Goal: Task Accomplishment & Management: Use online tool/utility

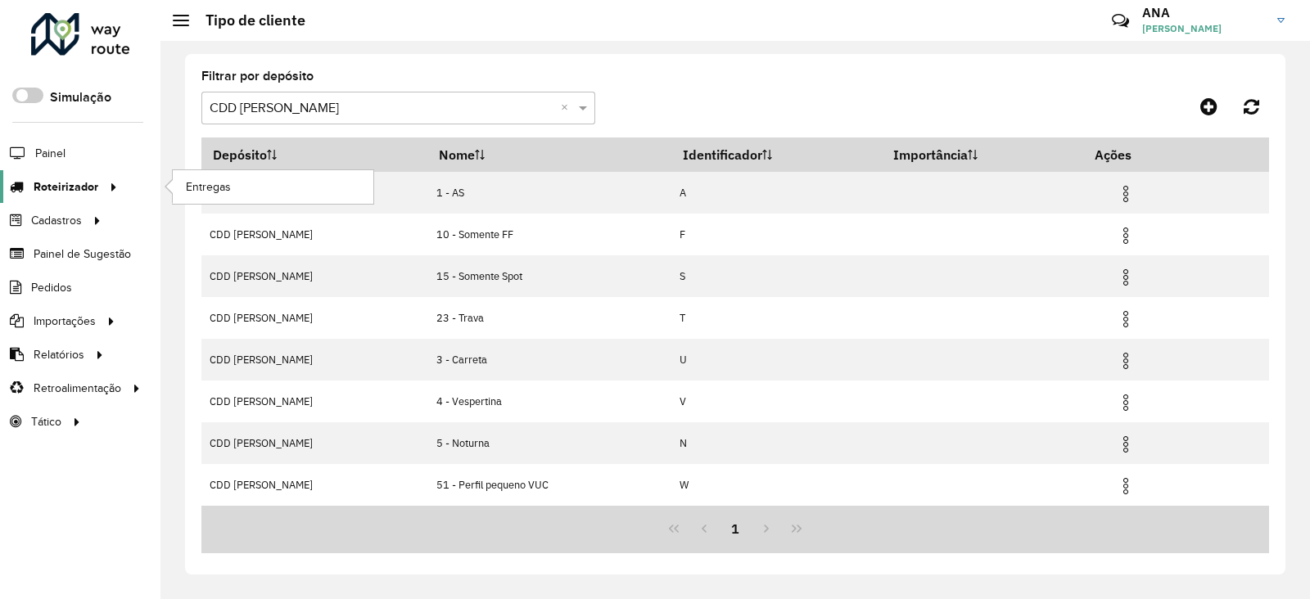
click at [83, 178] on span "Roteirizador" at bounding box center [66, 186] width 65 height 17
click at [221, 175] on link "Entregas" at bounding box center [273, 186] width 201 height 33
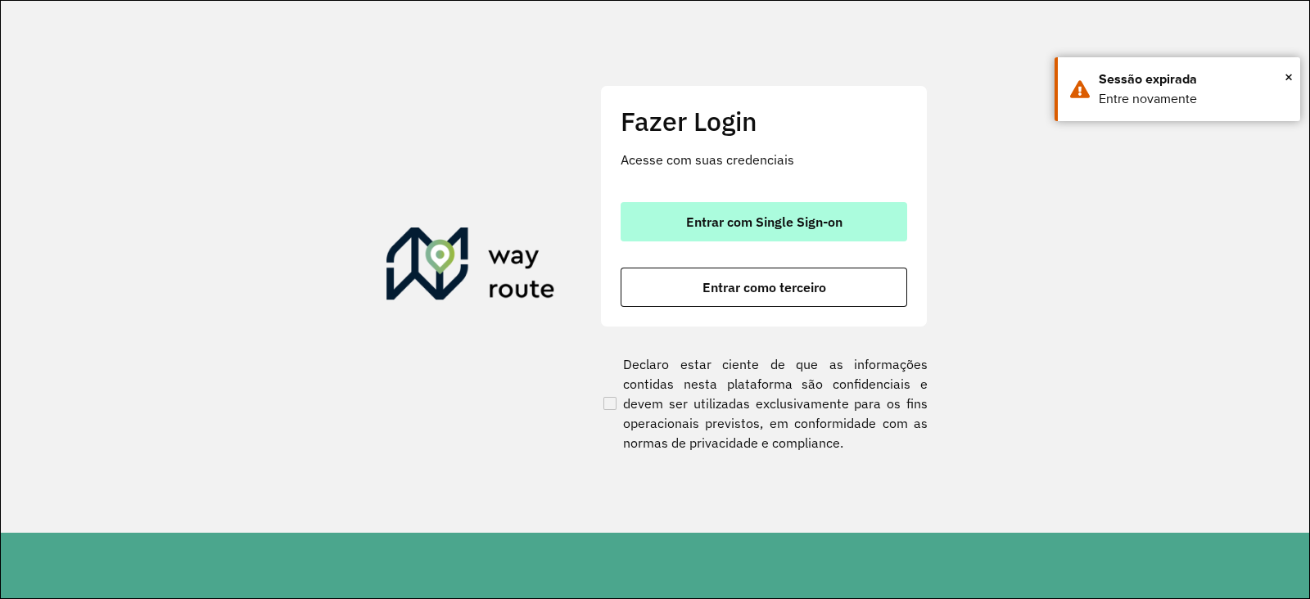
click at [748, 207] on button "Entrar com Single Sign-on" at bounding box center [763, 221] width 286 height 39
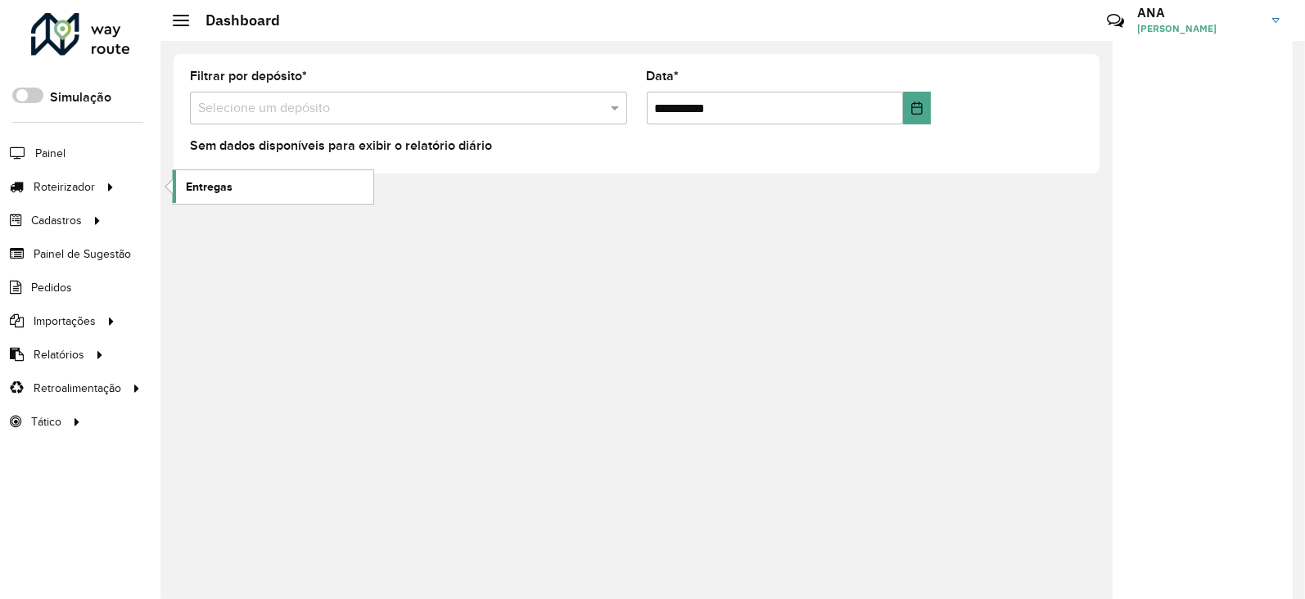
click at [200, 192] on span "Entregas" at bounding box center [209, 186] width 47 height 17
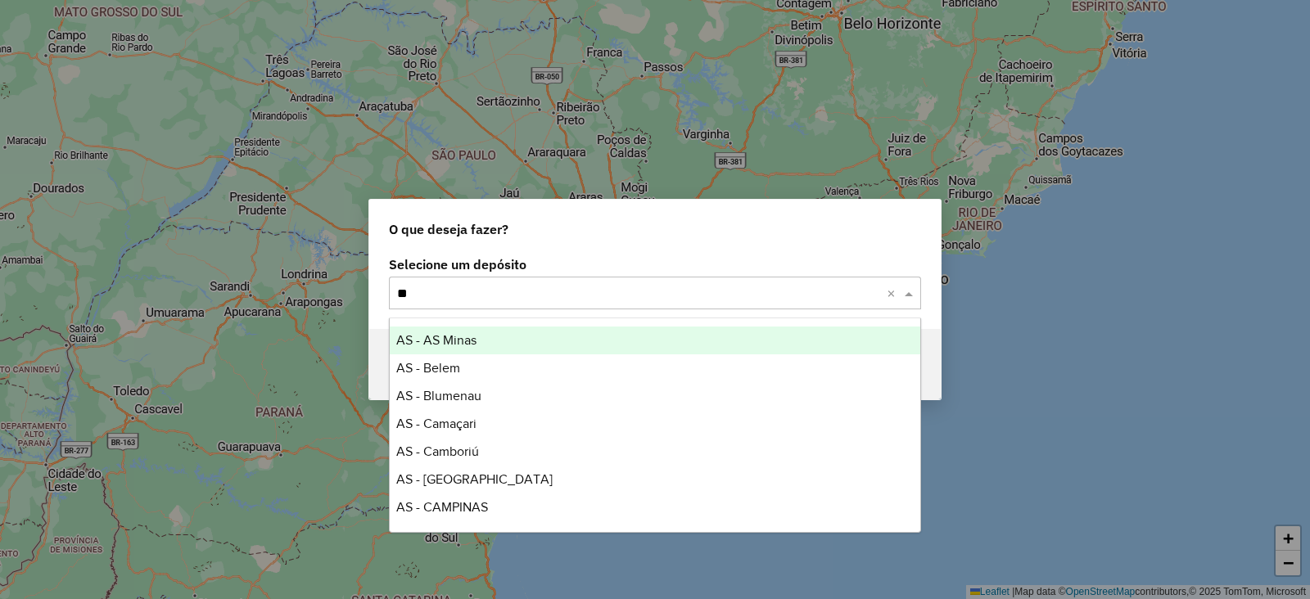
type input "***"
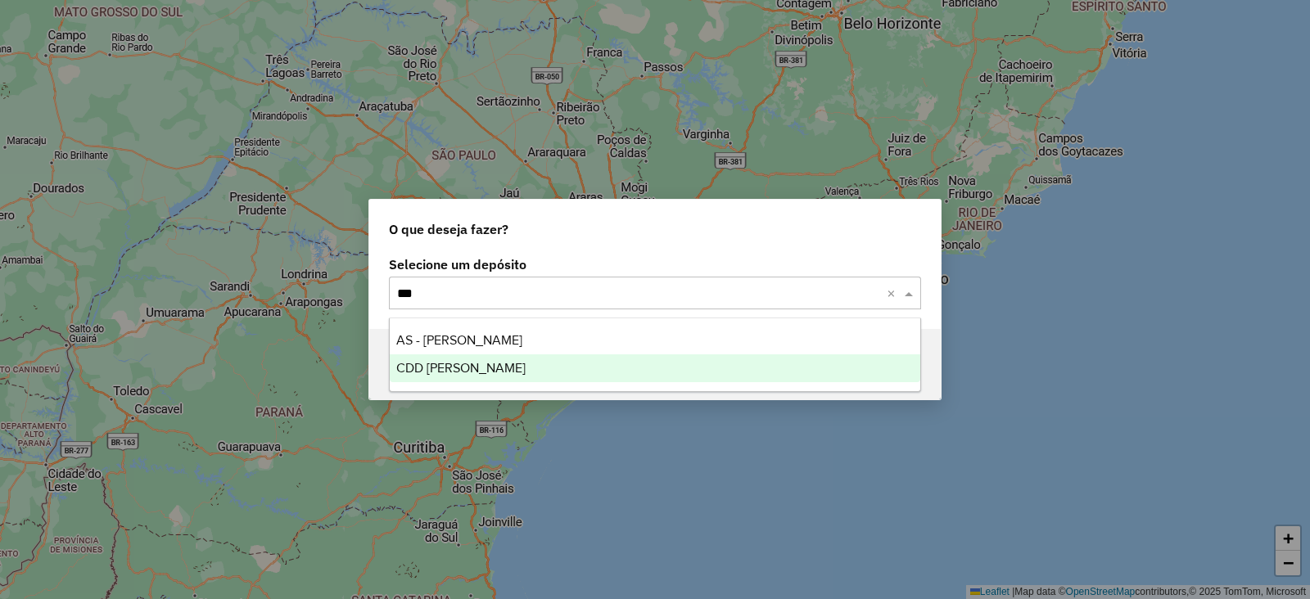
click at [498, 370] on div "CDD Mogi Mirim" at bounding box center [655, 368] width 530 height 28
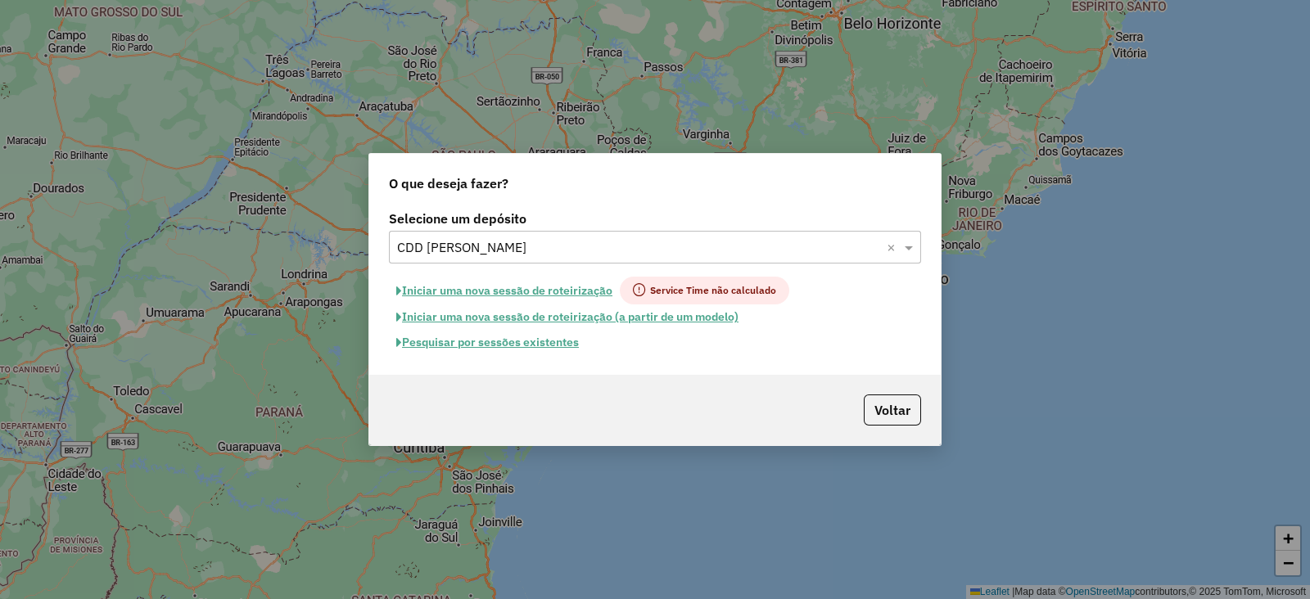
click at [485, 346] on button "Pesquisar por sessões existentes" at bounding box center [487, 342] width 197 height 25
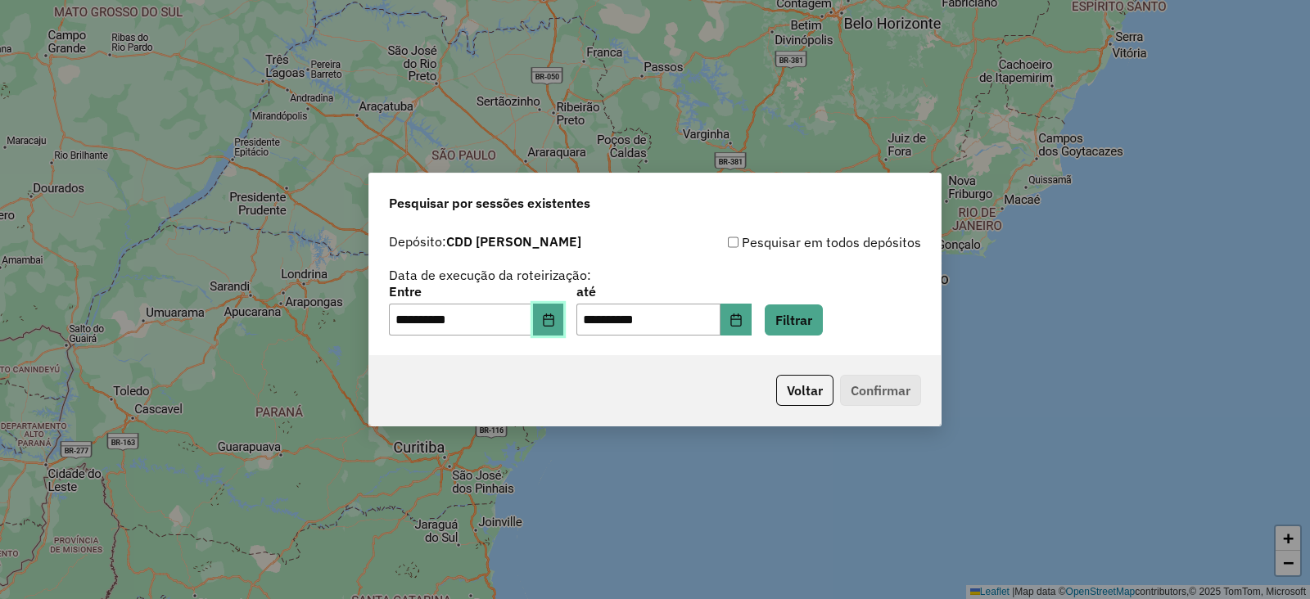
click at [555, 325] on icon "Choose Date" at bounding box center [548, 319] width 13 height 13
click at [823, 317] on button "Filtrar" at bounding box center [793, 319] width 58 height 31
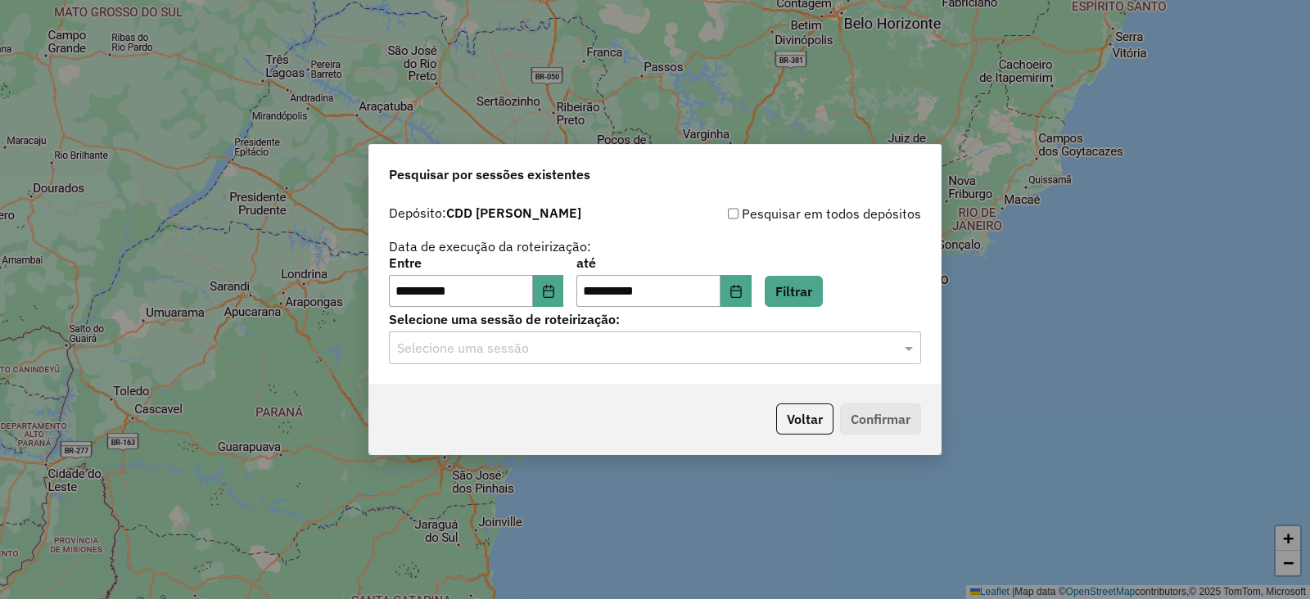
click at [568, 354] on input "text" at bounding box center [638, 349] width 483 height 20
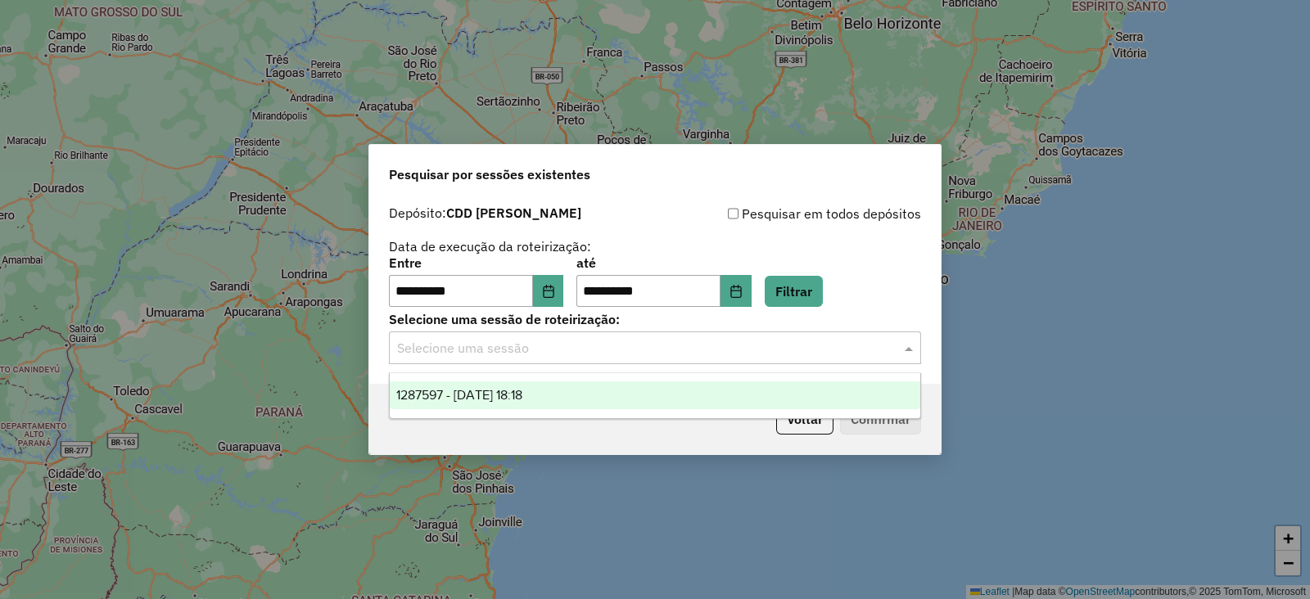
click at [570, 396] on div "1287597 - 03/10/2025 18:18" at bounding box center [655, 395] width 530 height 28
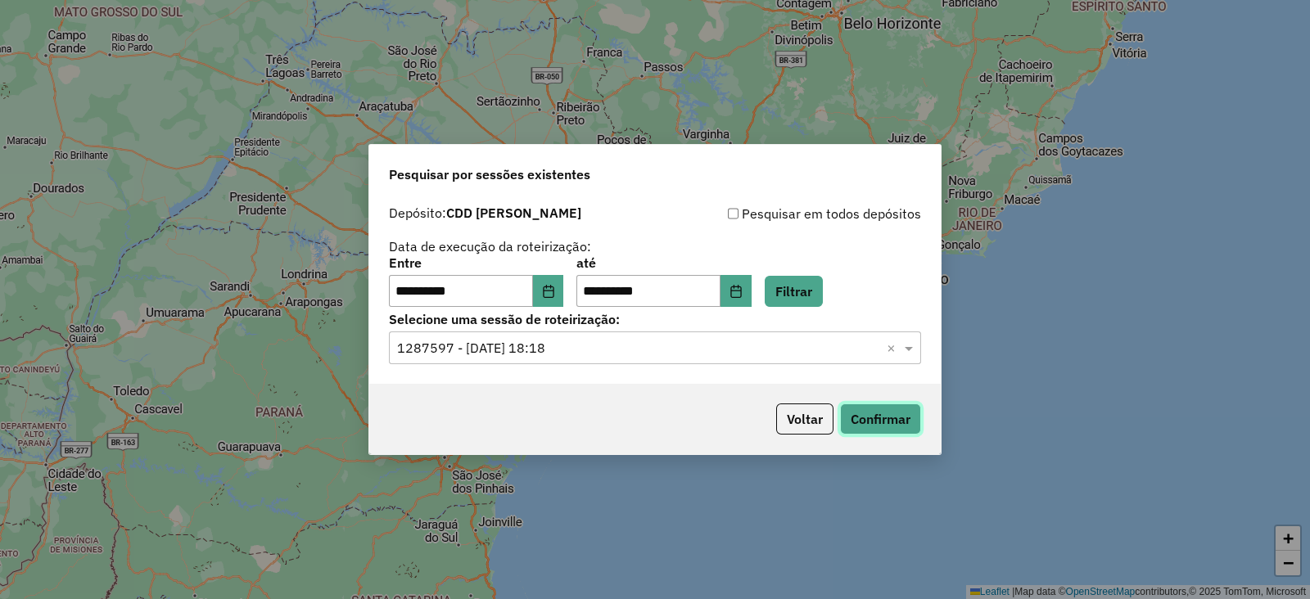
click at [877, 410] on button "Confirmar" at bounding box center [880, 419] width 81 height 31
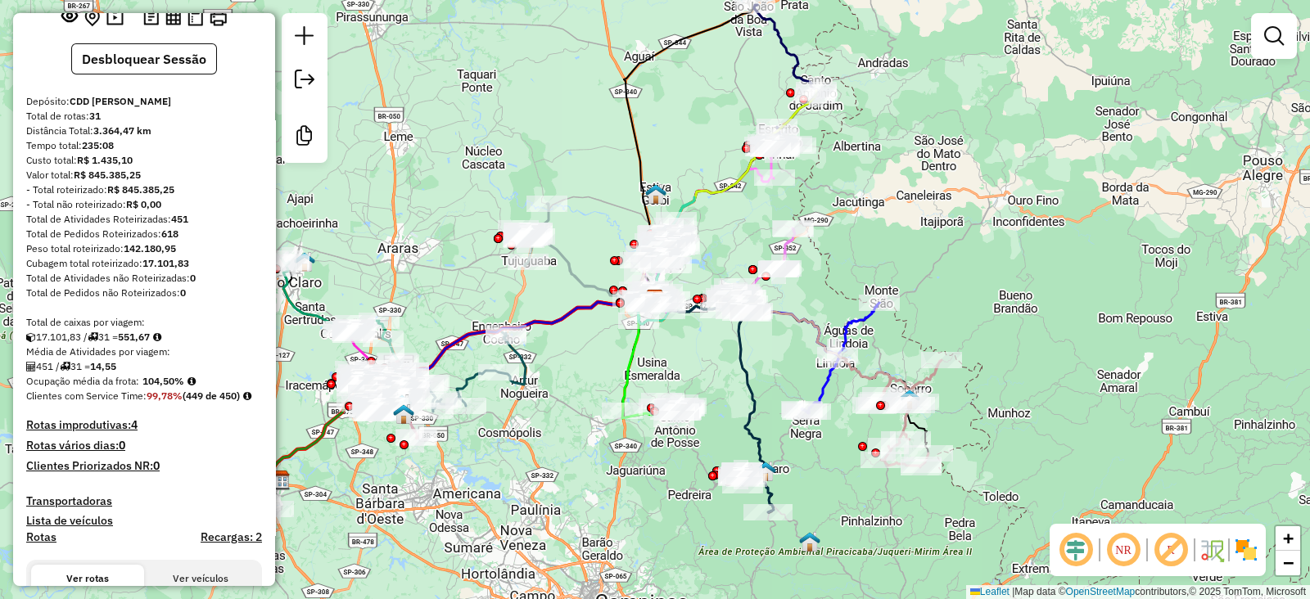
scroll to position [614, 0]
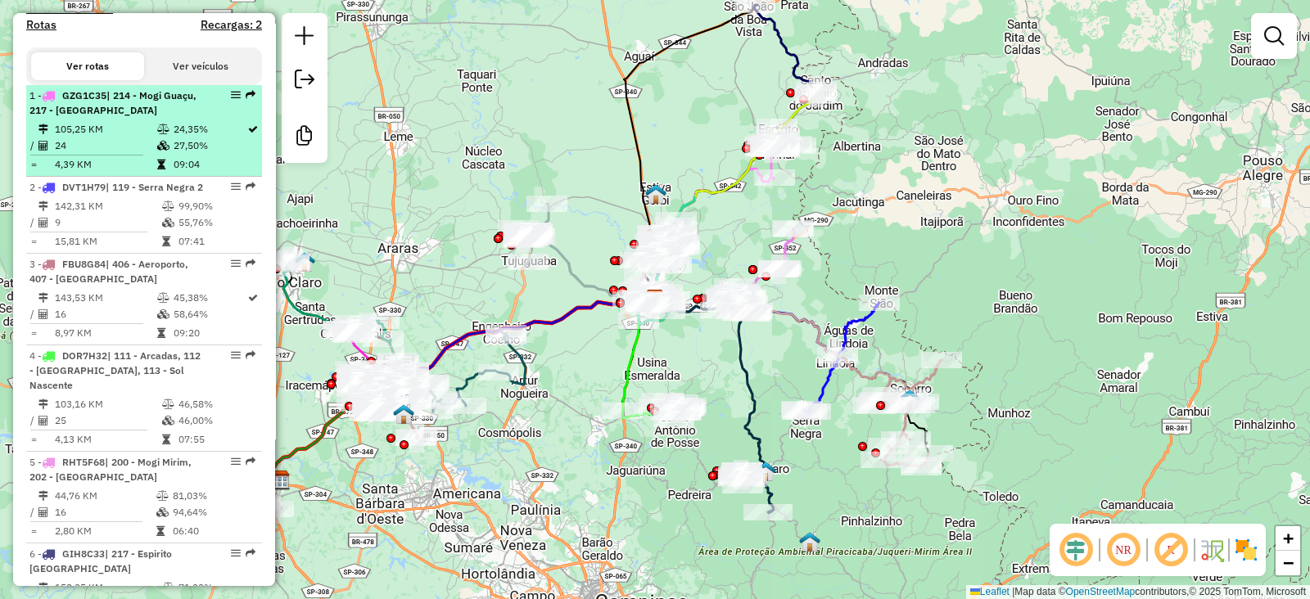
click at [165, 134] on icon at bounding box center [163, 129] width 12 height 10
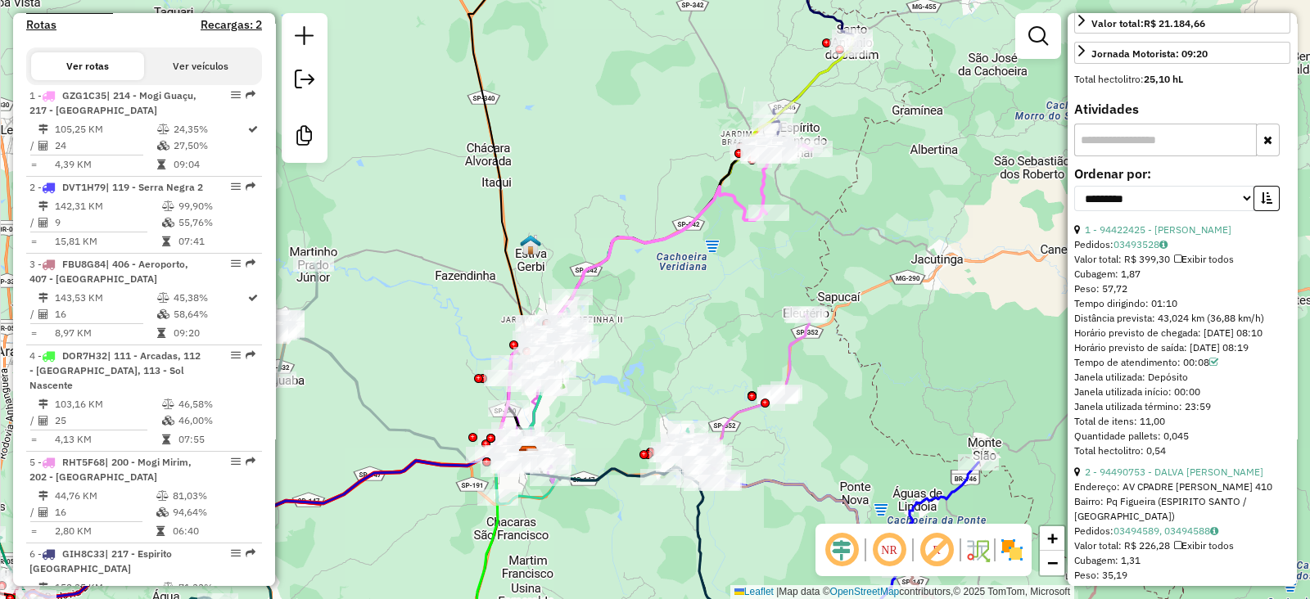
scroll to position [0, 0]
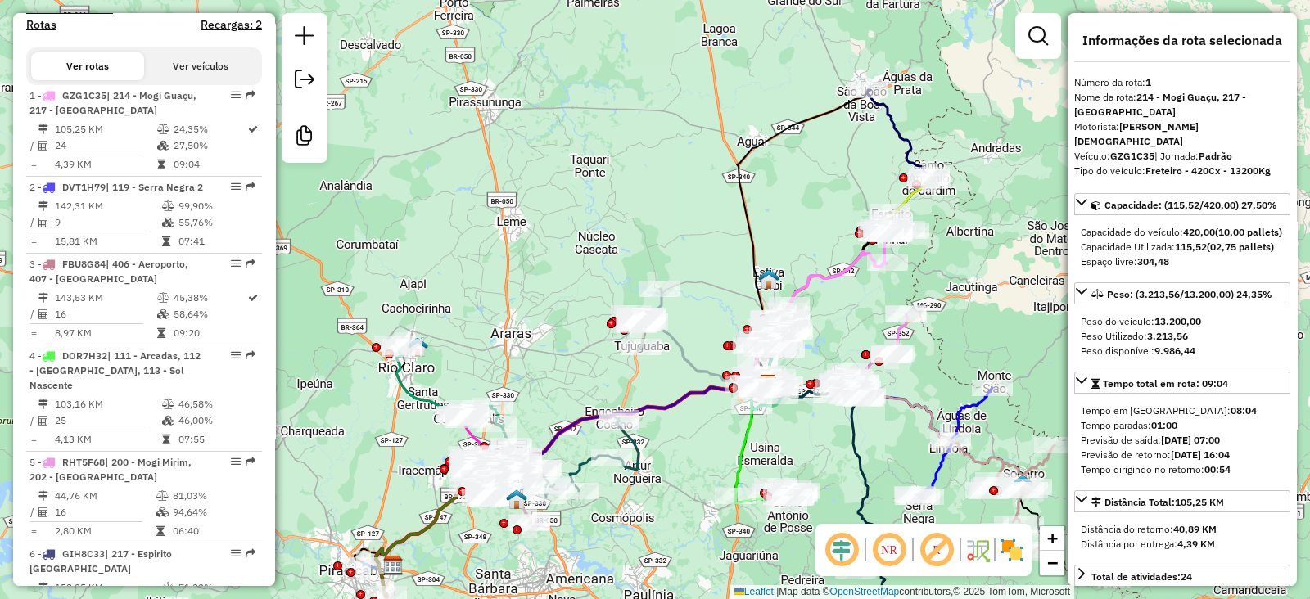
drag, startPoint x: 955, startPoint y: 276, endPoint x: 876, endPoint y: 323, distance: 92.5
click at [886, 323] on div "Janela de atendimento Grade de atendimento Capacidade Transportadoras Veículos …" at bounding box center [655, 299] width 1310 height 599
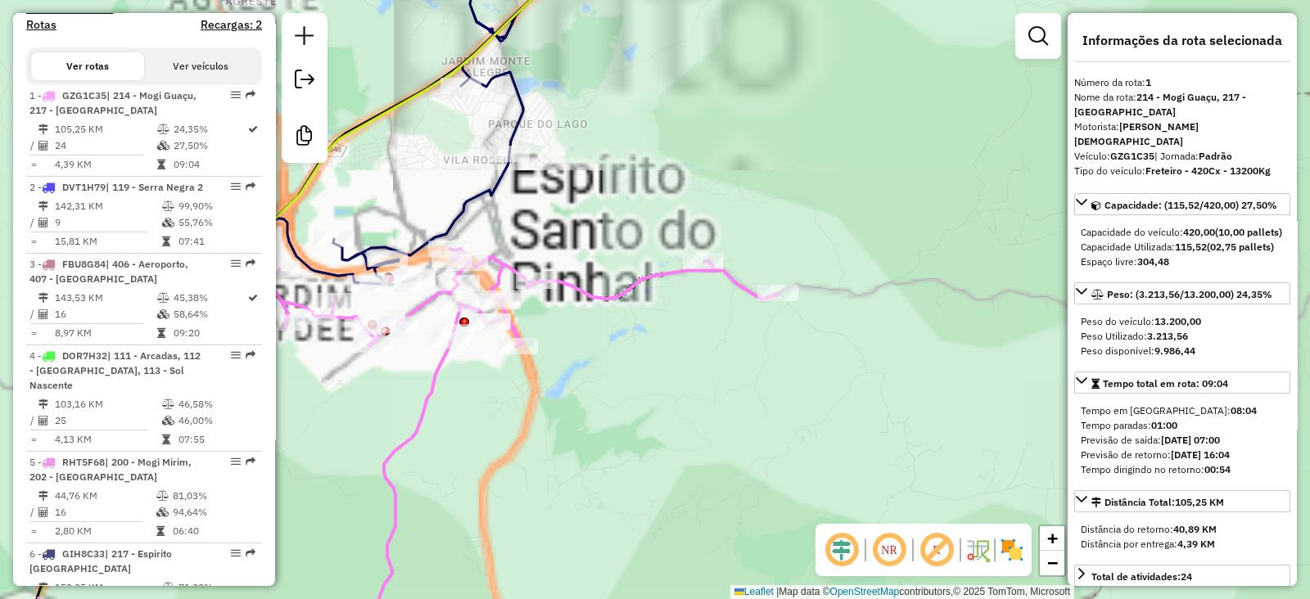
drag, startPoint x: 675, startPoint y: 367, endPoint x: 806, endPoint y: 399, distance: 134.8
click at [805, 399] on div "Rota 27 - Placa CTA8D32 94404444 - Mercearia Galdi E Ma Janela de atendimento G…" at bounding box center [655, 299] width 1310 height 599
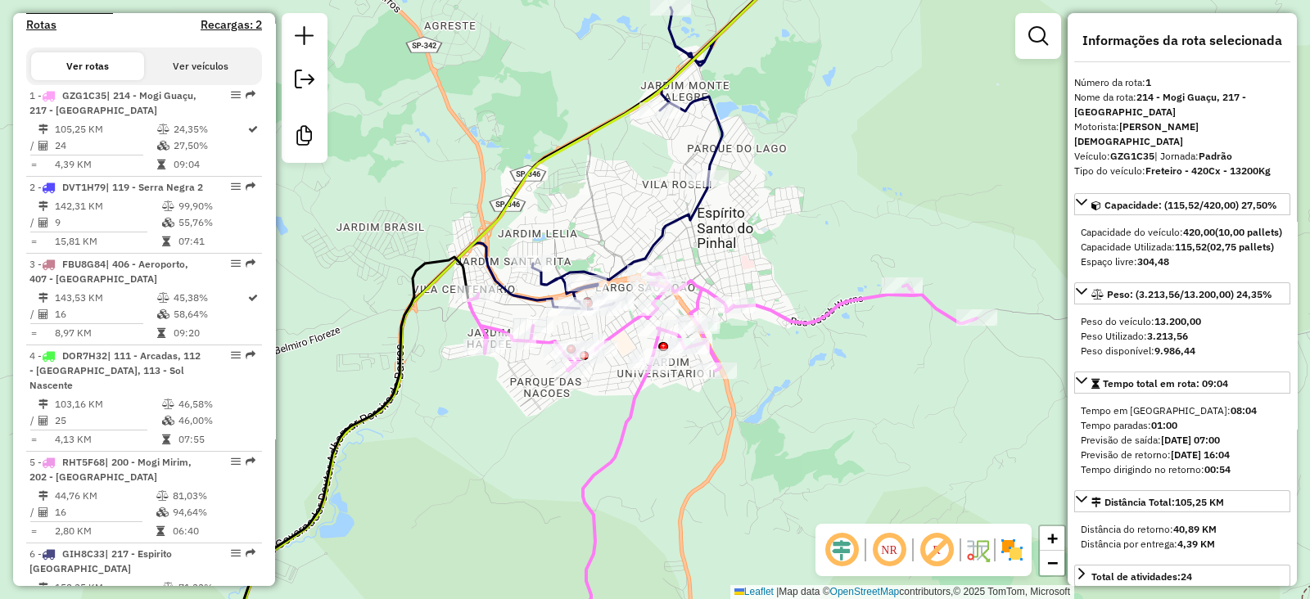
drag, startPoint x: 844, startPoint y: 454, endPoint x: 913, endPoint y: 449, distance: 69.8
click at [913, 449] on div "Rota 27 - Placa CTA8D32 94404444 - Mercearia Galdi E Ma Janela de atendimento G…" at bounding box center [655, 299] width 1310 height 599
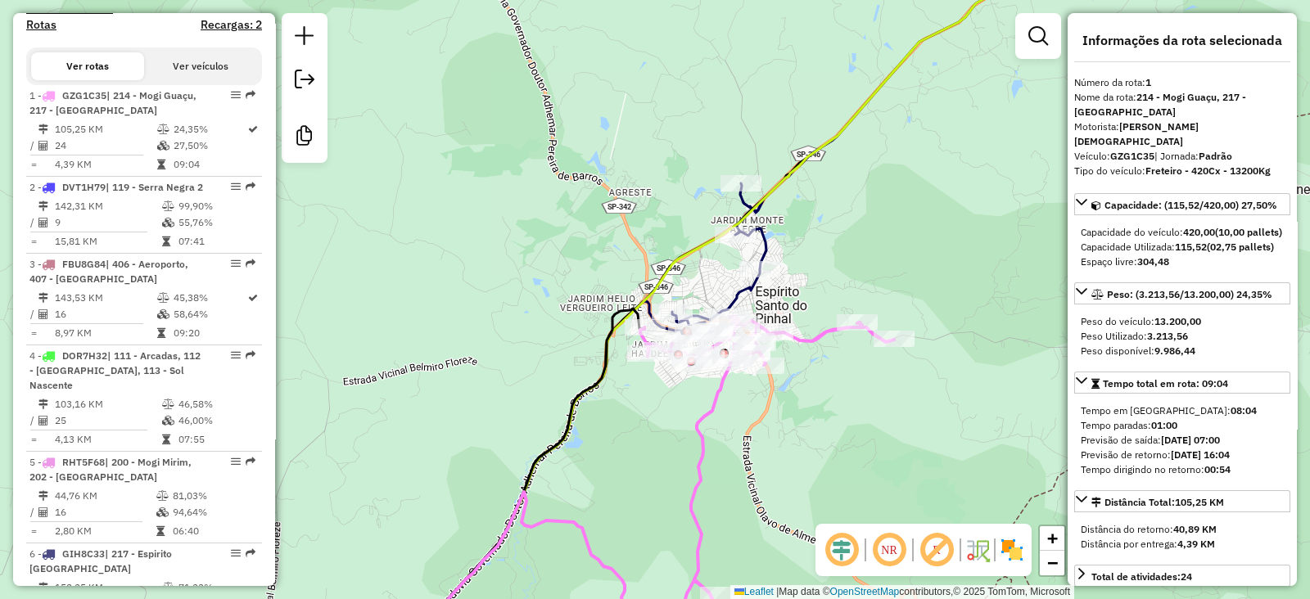
click at [751, 286] on icon at bounding box center [862, 137] width 380 height 394
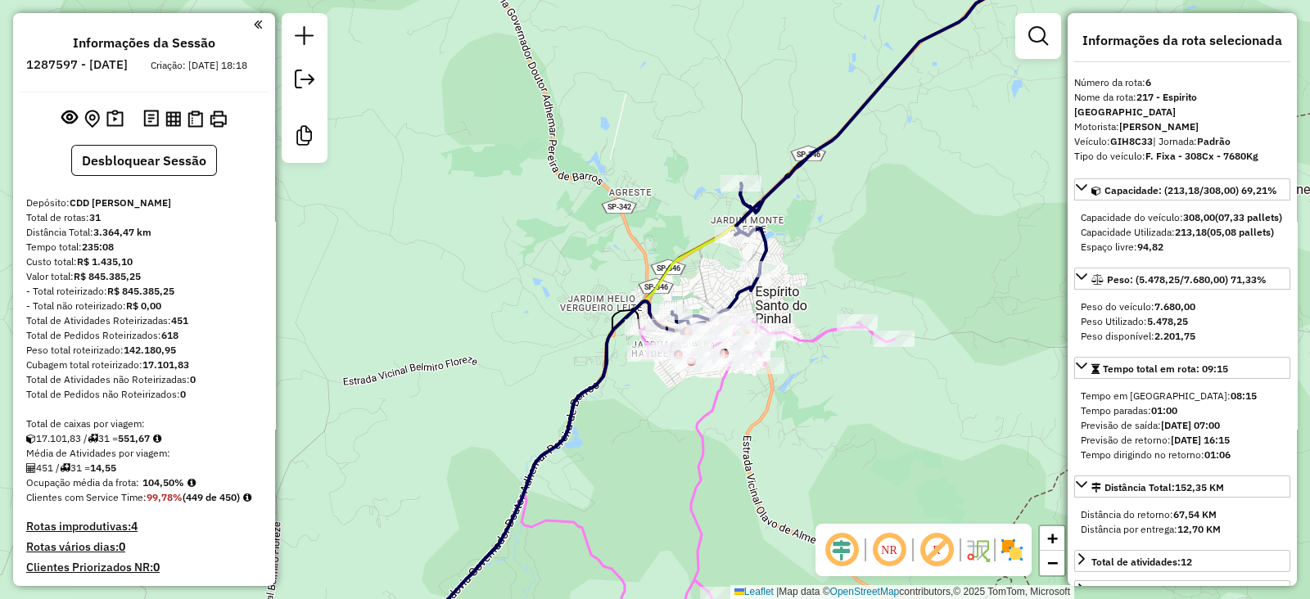
scroll to position [307, 0]
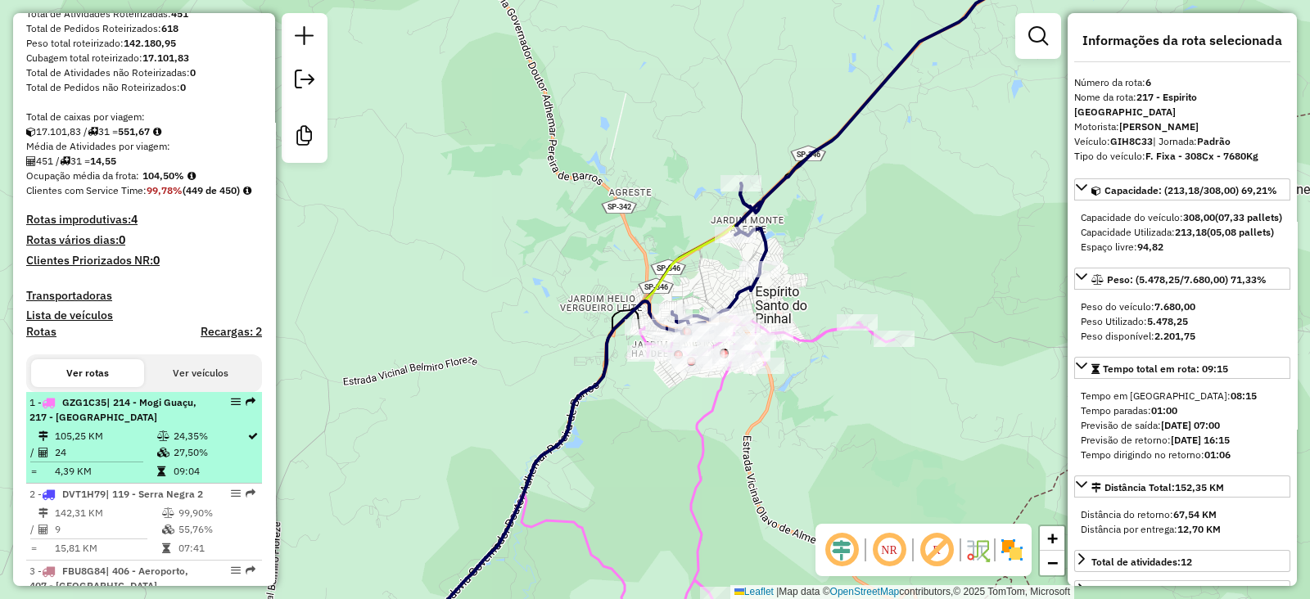
click at [148, 461] on td "24" at bounding box center [105, 452] width 102 height 16
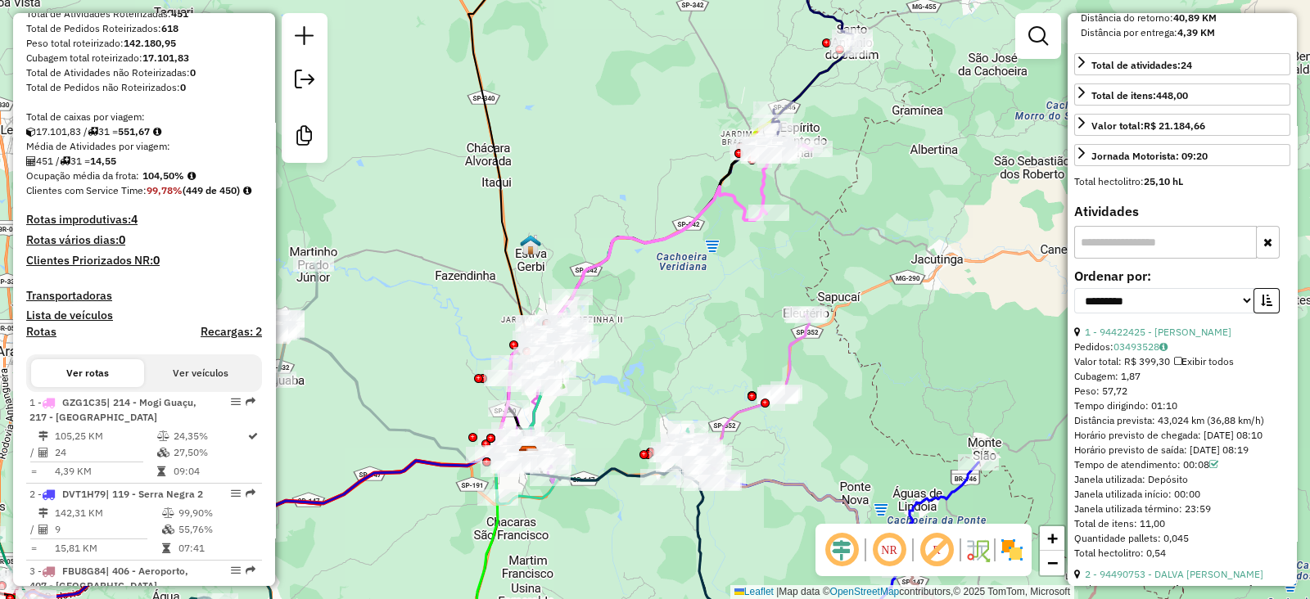
scroll to position [0, 0]
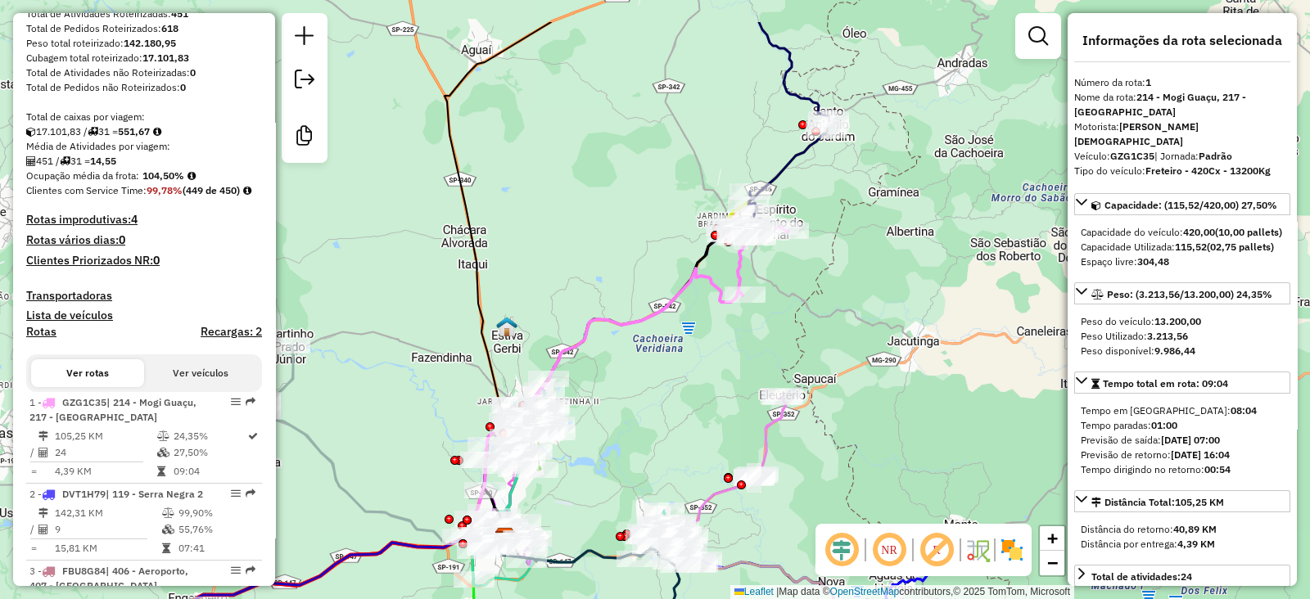
drag, startPoint x: 756, startPoint y: 250, endPoint x: 697, endPoint y: 389, distance: 151.4
click at [707, 377] on div "Janela de atendimento Grade de atendimento Capacidade Transportadoras Veículos …" at bounding box center [655, 299] width 1310 height 599
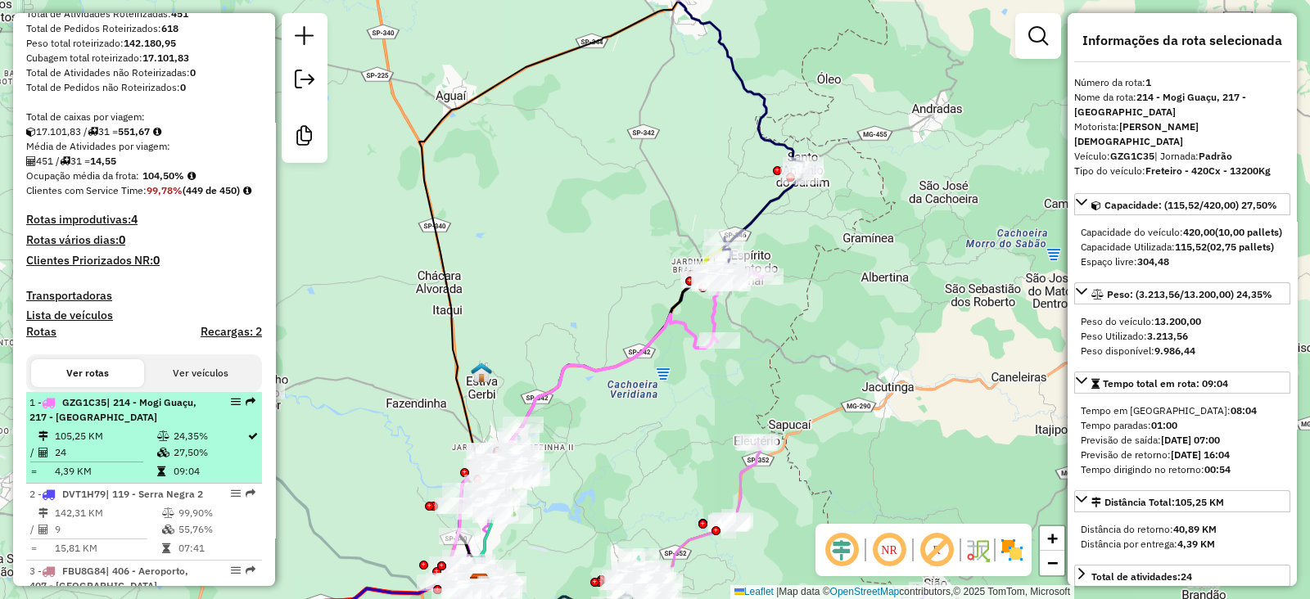
click at [131, 453] on li "1 - GZG1C35 | 214 - Mogi Guaçu, 217 - Espirito Santo do pinhal 105,25 KM 24,35%…" at bounding box center [144, 438] width 236 height 92
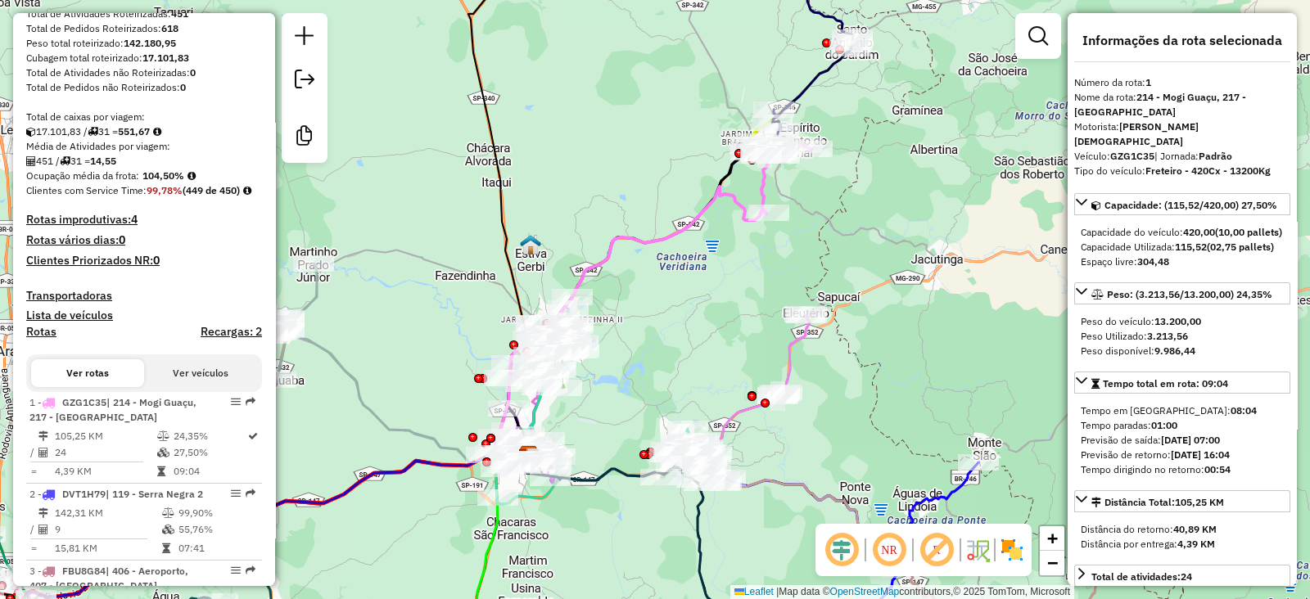
click at [656, 241] on icon at bounding box center [632, 322] width 268 height 271
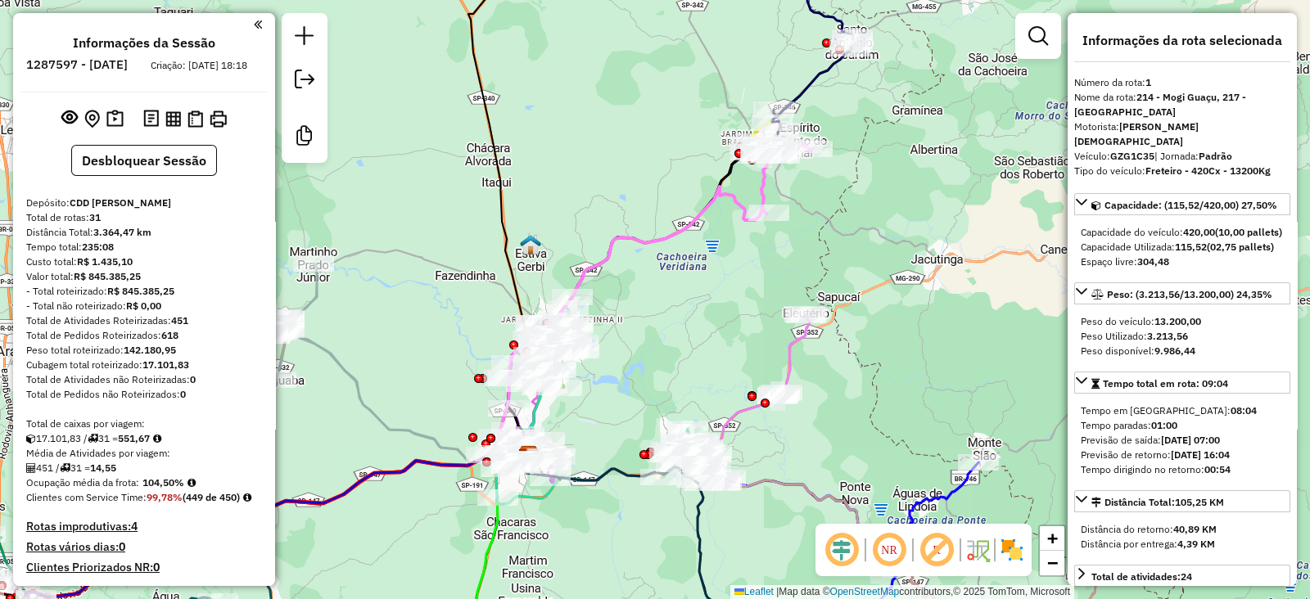
scroll to position [307, 0]
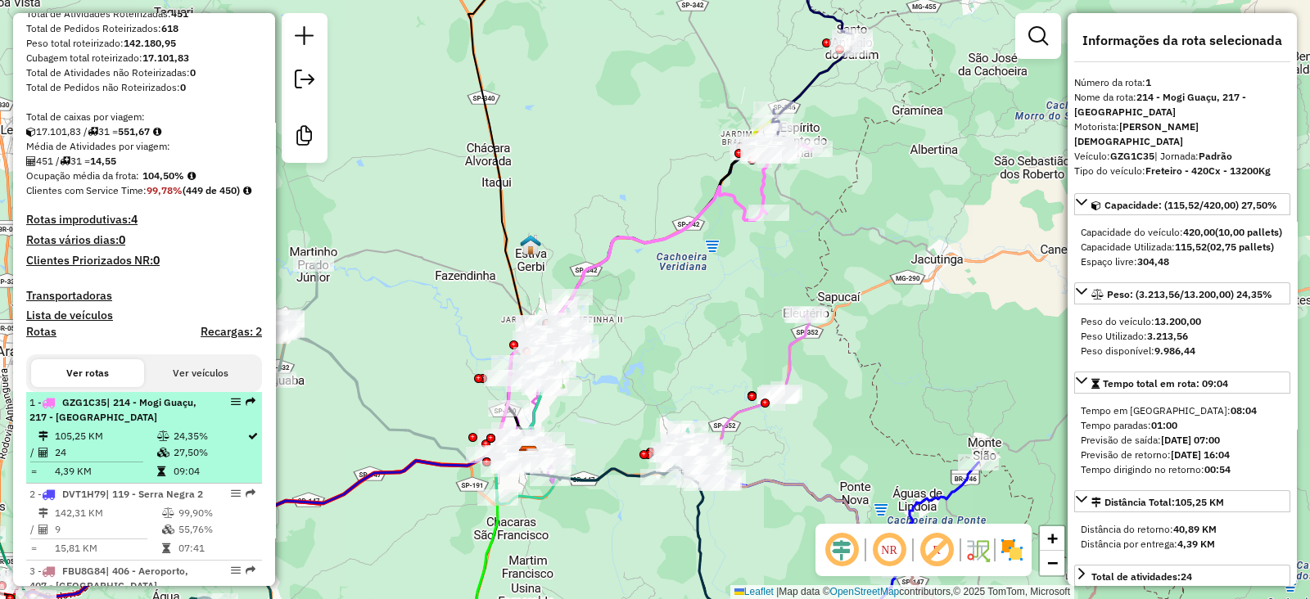
click at [145, 454] on li "1 - GZG1C35 | 214 - Mogi Guaçu, 217 - Espirito Santo do pinhal 105,25 KM 24,35%…" at bounding box center [144, 438] width 236 height 92
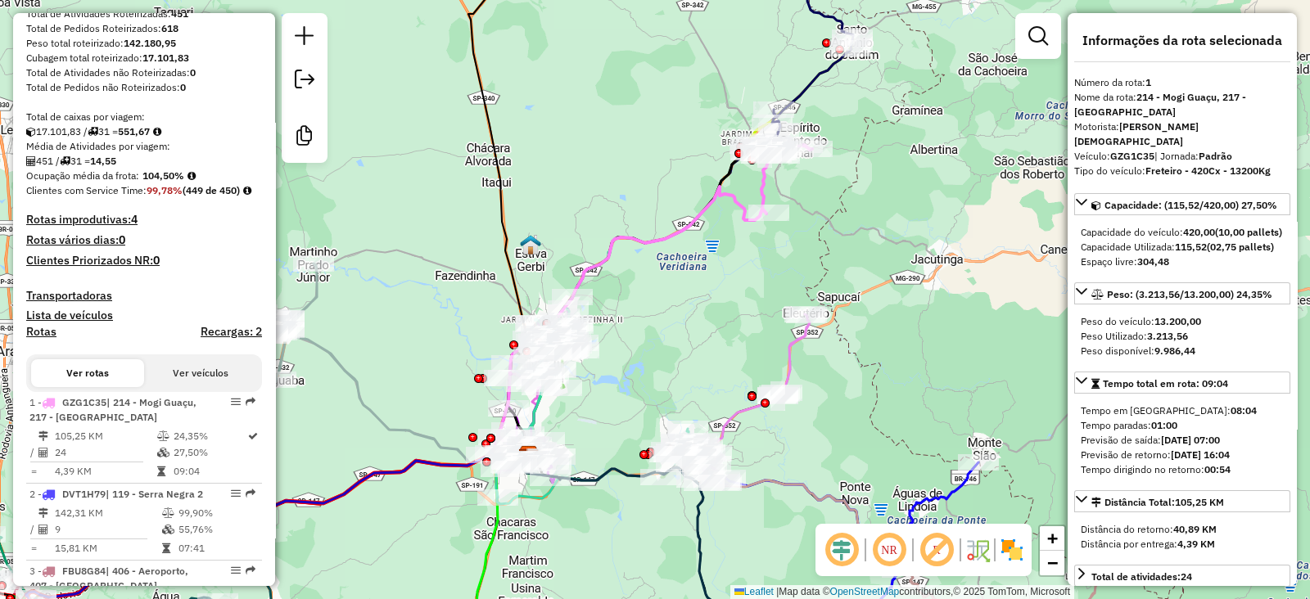
click at [728, 194] on icon at bounding box center [632, 322] width 268 height 271
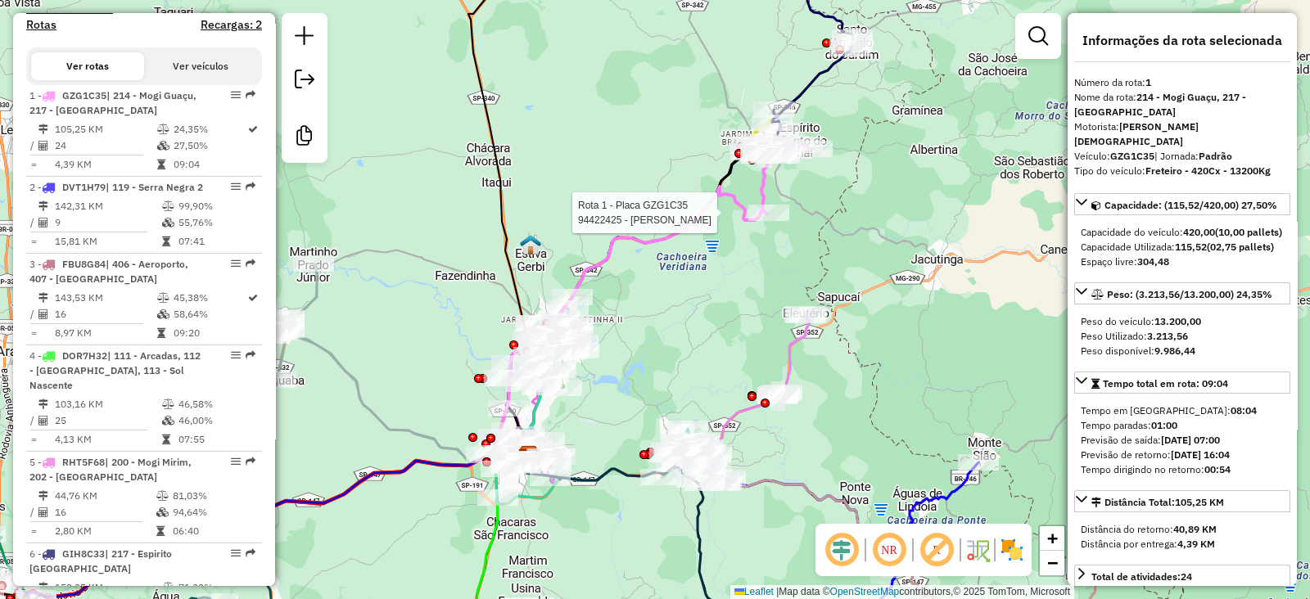
scroll to position [715, 0]
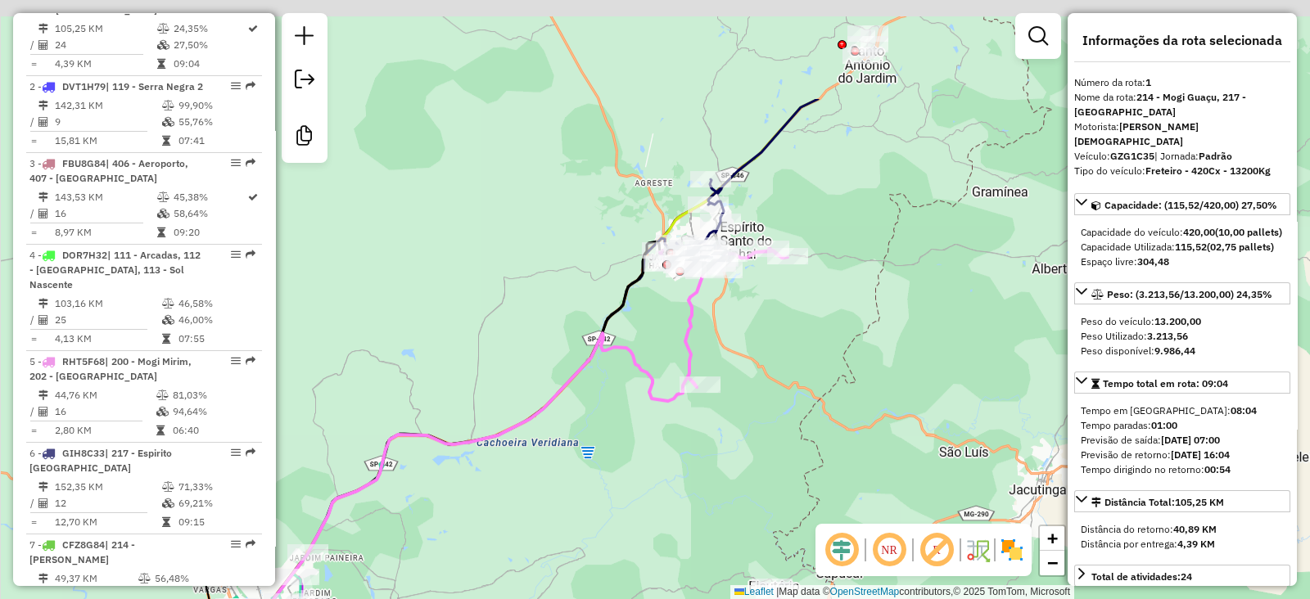
drag, startPoint x: 751, startPoint y: 156, endPoint x: 723, endPoint y: 315, distance: 161.2
click at [723, 315] on div "Janela de atendimento Grade de atendimento Capacidade Transportadoras Veículos …" at bounding box center [655, 299] width 1310 height 599
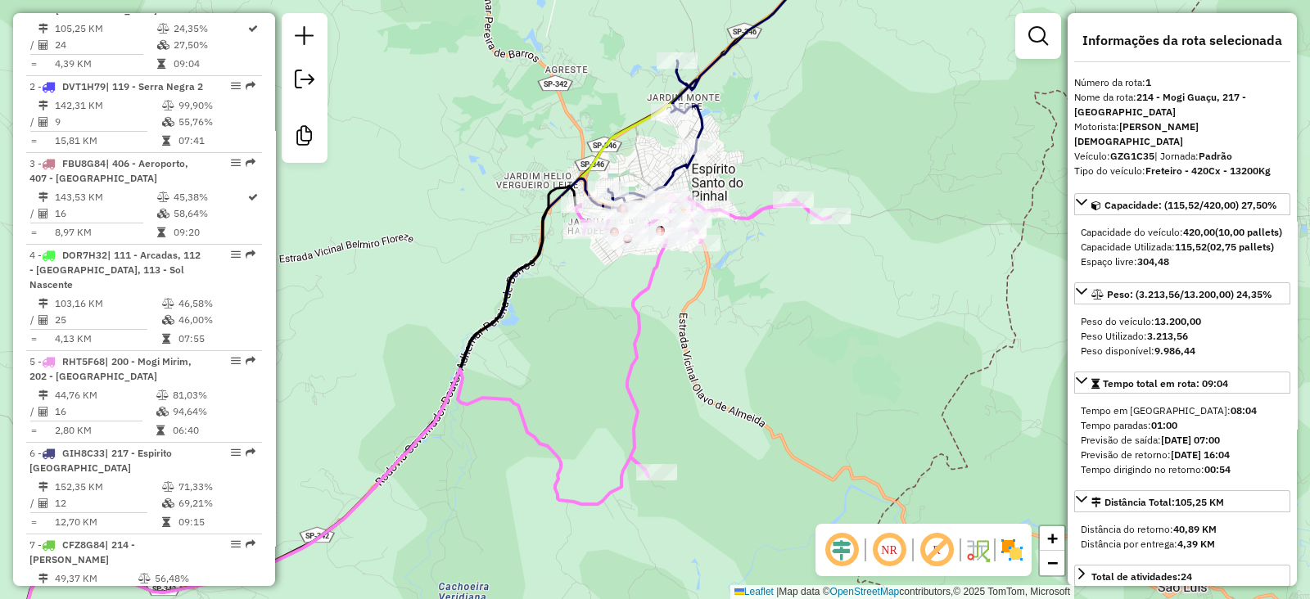
click at [932, 546] on em at bounding box center [936, 549] width 39 height 39
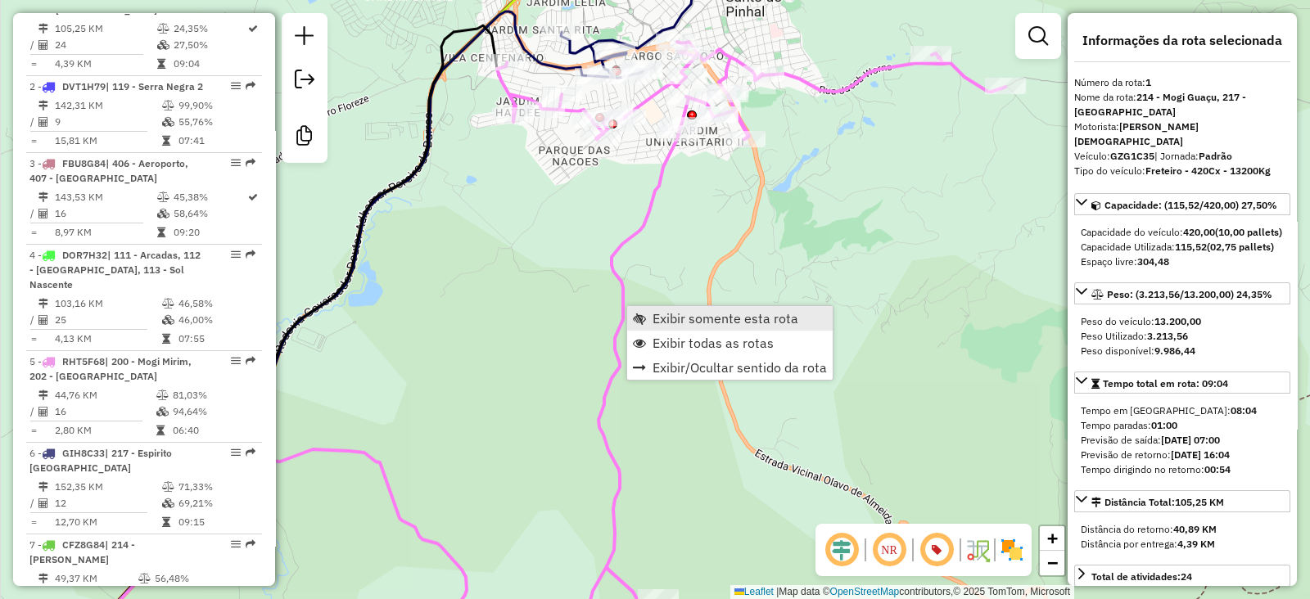
click at [645, 313] on span "Exibir somente esta rota" at bounding box center [639, 318] width 13 height 13
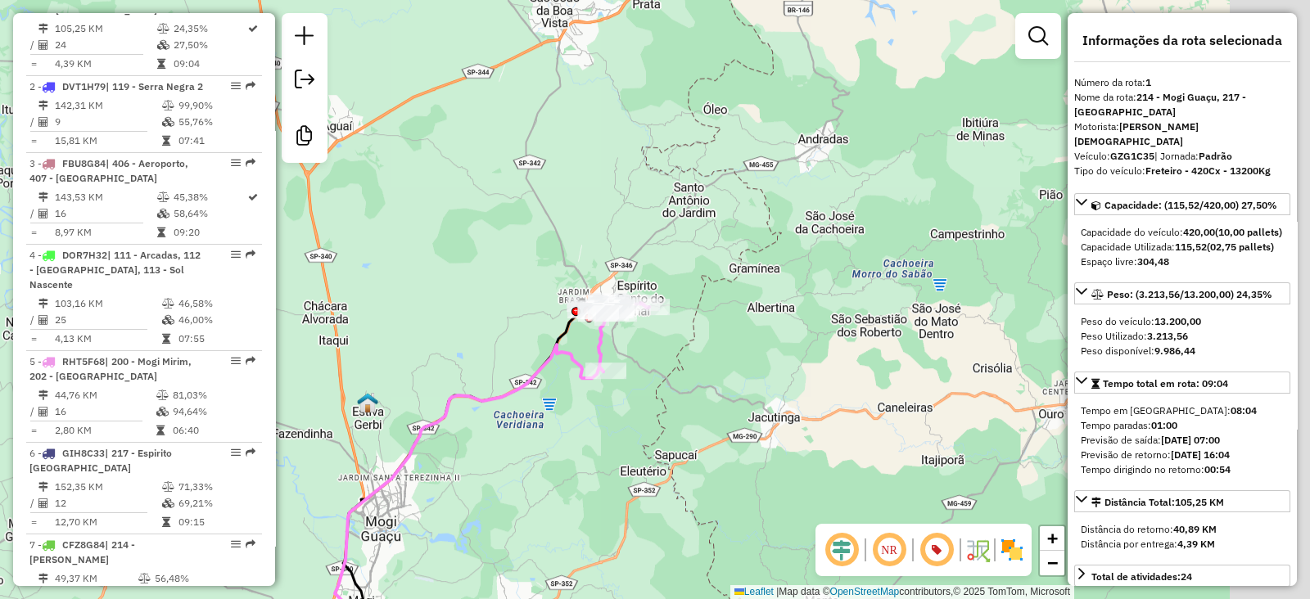
drag, startPoint x: 802, startPoint y: 253, endPoint x: 634, endPoint y: 404, distance: 225.5
click at [638, 412] on div "Janela de atendimento Grade de atendimento Capacidade Transportadoras Veículos …" at bounding box center [655, 299] width 1310 height 599
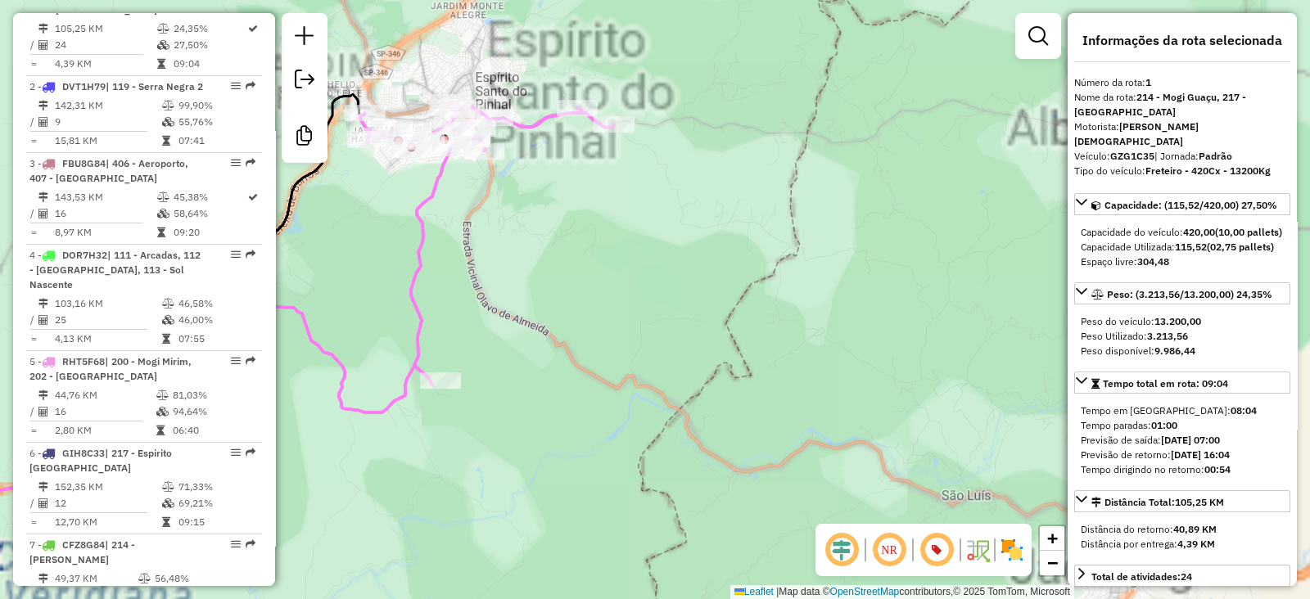
drag, startPoint x: 633, startPoint y: 358, endPoint x: 749, endPoint y: 381, distance: 118.5
click at [749, 381] on div "Janela de atendimento Grade de atendimento Capacidade Transportadoras Veículos …" at bounding box center [655, 299] width 1310 height 599
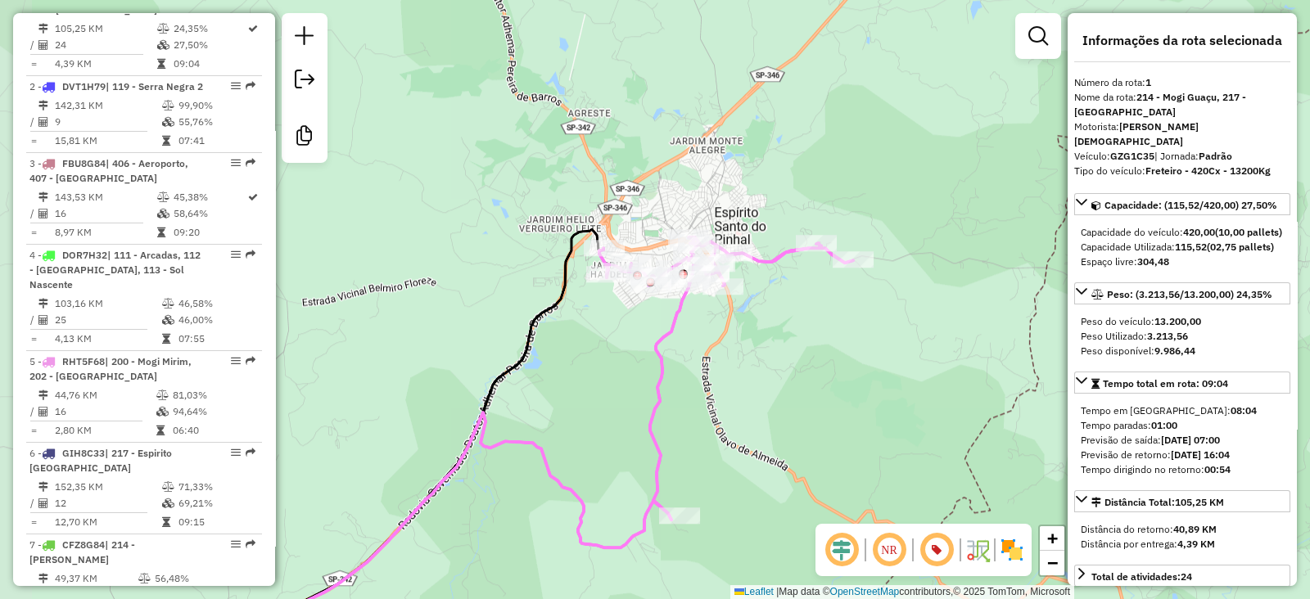
drag, startPoint x: 585, startPoint y: 296, endPoint x: 708, endPoint y: 408, distance: 166.3
click at [708, 408] on div "Janela de atendimento Grade de atendimento Capacidade Transportadoras Veículos …" at bounding box center [655, 299] width 1310 height 599
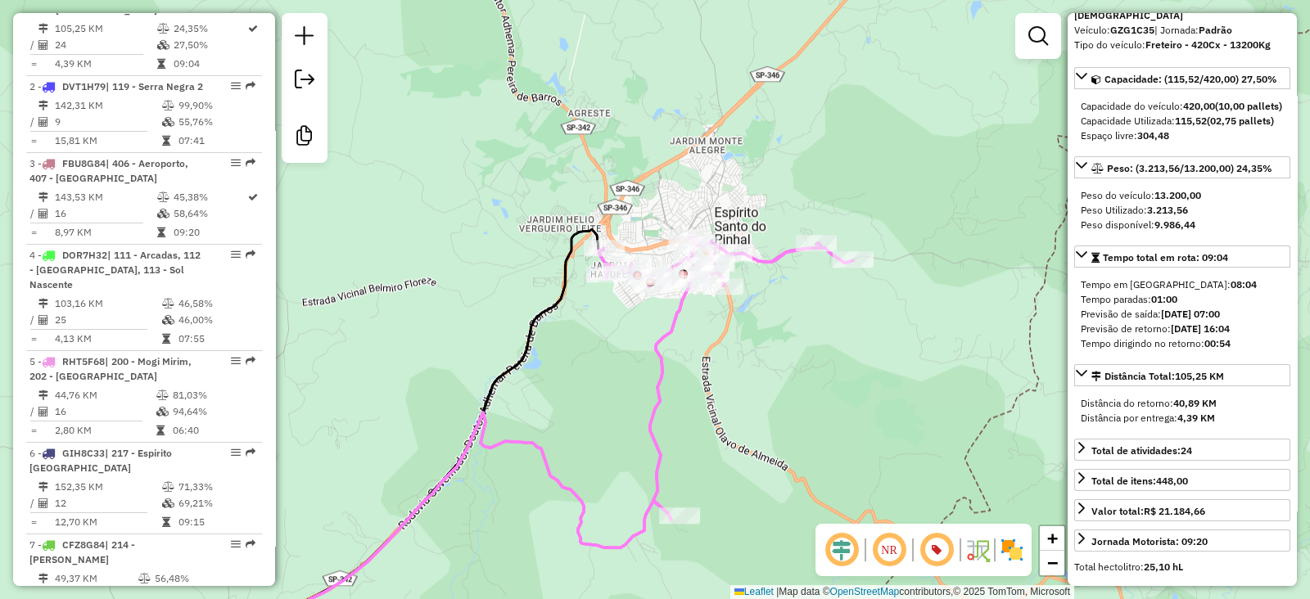
scroll to position [614, 0]
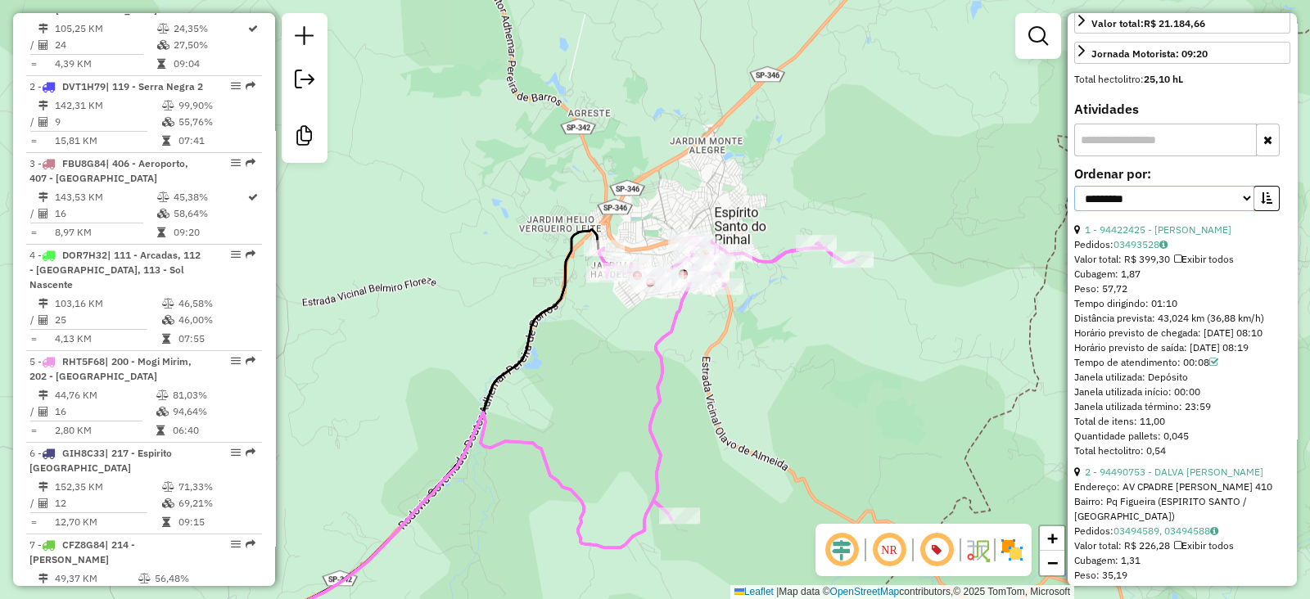
click at [1182, 211] on select "**********" at bounding box center [1164, 198] width 180 height 25
select select "**********"
click at [1074, 196] on select "**********" at bounding box center [1164, 198] width 180 height 25
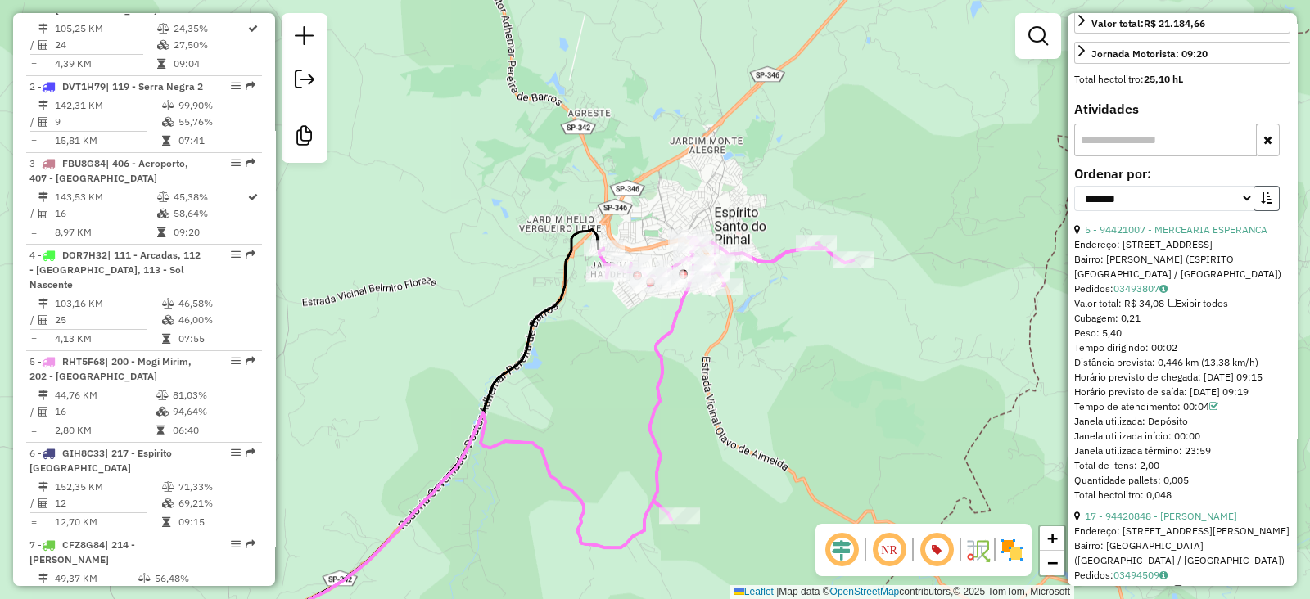
click at [1254, 211] on button "button" at bounding box center [1266, 198] width 26 height 25
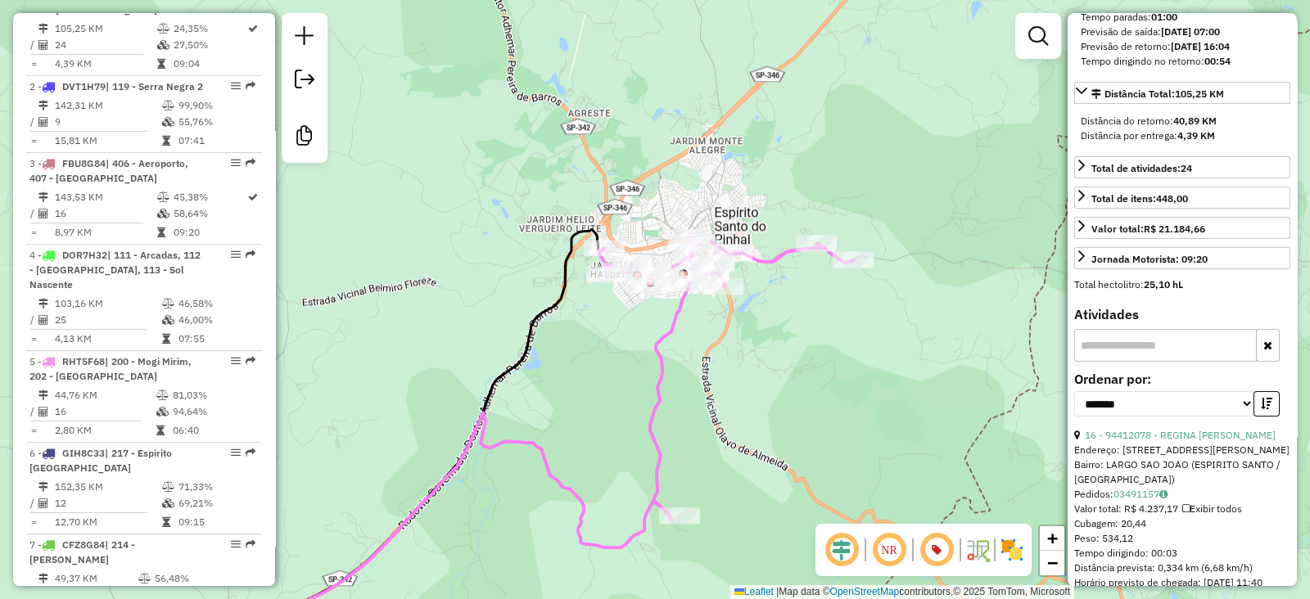
scroll to position [204, 0]
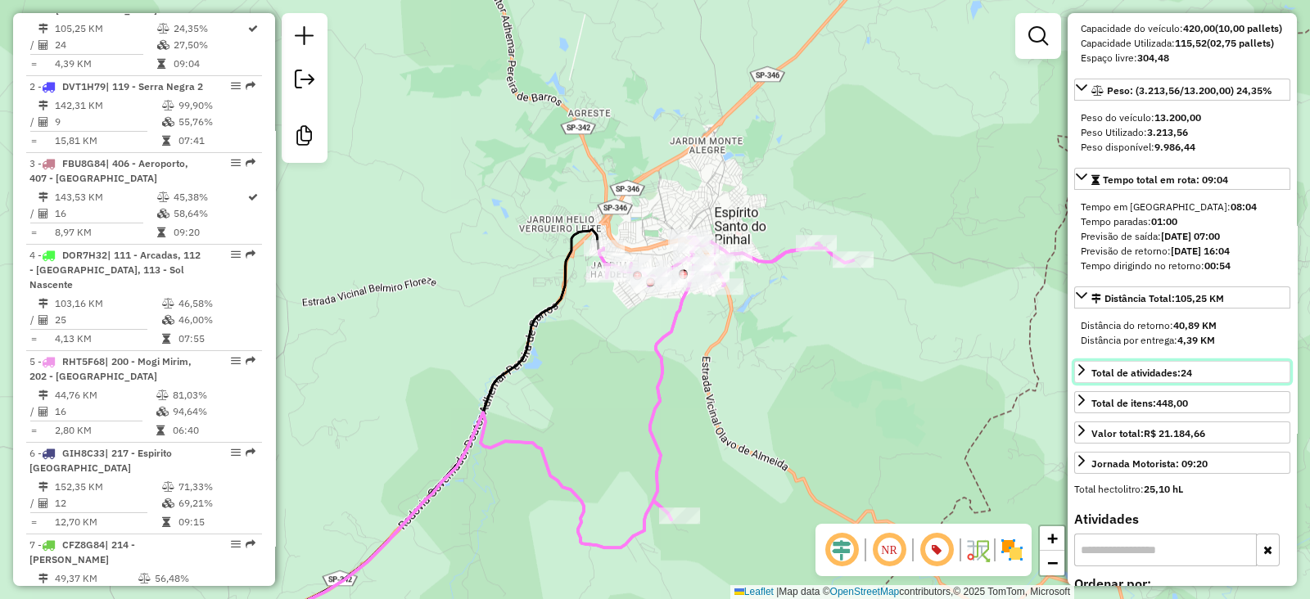
click at [1085, 383] on link "Total de atividades: 24" at bounding box center [1182, 372] width 216 height 22
click at [1092, 379] on span "Total de atividades: 24" at bounding box center [1141, 373] width 101 height 12
click at [1089, 383] on link "Total de atividades: 24" at bounding box center [1182, 372] width 216 height 22
click at [669, 331] on icon at bounding box center [726, 378] width 254 height 282
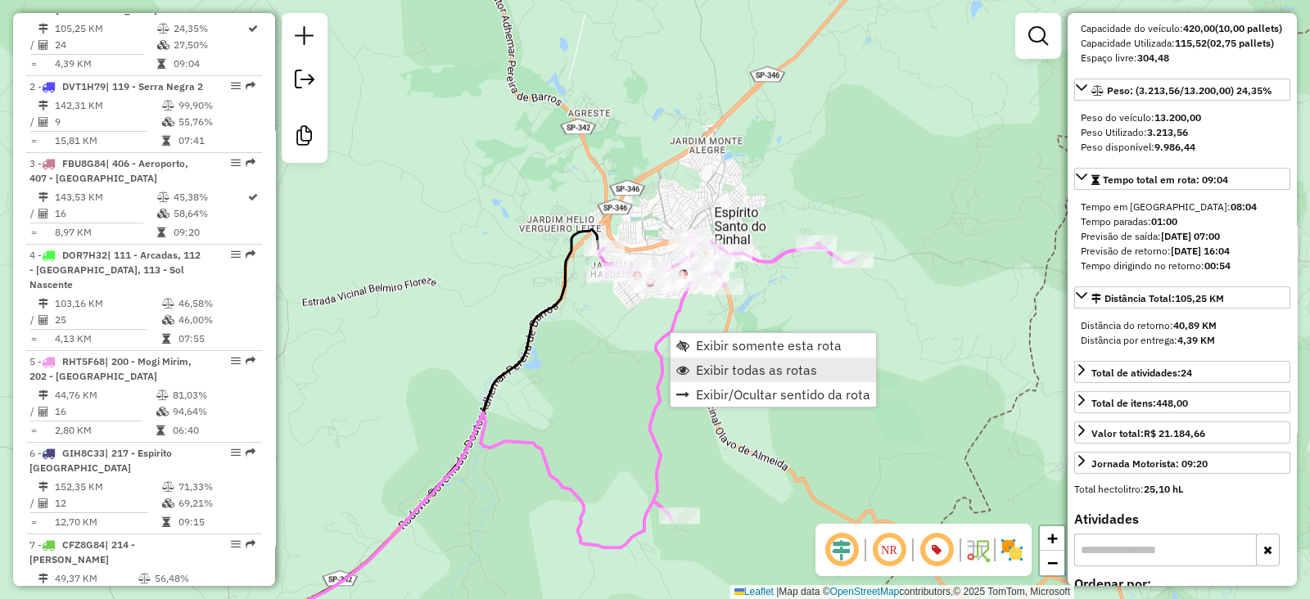
click at [719, 378] on link "Exibir todas as rotas" at bounding box center [772, 370] width 205 height 25
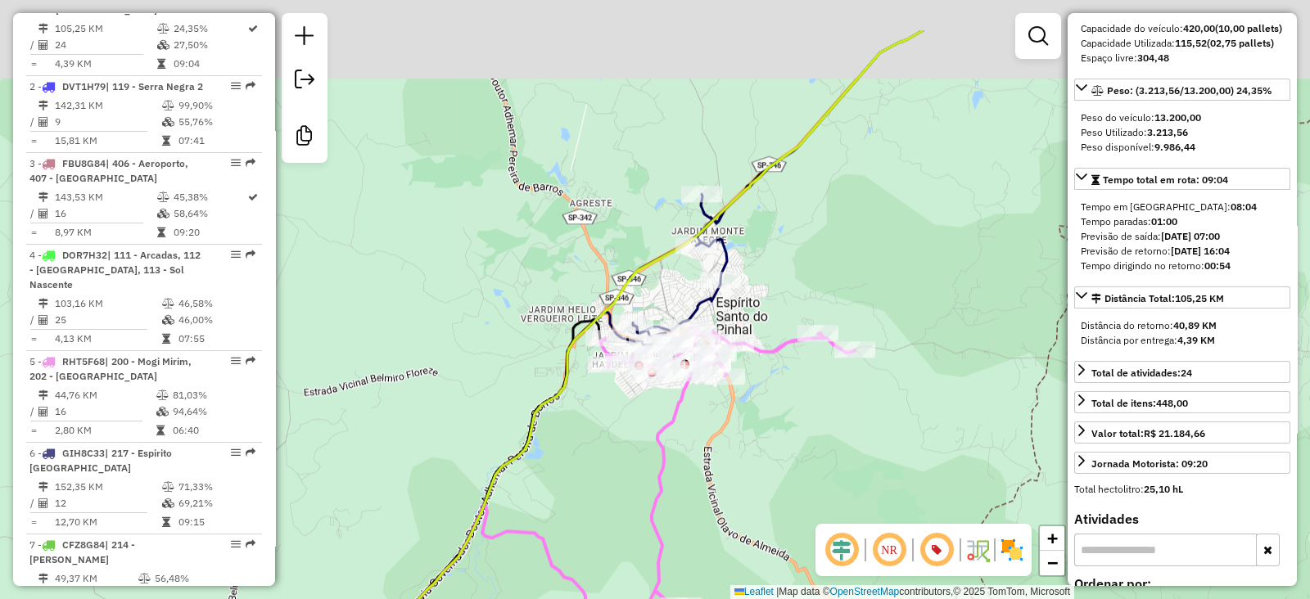
drag, startPoint x: 766, startPoint y: 194, endPoint x: 759, endPoint y: 304, distance: 110.7
click at [765, 309] on div "Janela de atendimento Grade de atendimento Capacidade Transportadoras Veículos …" at bounding box center [655, 299] width 1310 height 599
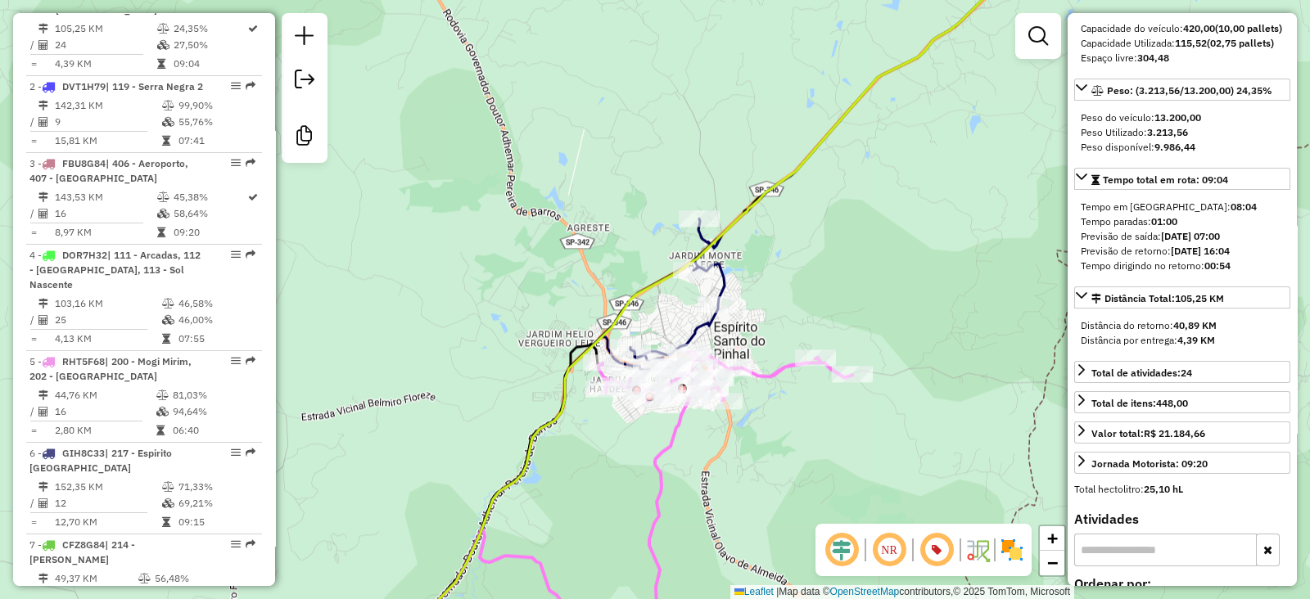
click at [720, 270] on icon at bounding box center [821, 154] width 383 height 431
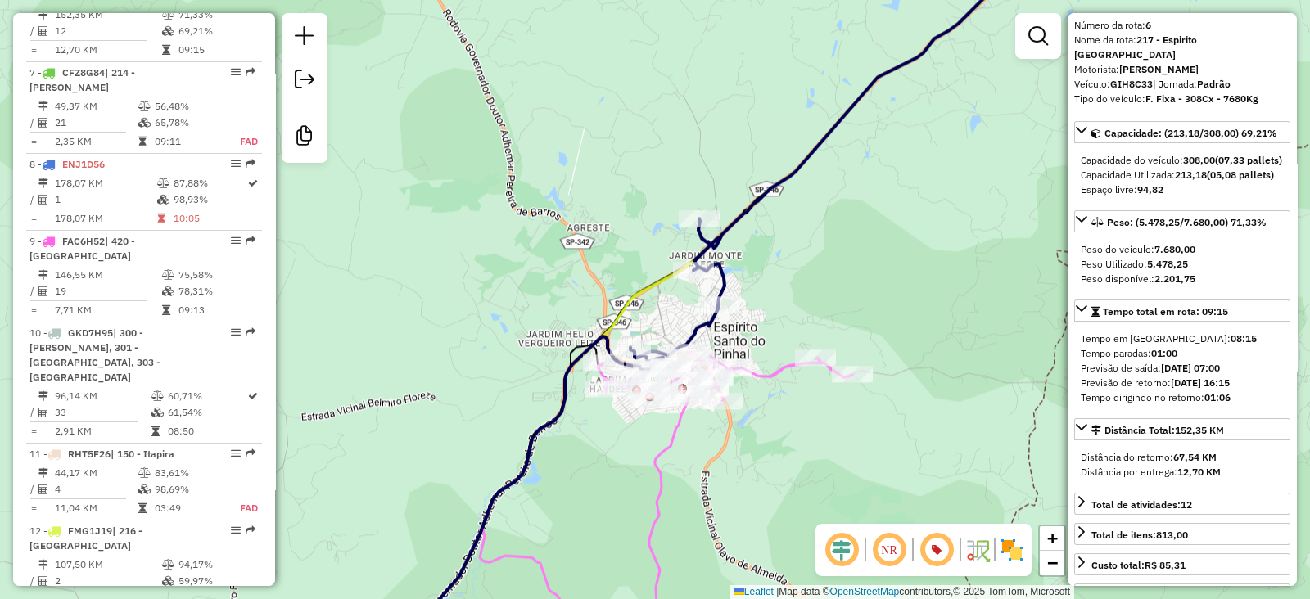
scroll to position [0, 0]
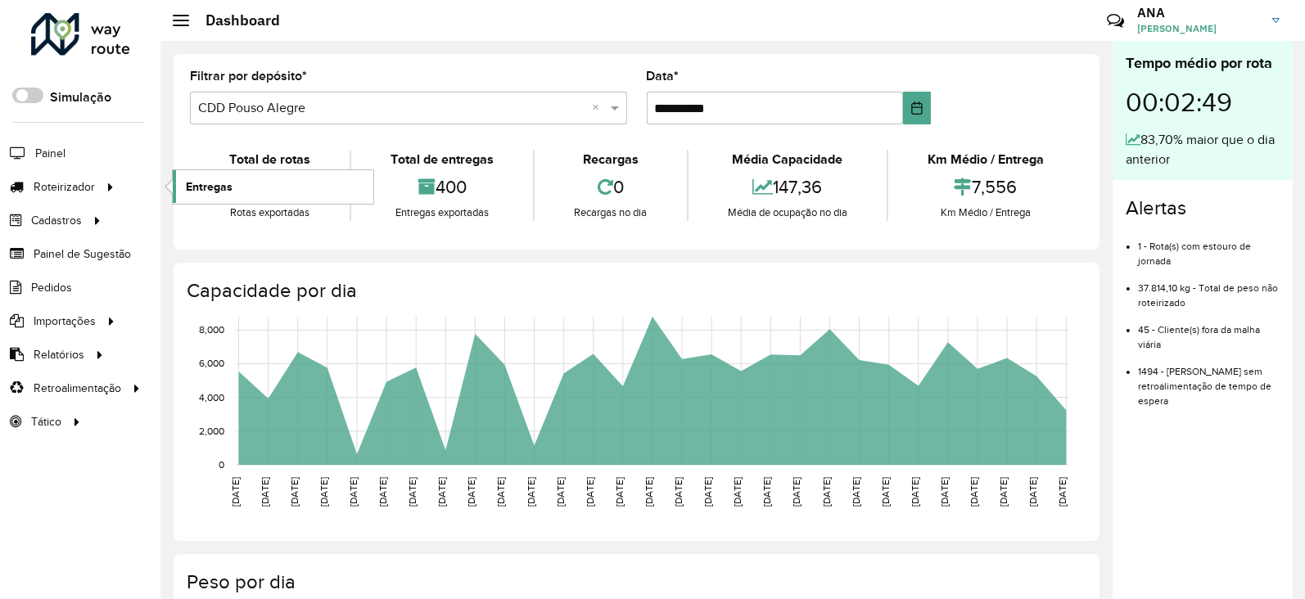
click at [250, 183] on link "Entregas" at bounding box center [273, 186] width 201 height 33
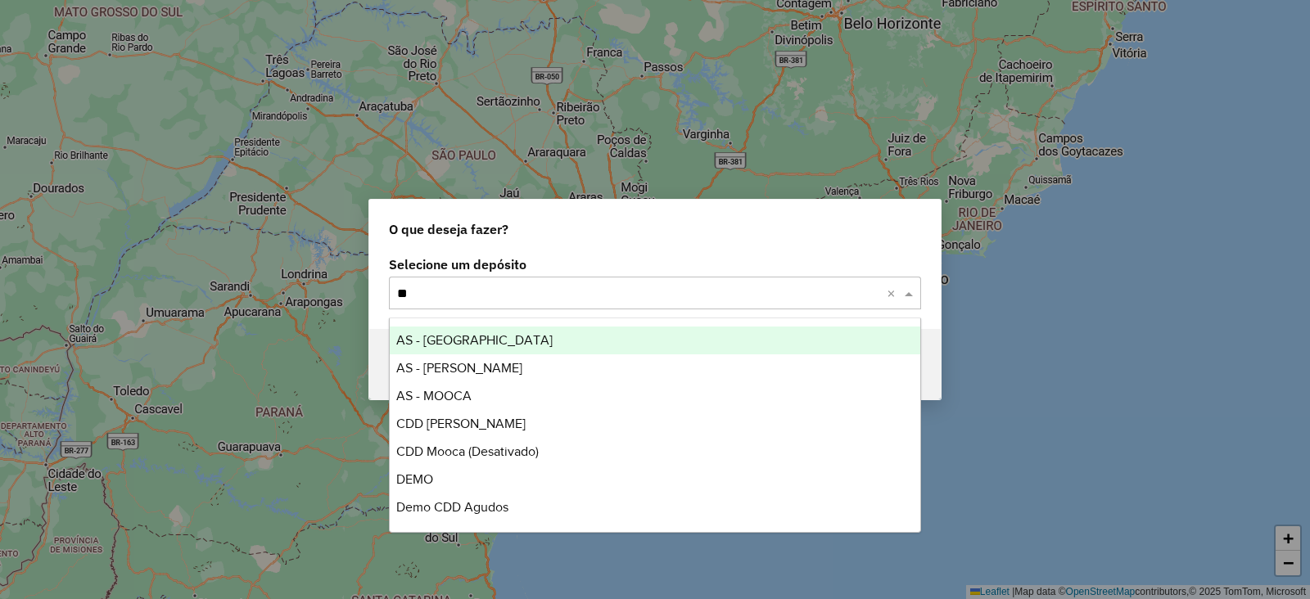
type input "***"
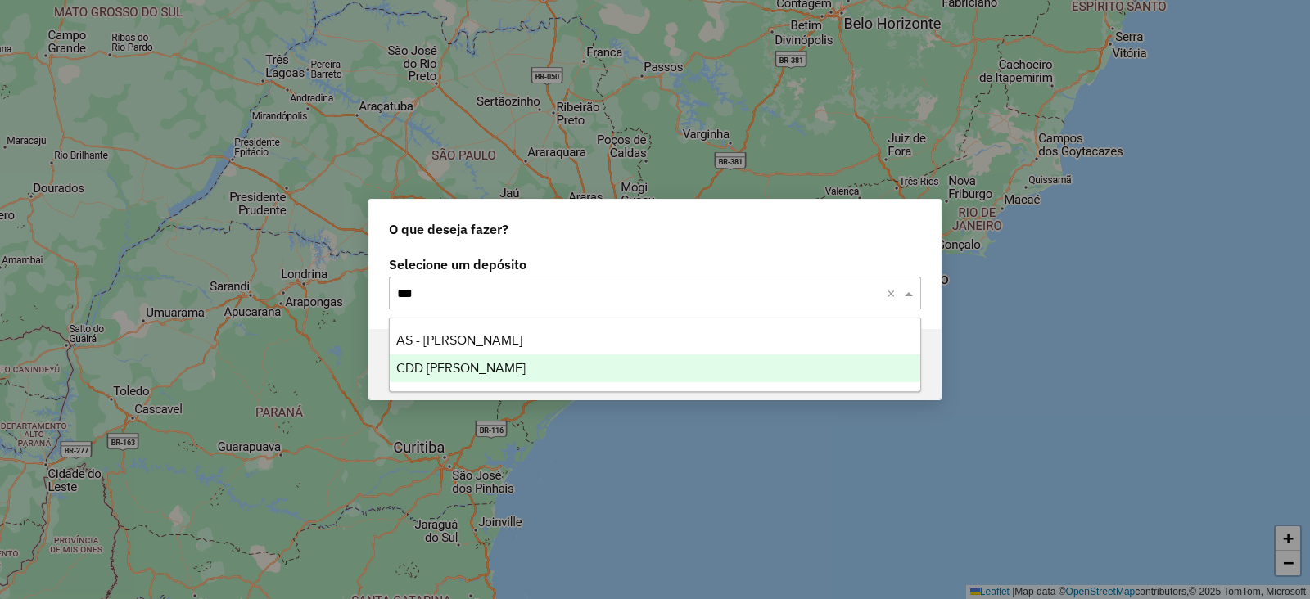
click at [482, 363] on span "CDD [PERSON_NAME]" at bounding box center [460, 368] width 129 height 14
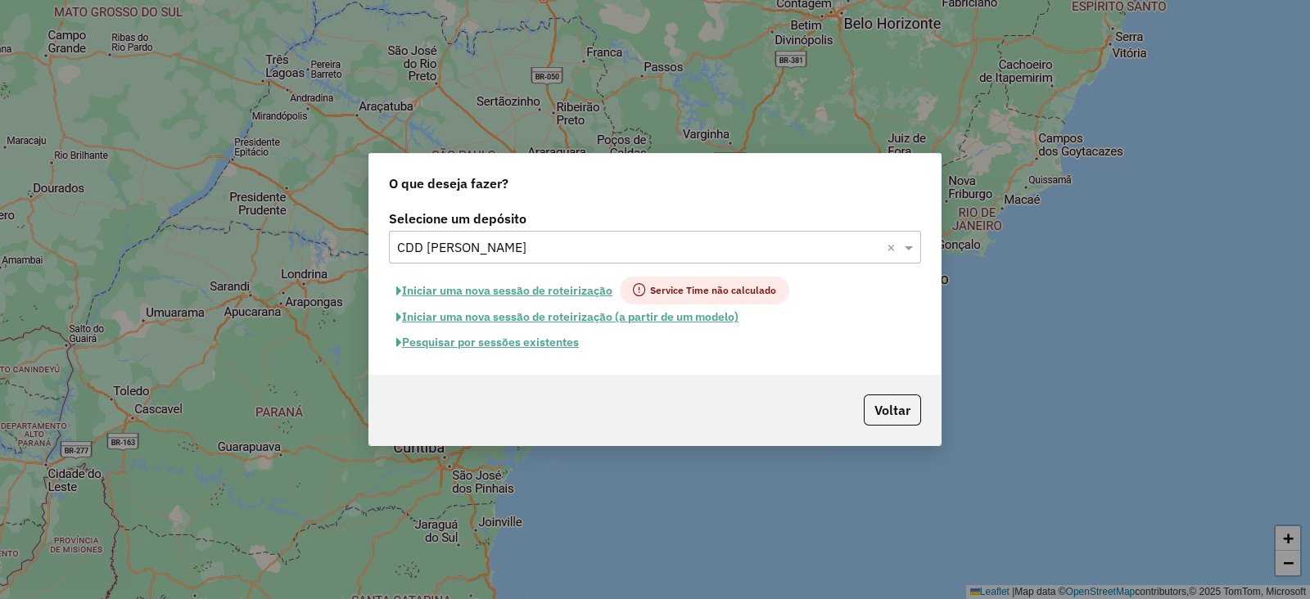
click at [494, 337] on button "Pesquisar por sessões existentes" at bounding box center [487, 342] width 197 height 25
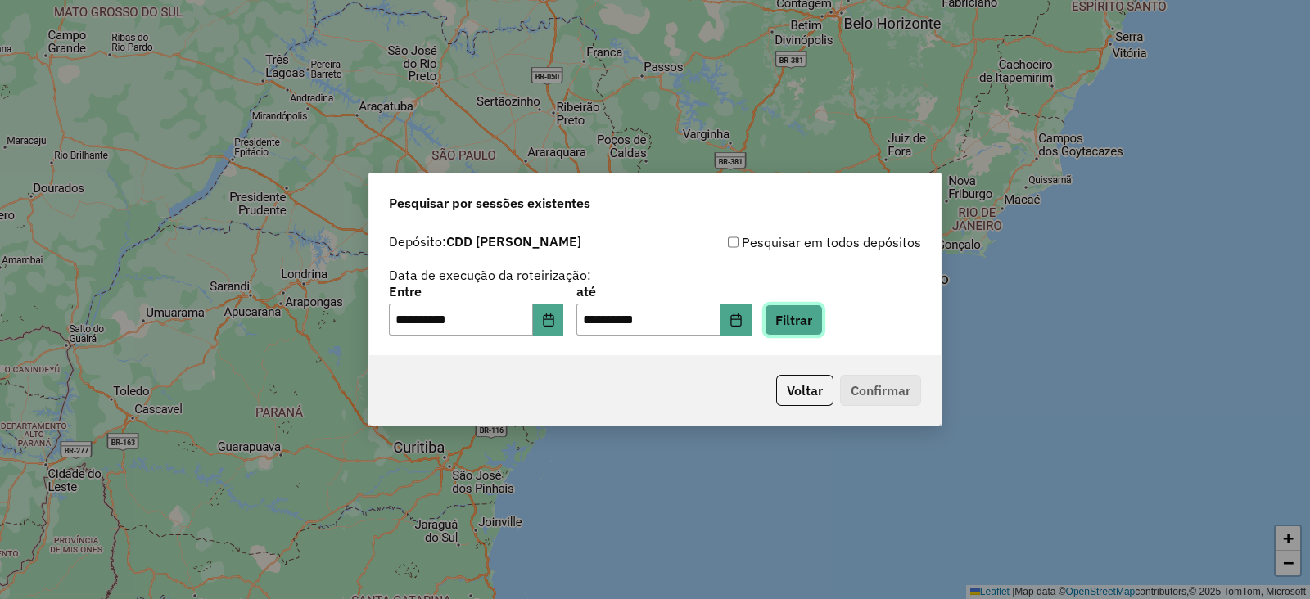
click at [823, 321] on button "Filtrar" at bounding box center [793, 319] width 58 height 31
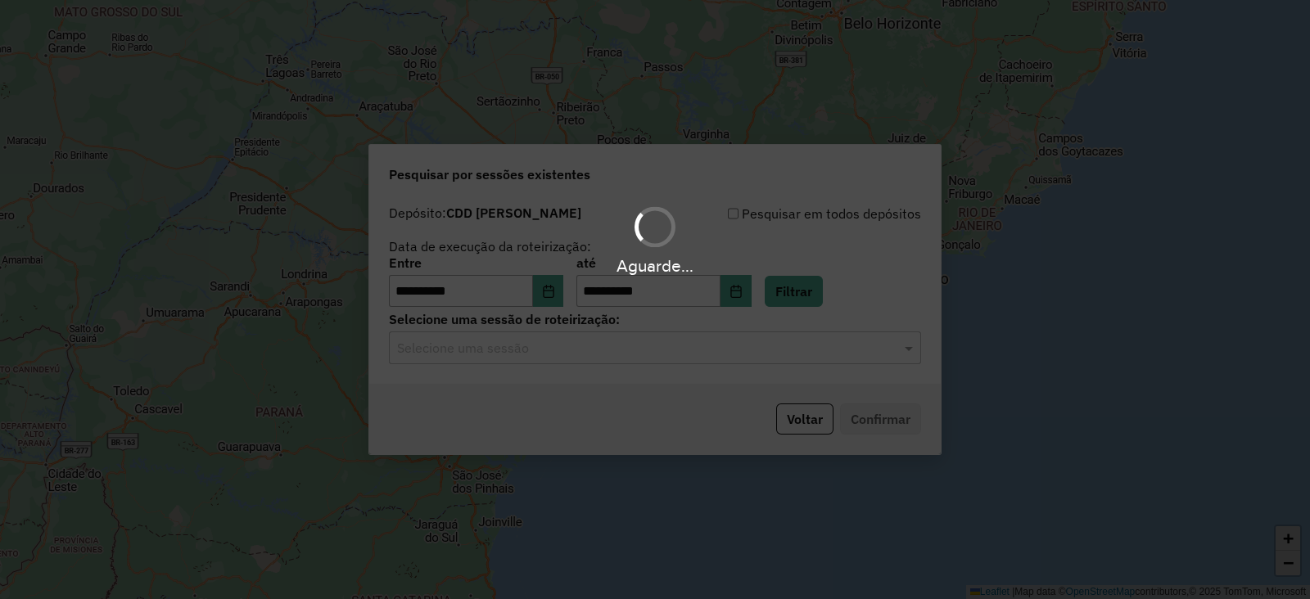
click at [636, 358] on hb-app "**********" at bounding box center [655, 299] width 1310 height 599
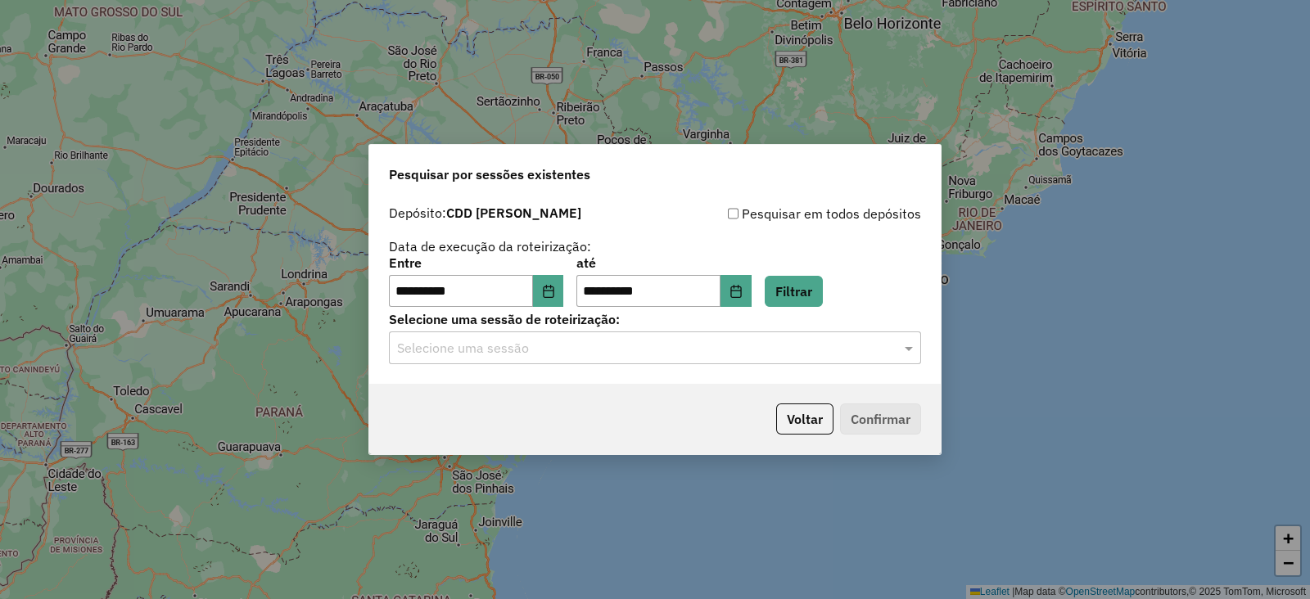
click at [636, 358] on input "text" at bounding box center [638, 349] width 483 height 20
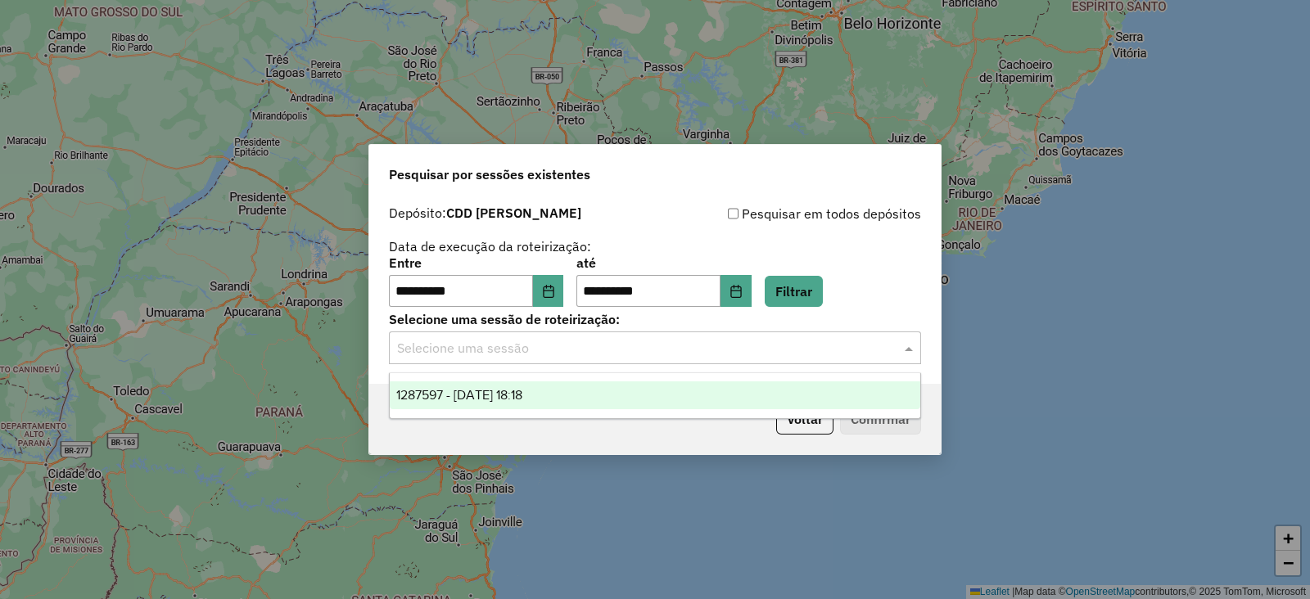
click at [638, 396] on div "1287597 - 03/10/2025 18:18" at bounding box center [655, 395] width 530 height 28
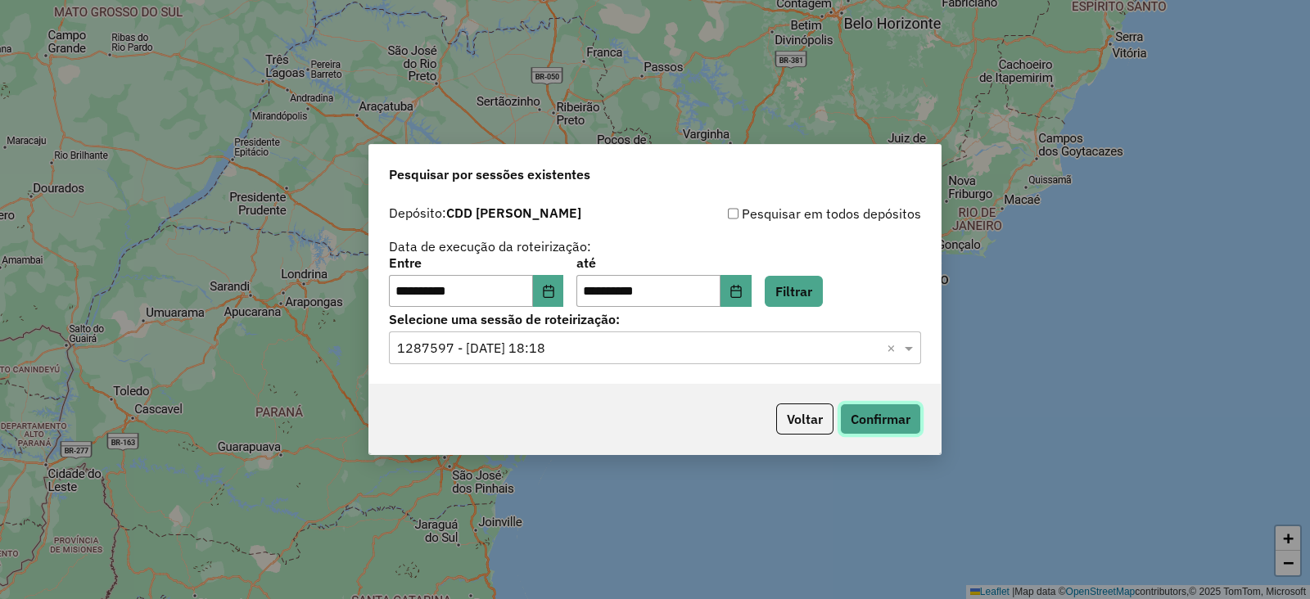
click at [890, 425] on button "Confirmar" at bounding box center [880, 419] width 81 height 31
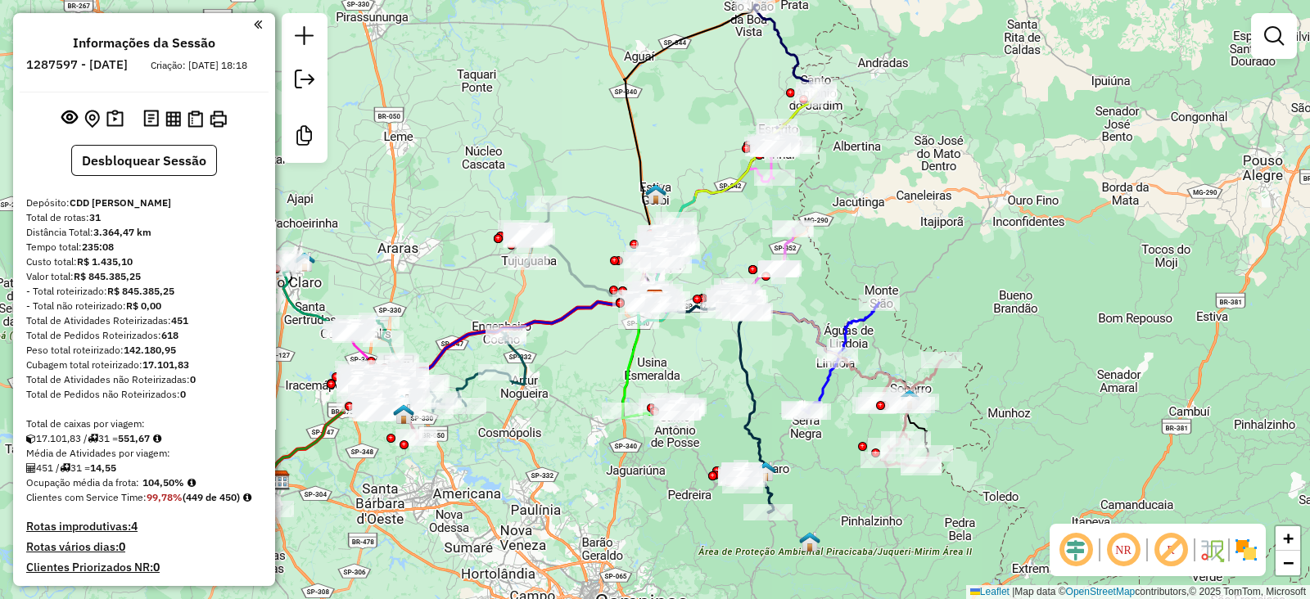
click at [1166, 546] on em at bounding box center [1170, 549] width 39 height 39
click at [1248, 552] on img at bounding box center [1246, 550] width 26 height 26
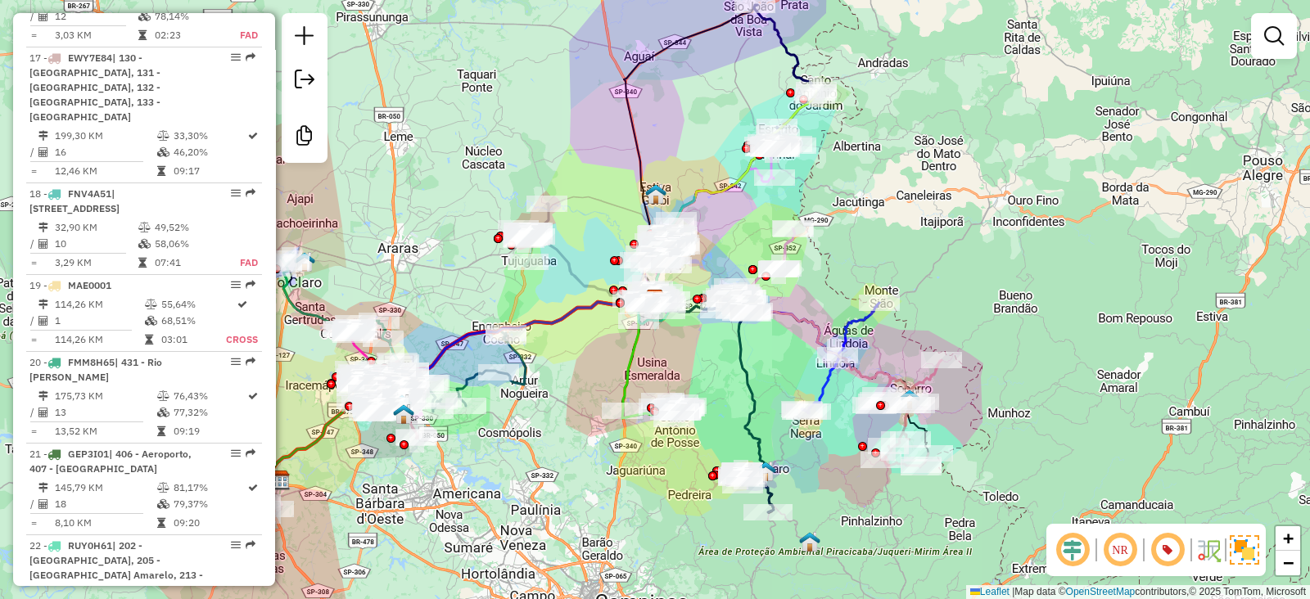
scroll to position [2353, 0]
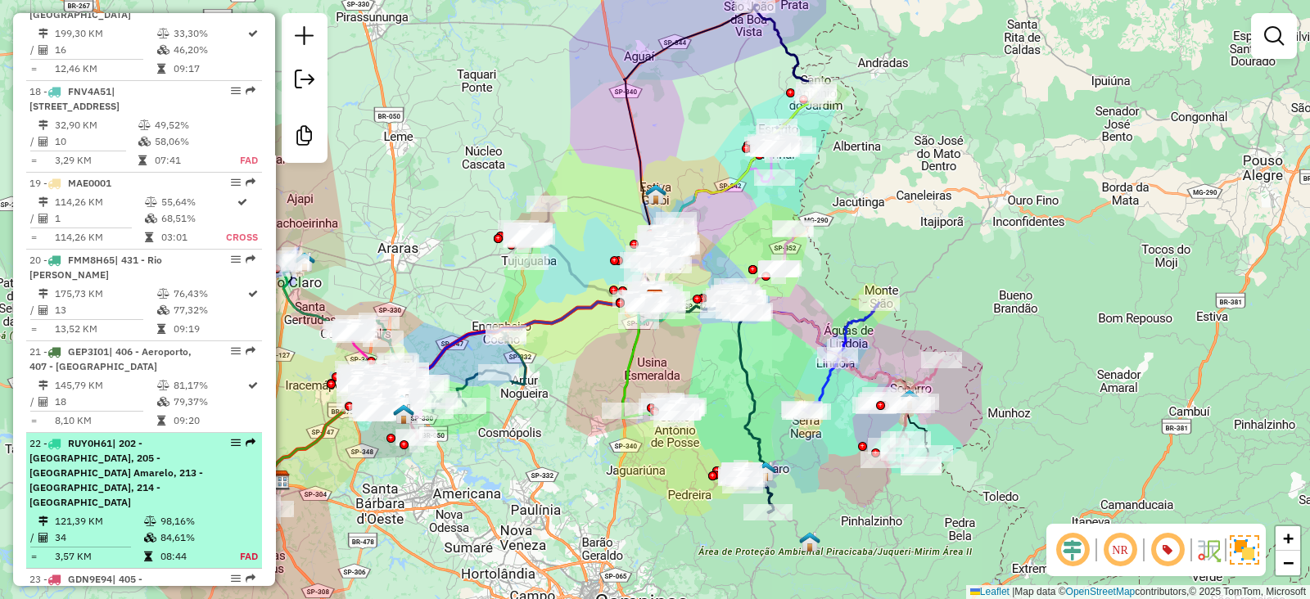
click at [139, 452] on div "22 - RUY0H61 | 202 - [GEOGRAPHIC_DATA], 205 - [GEOGRAPHIC_DATA], [STREET_ADDRES…" at bounding box center [116, 473] width 174 height 74
select select "**********"
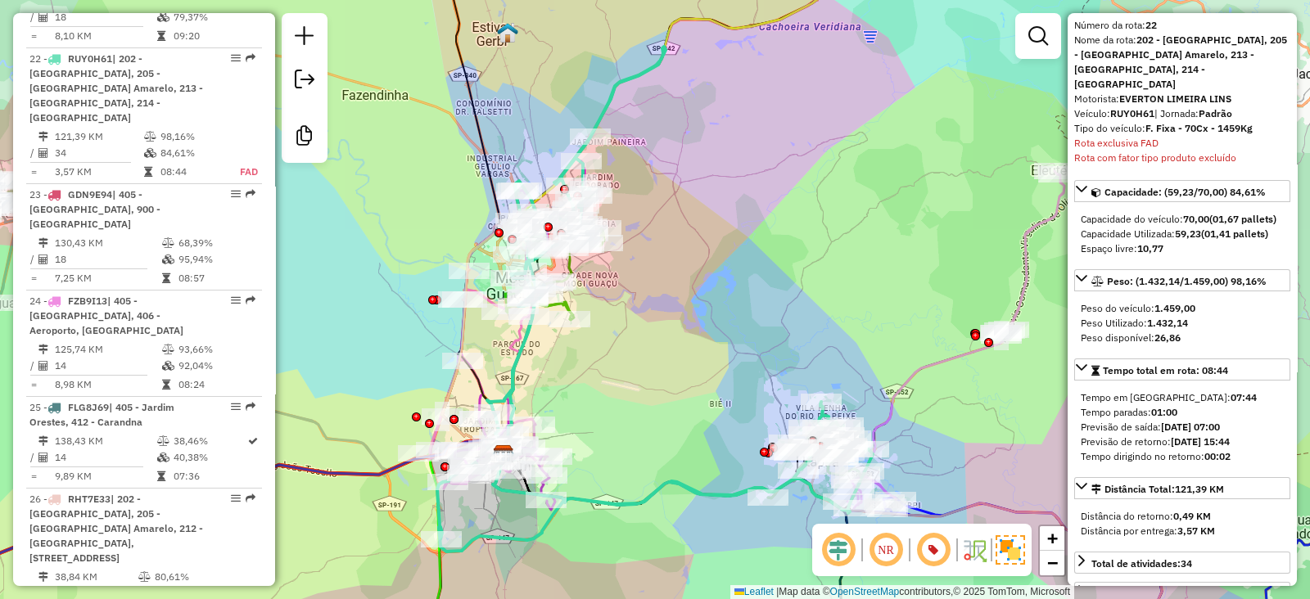
scroll to position [0, 0]
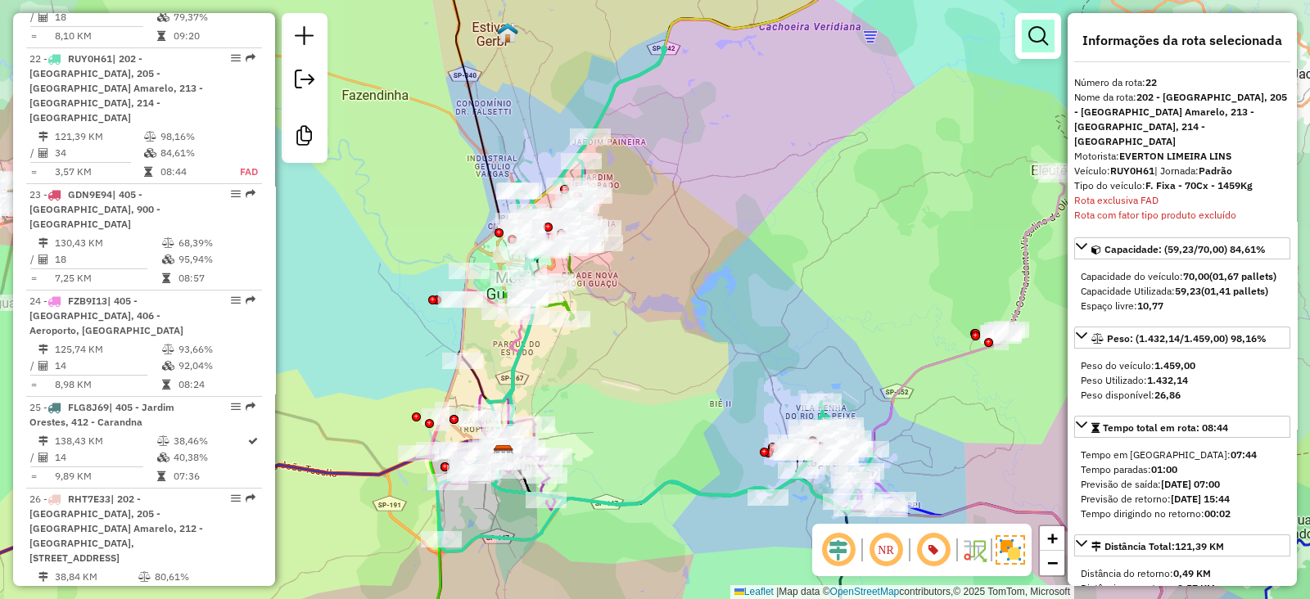
click at [1025, 31] on link at bounding box center [1037, 36] width 33 height 33
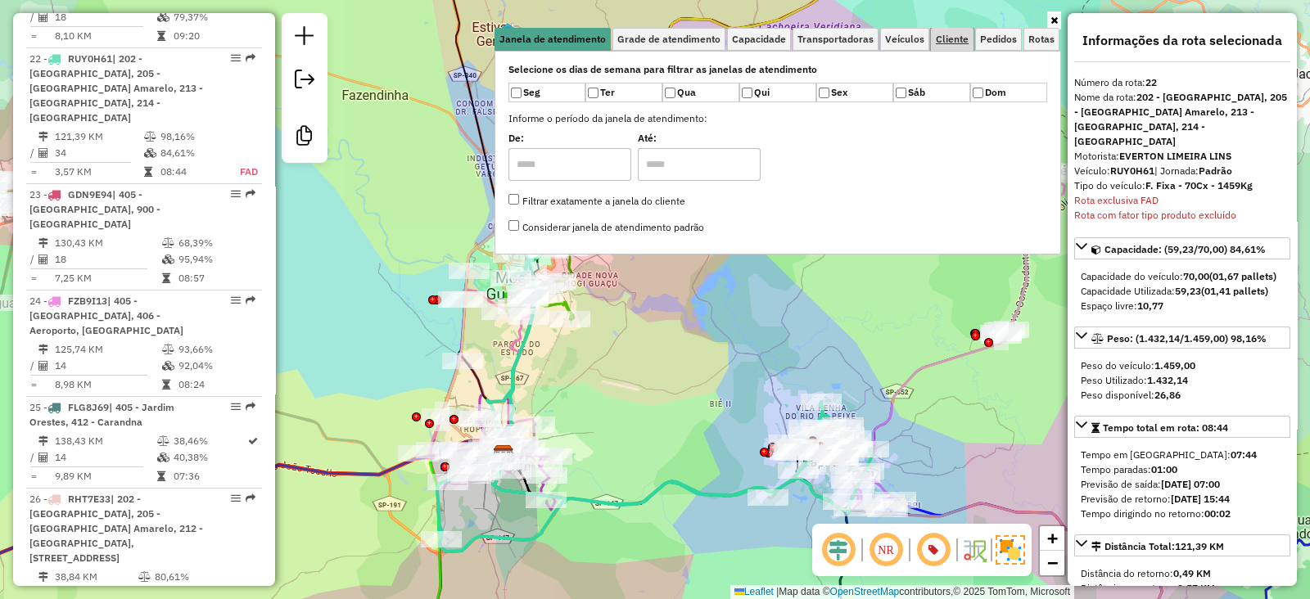
click at [965, 34] on span "Cliente" at bounding box center [951, 39] width 33 height 10
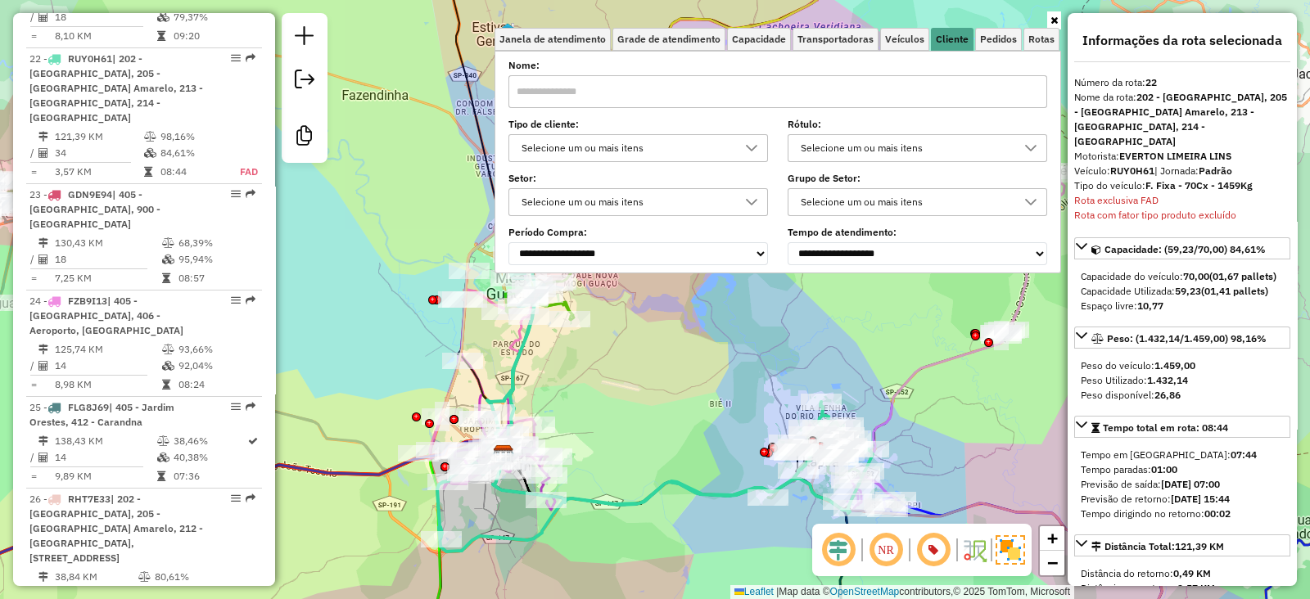
click at [908, 150] on div "Selecione um ou mais itens" at bounding box center [905, 148] width 220 height 26
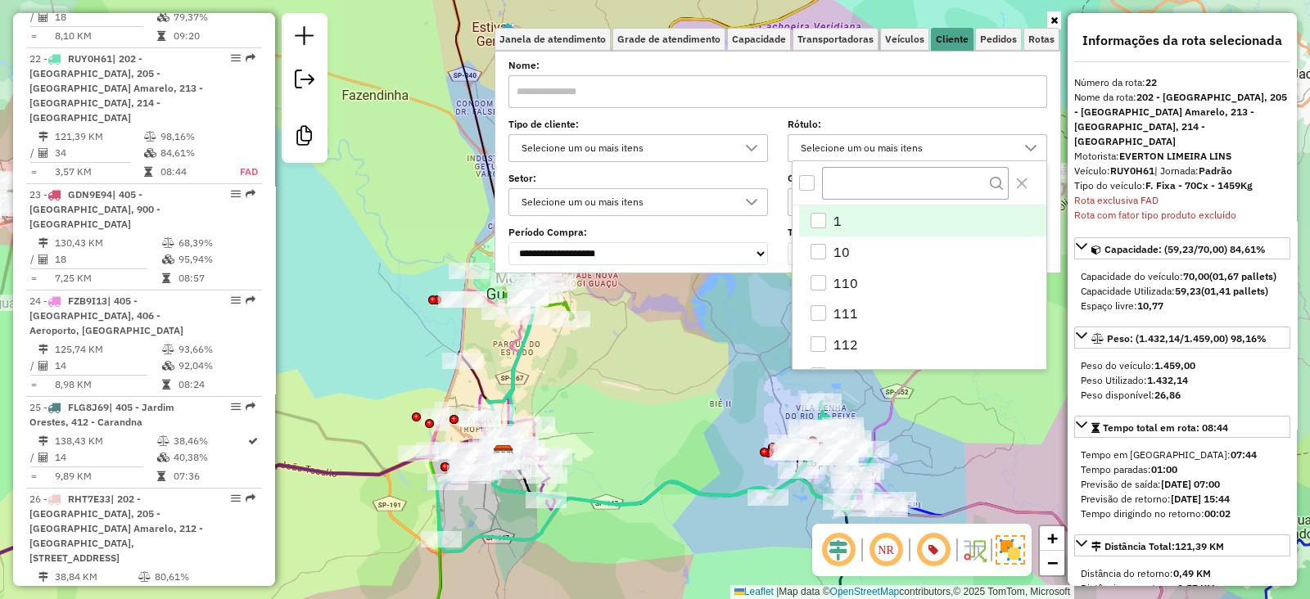
scroll to position [8, 56]
click at [757, 127] on label "Tipo de cliente:" at bounding box center [637, 124] width 259 height 15
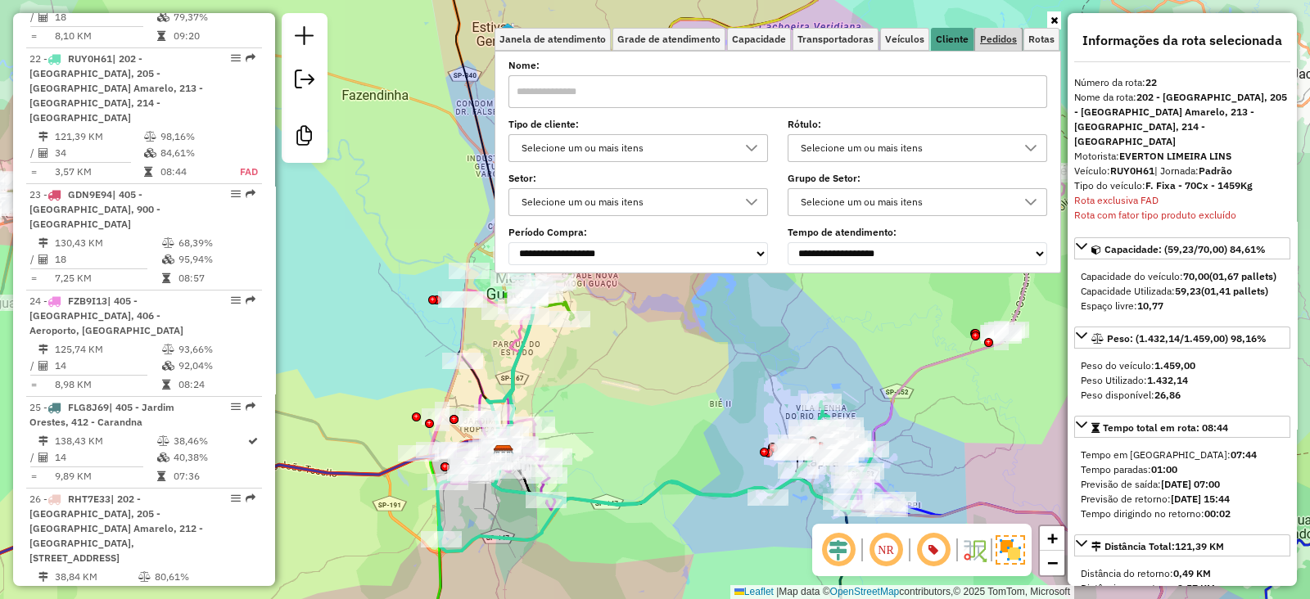
click at [1003, 41] on span "Pedidos" at bounding box center [998, 39] width 37 height 10
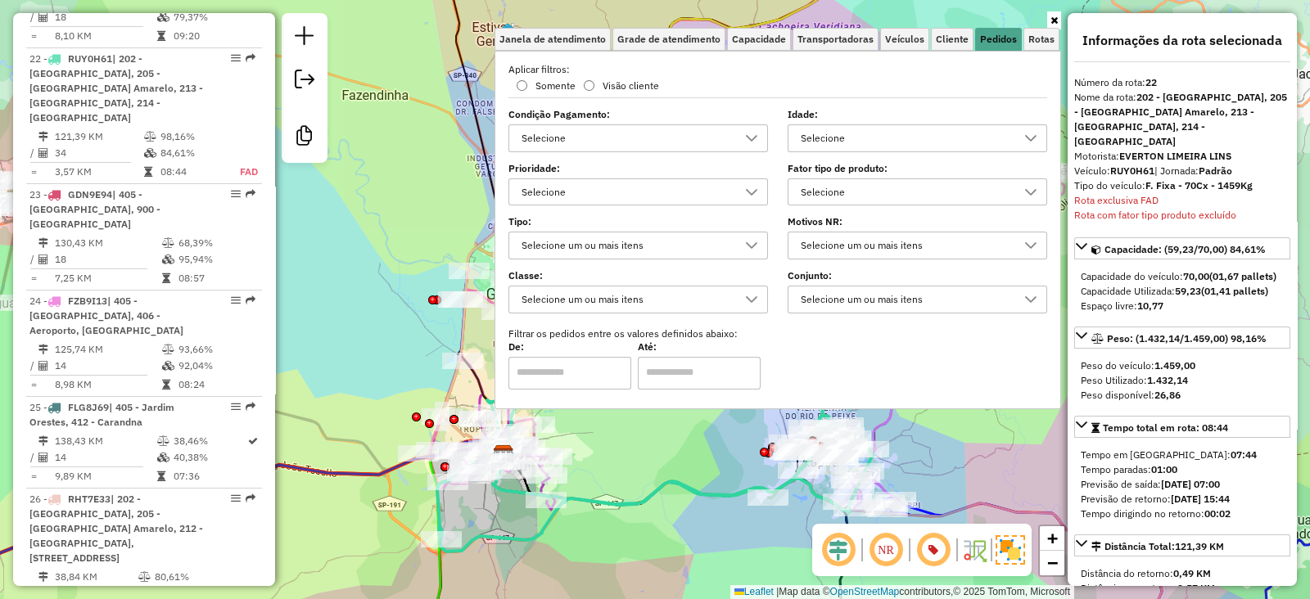
click at [893, 189] on div "Selecione" at bounding box center [905, 192] width 220 height 26
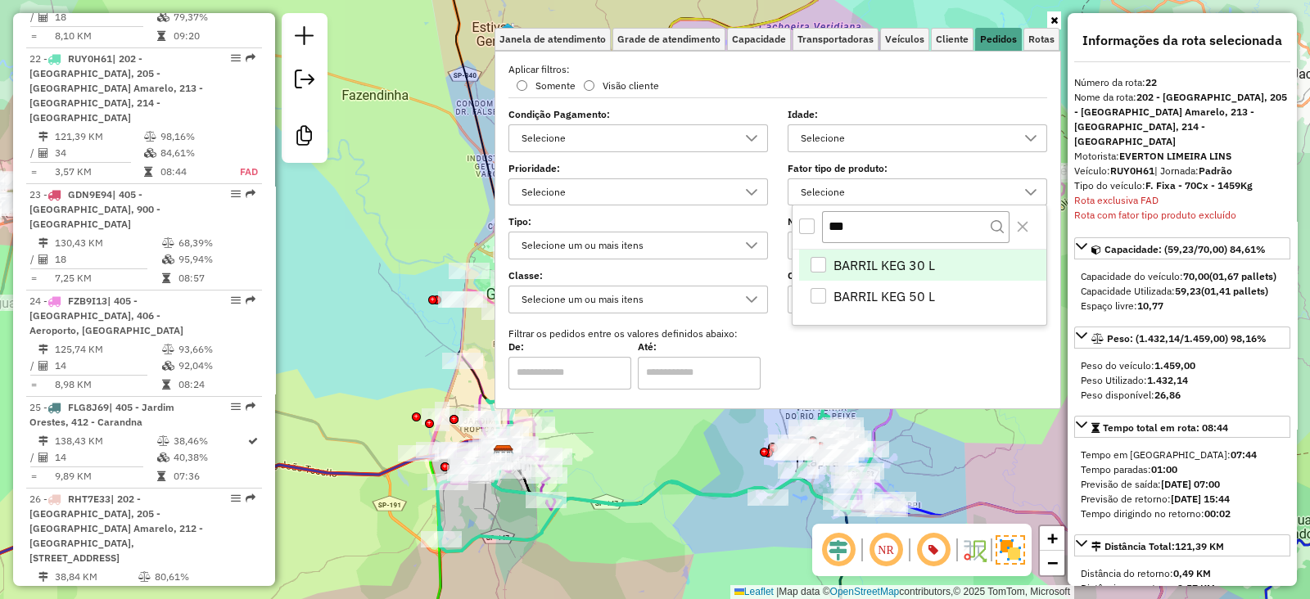
type input "***"
click at [818, 259] on div "BARRIL KEG 30 L" at bounding box center [818, 265] width 16 height 16
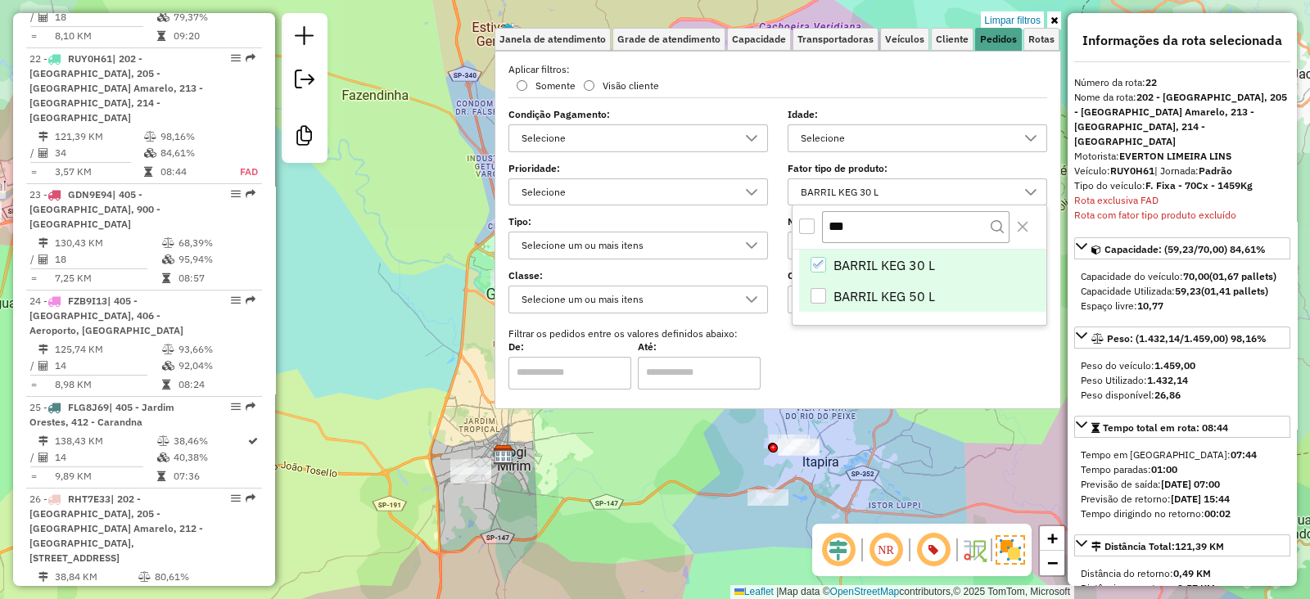
click at [818, 299] on div "BARRIL KEG 50 L" at bounding box center [818, 296] width 16 height 16
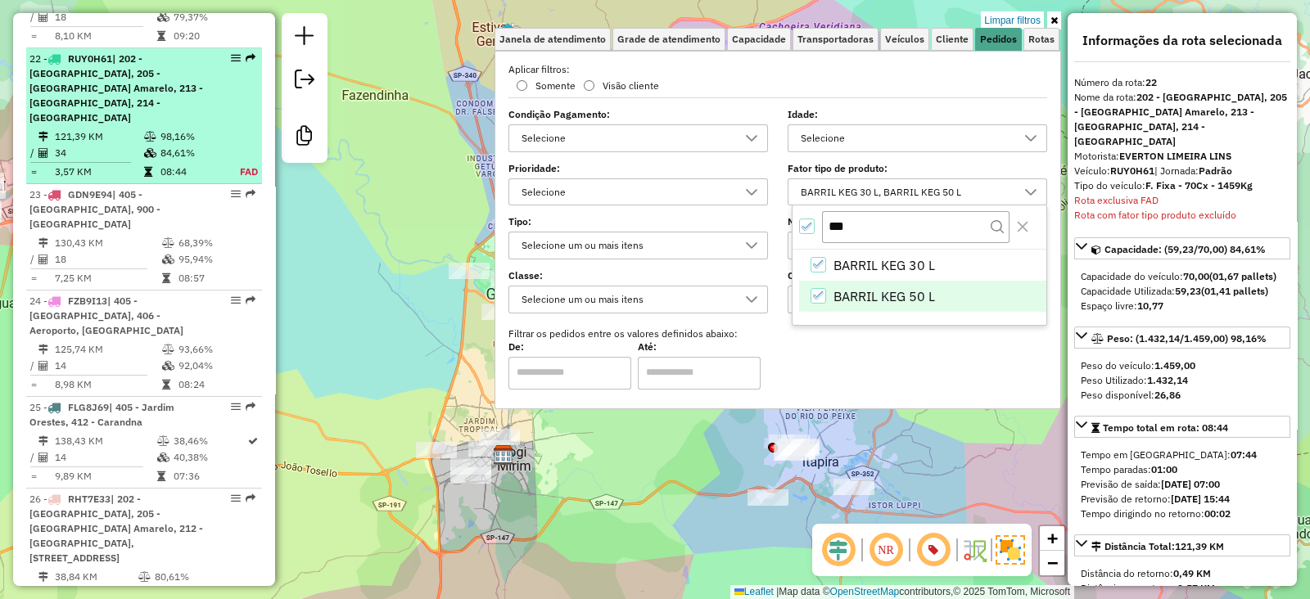
click at [133, 75] on li "22 - RUY0H61 | 202 - [GEOGRAPHIC_DATA], 205 - [GEOGRAPHIC_DATA], 213 - [GEOGRAP…" at bounding box center [144, 116] width 236 height 136
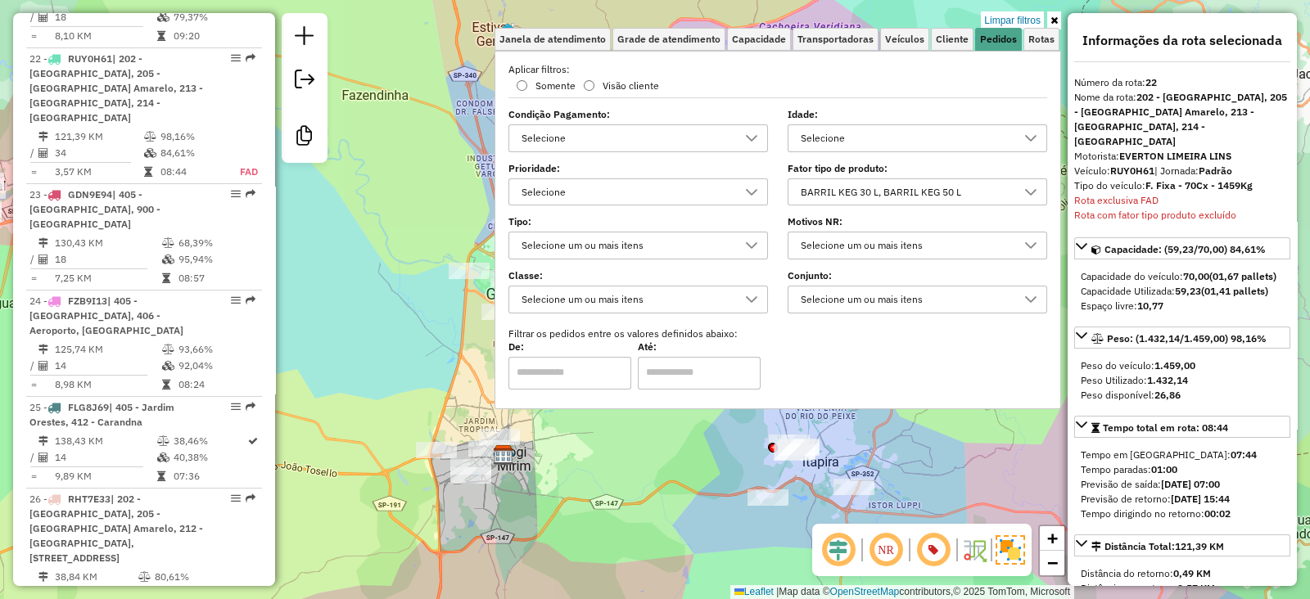
click at [913, 9] on div "Limpar filtros Janela de atendimento Grade de atendimento Capacidade Transporta…" at bounding box center [655, 299] width 1310 height 599
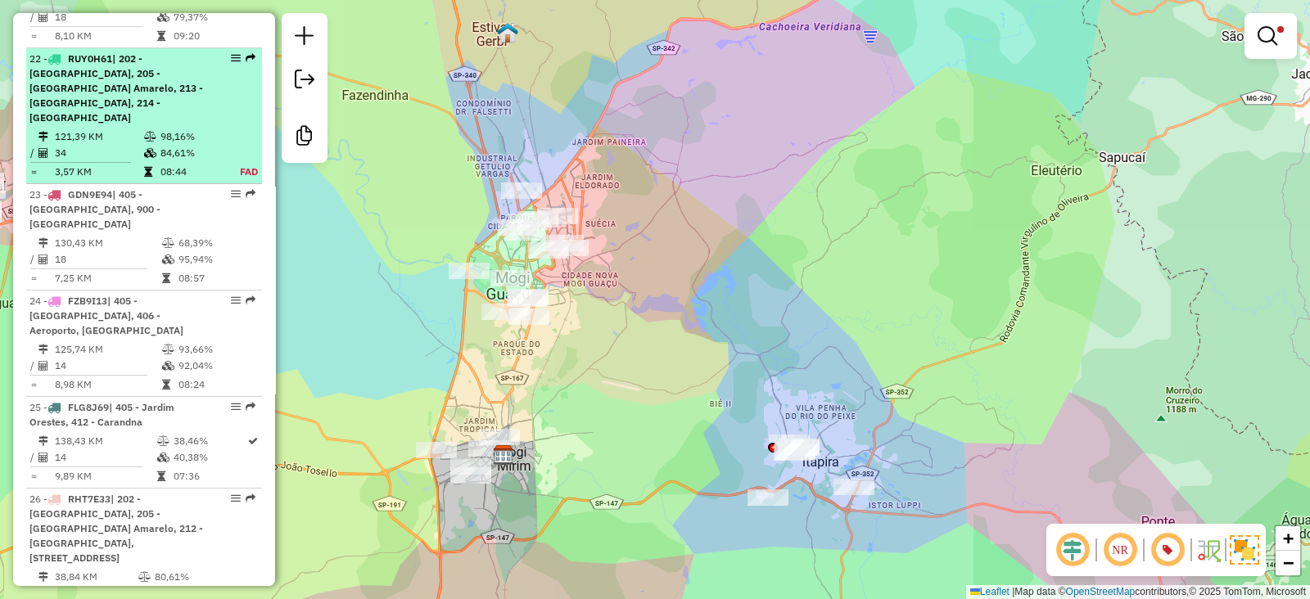
click at [168, 145] on td "84,61%" at bounding box center [192, 153] width 64 height 16
select select "**********"
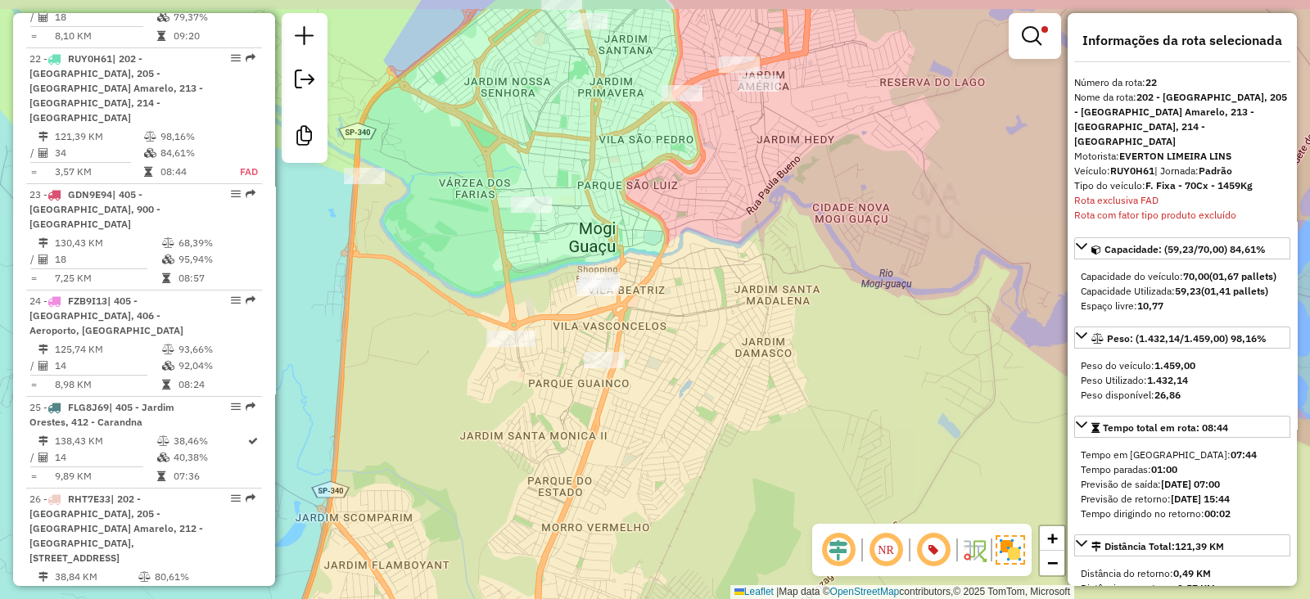
drag, startPoint x: 741, startPoint y: 280, endPoint x: 763, endPoint y: 444, distance: 165.2
click at [763, 444] on div "Limpar filtros Janela de atendimento Grade de atendimento Capacidade Transporta…" at bounding box center [655, 299] width 1310 height 599
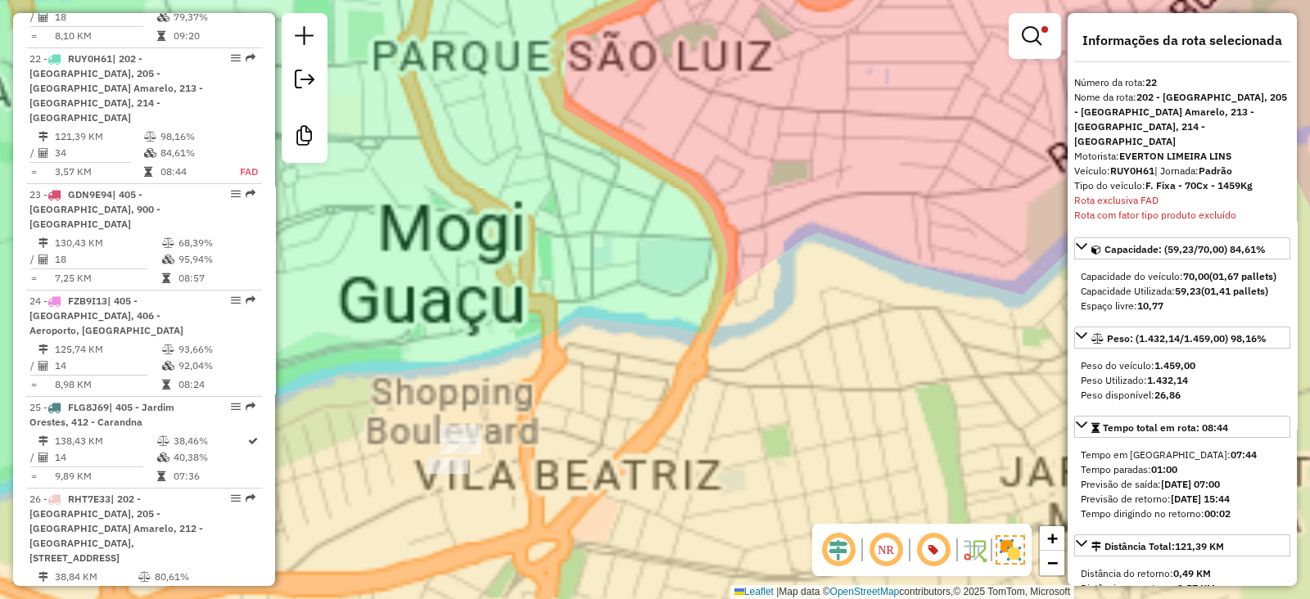
drag, startPoint x: 638, startPoint y: 521, endPoint x: 718, endPoint y: 424, distance: 125.5
click at [718, 424] on div "Limpar filtros Janela de atendimento Grade de atendimento Capacidade Transporta…" at bounding box center [655, 299] width 1310 height 599
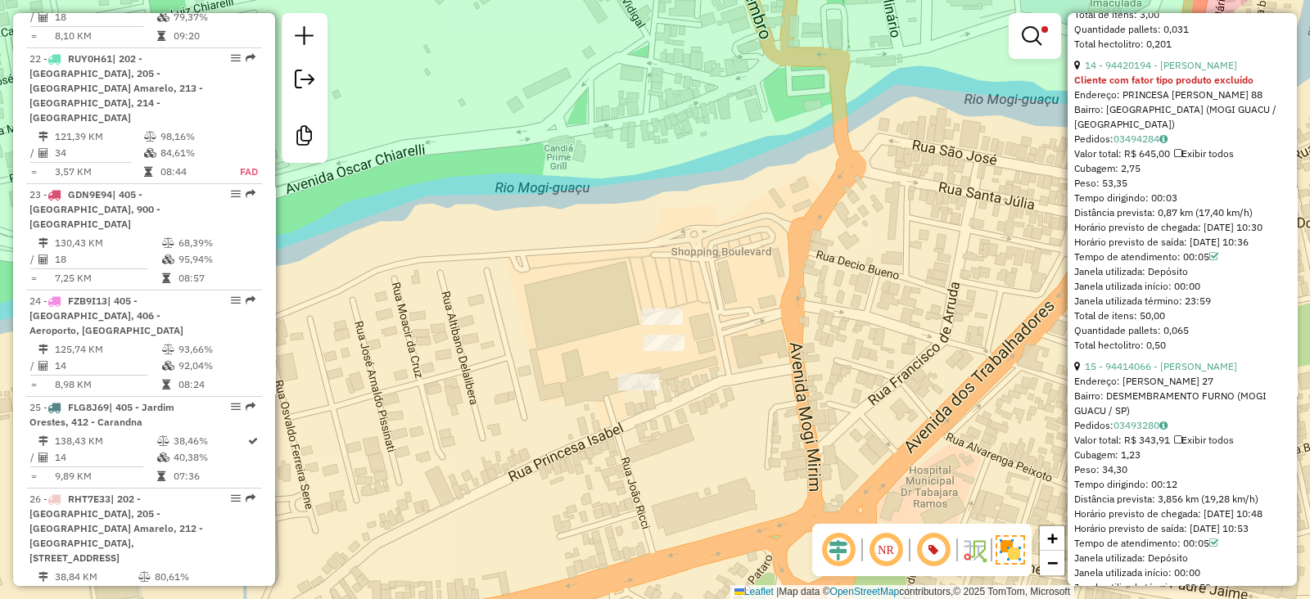
scroll to position [4502, 0]
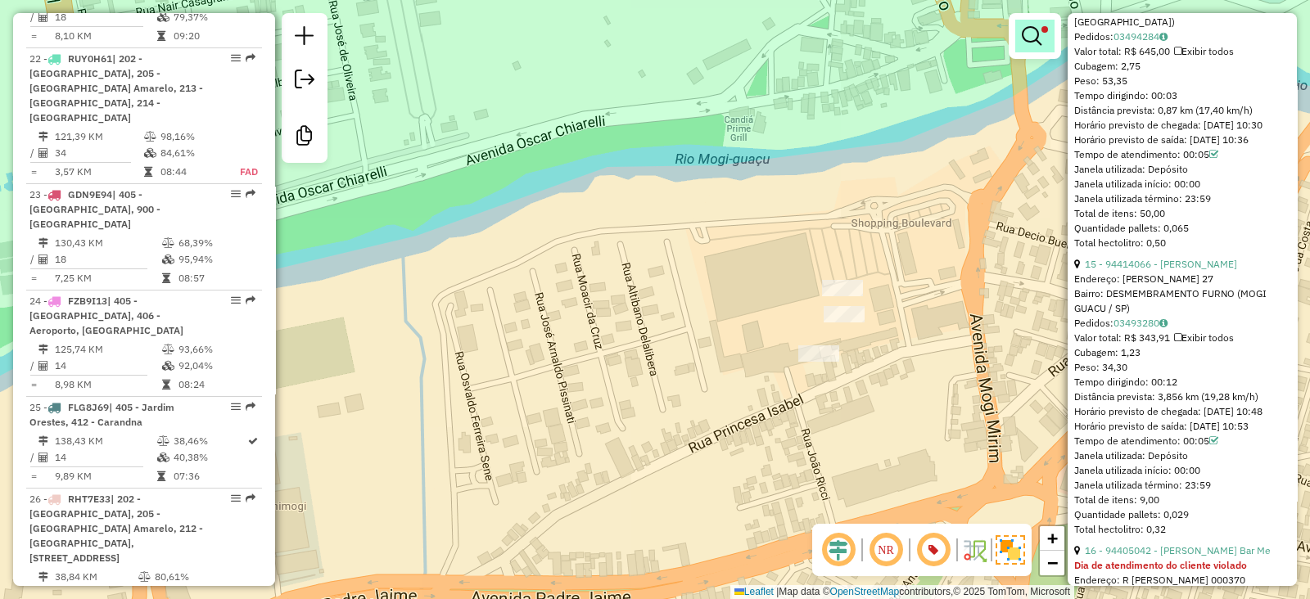
click at [1044, 31] on span at bounding box center [1044, 29] width 7 height 7
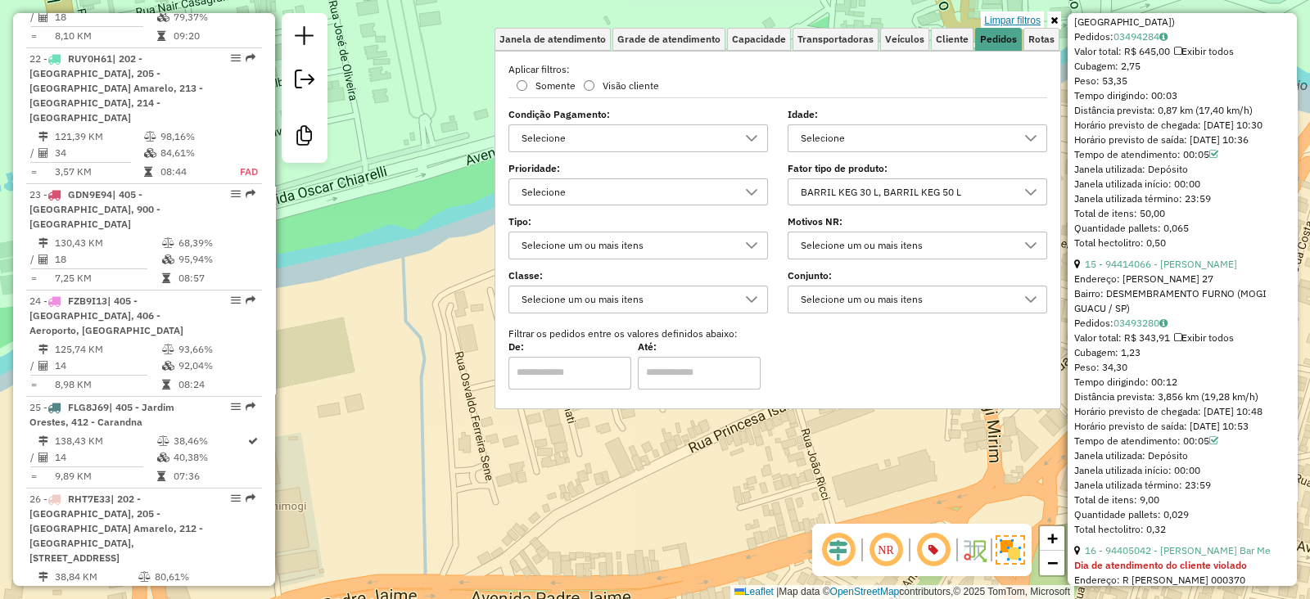
click at [1022, 22] on link "Limpar filtros" at bounding box center [1012, 20] width 63 height 18
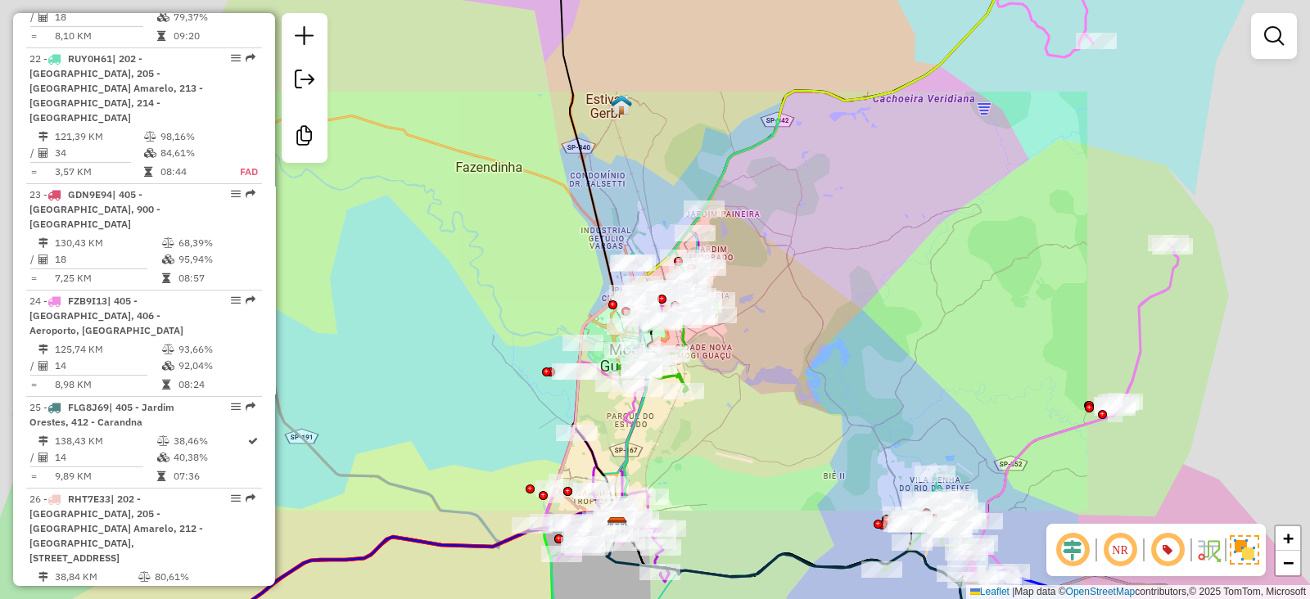
drag, startPoint x: 779, startPoint y: 429, endPoint x: 973, endPoint y: 313, distance: 226.1
click at [945, 329] on div "Janela de atendimento Grade de atendimento Capacidade Transportadoras Veículos …" at bounding box center [655, 299] width 1310 height 599
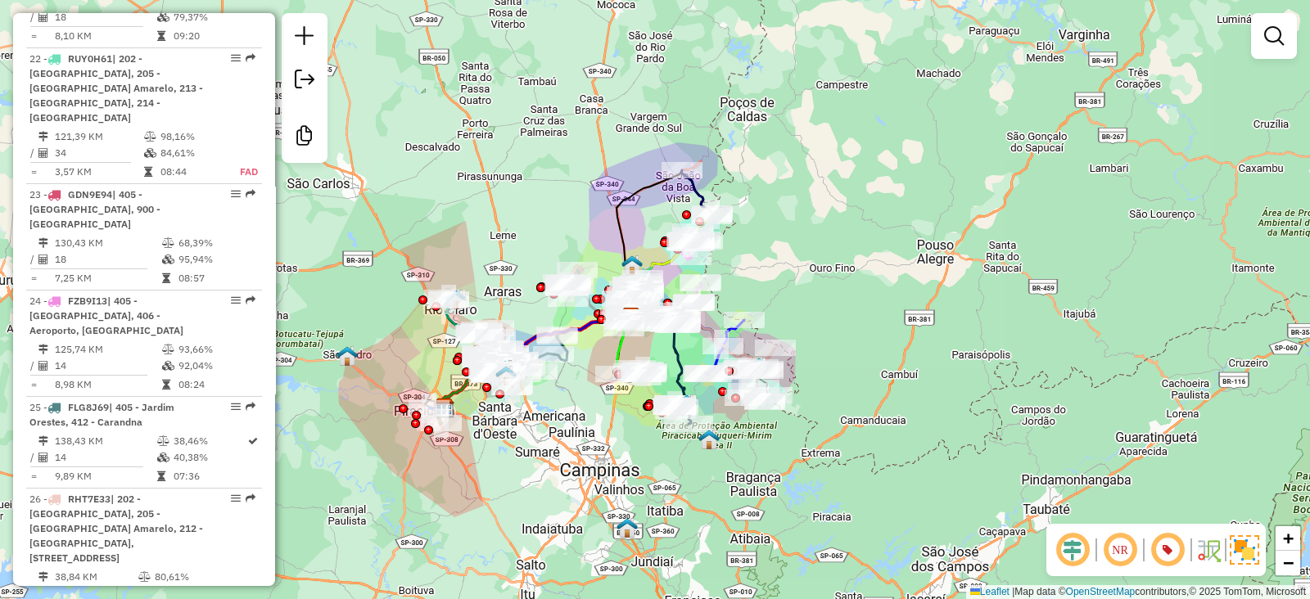
drag, startPoint x: 700, startPoint y: 298, endPoint x: 814, endPoint y: 282, distance: 115.6
click at [814, 282] on div "Janela de atendimento Grade de atendimento Capacidade Transportadoras Veículos …" at bounding box center [655, 299] width 1310 height 599
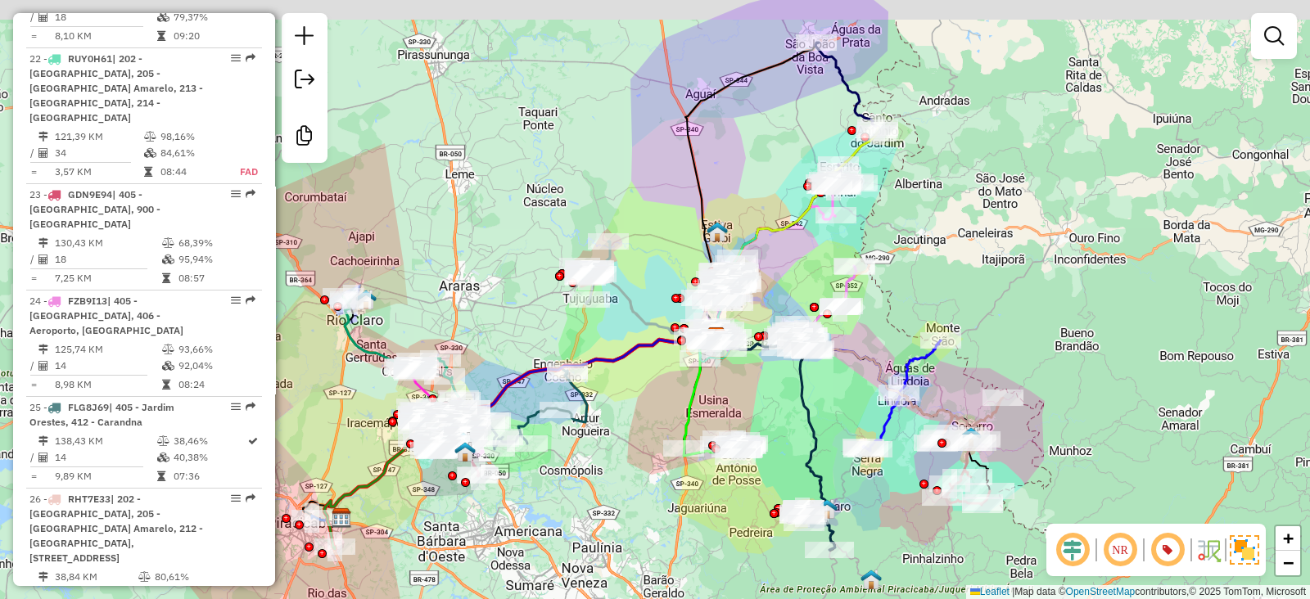
drag, startPoint x: 855, startPoint y: 259, endPoint x: 858, endPoint y: 355, distance: 95.8
click at [856, 350] on icon at bounding box center [823, 308] width 65 height 84
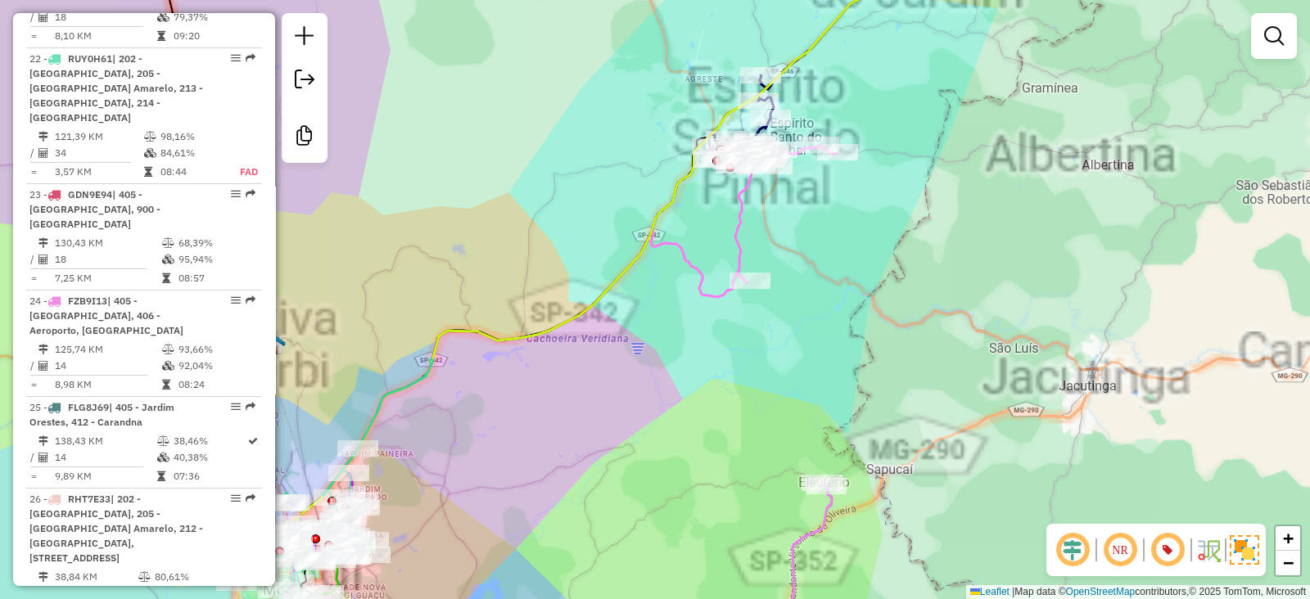
drag, startPoint x: 831, startPoint y: 235, endPoint x: 863, endPoint y: 359, distance: 128.6
click at [863, 358] on div "Rota 27 - Placa CTA8D32 94404988 - [PERSON_NAME] DE SOUZ Janela de atendimento …" at bounding box center [655, 299] width 1310 height 599
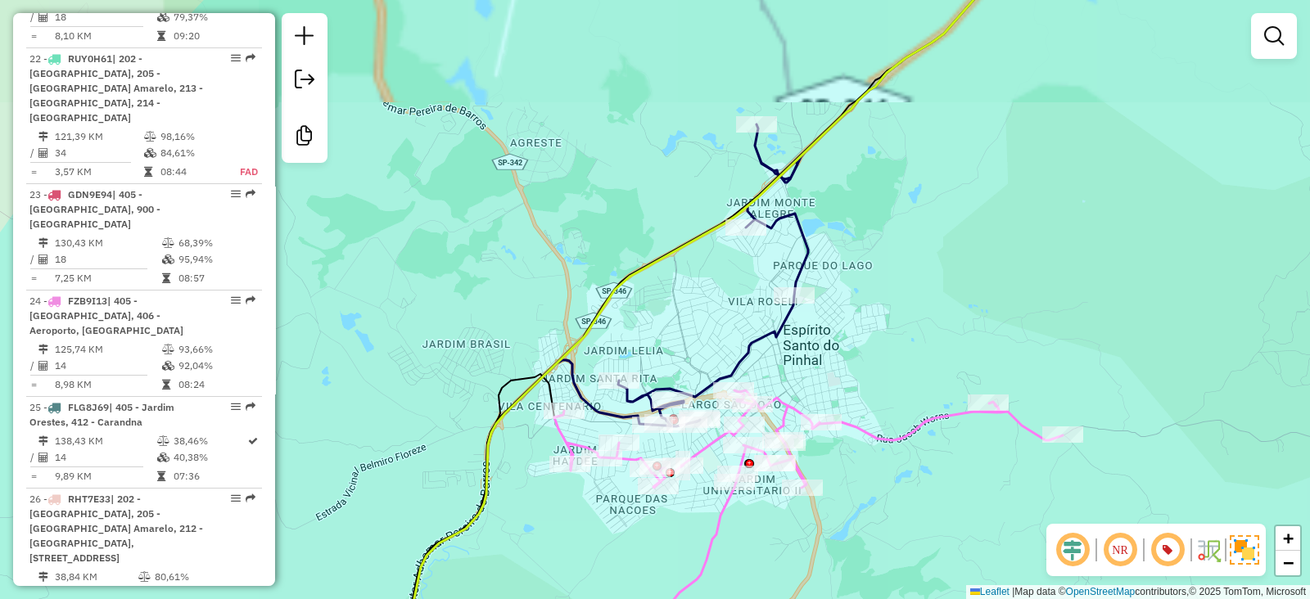
click at [802, 268] on icon at bounding box center [822, 183] width 408 height 486
select select "**********"
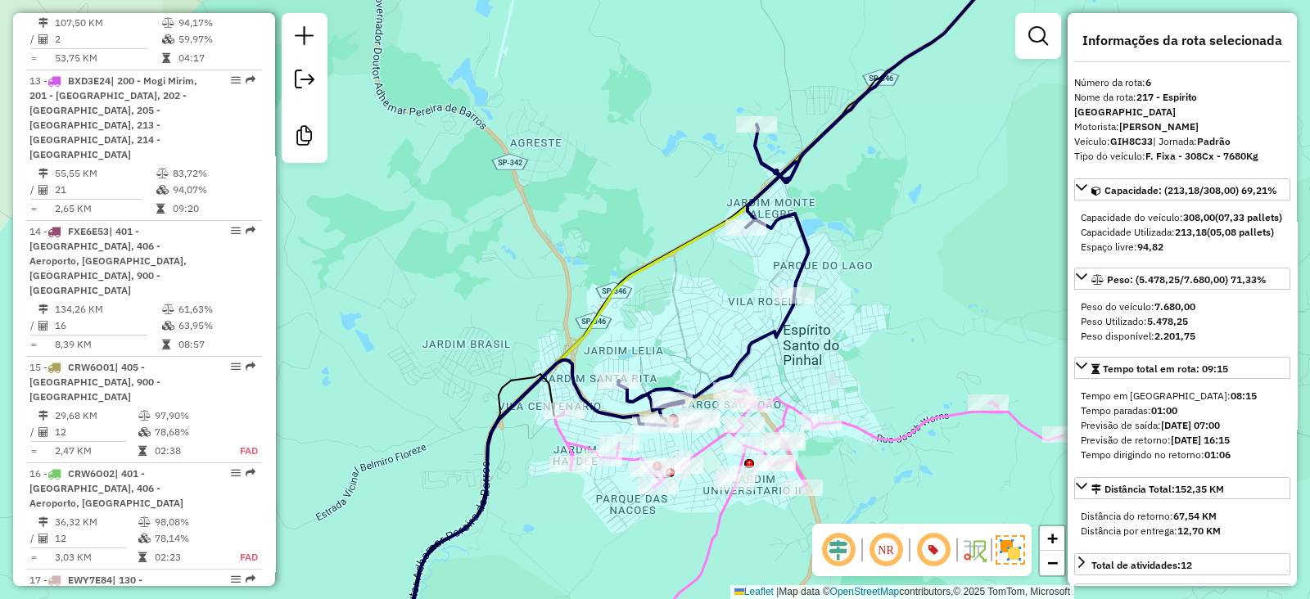
scroll to position [1187, 0]
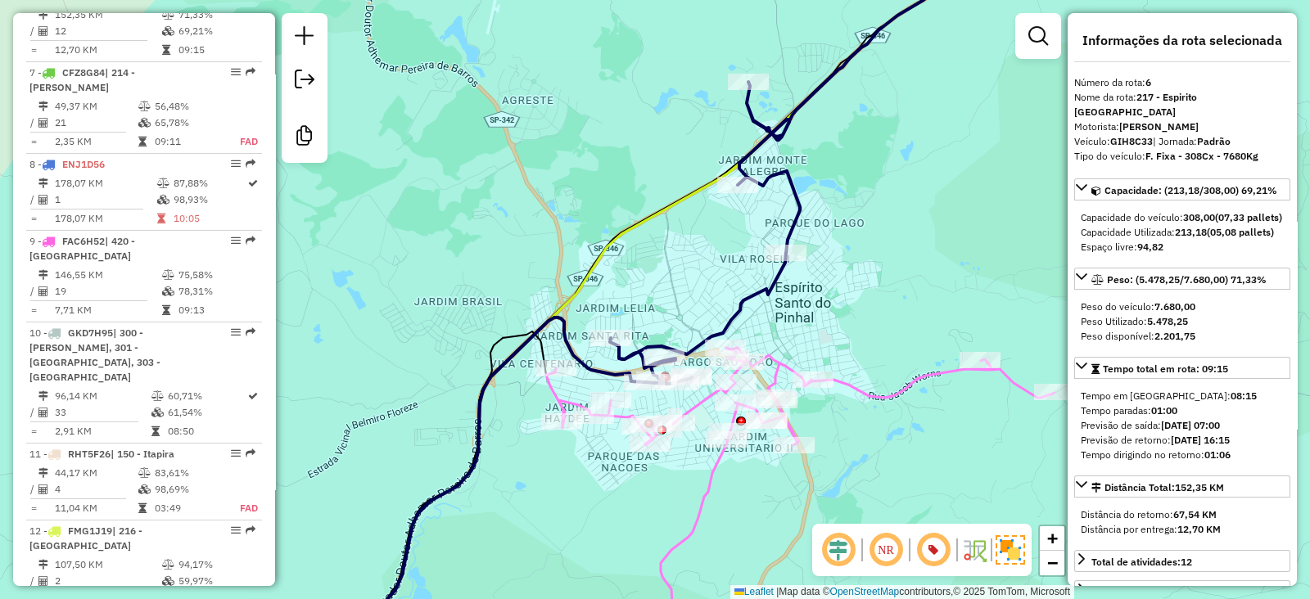
drag, startPoint x: 831, startPoint y: 354, endPoint x: 802, endPoint y: 247, distance: 111.0
click at [802, 247] on div "Janela de atendimento Grade de atendimento Capacidade Transportadoras Veículos …" at bounding box center [655, 299] width 1310 height 599
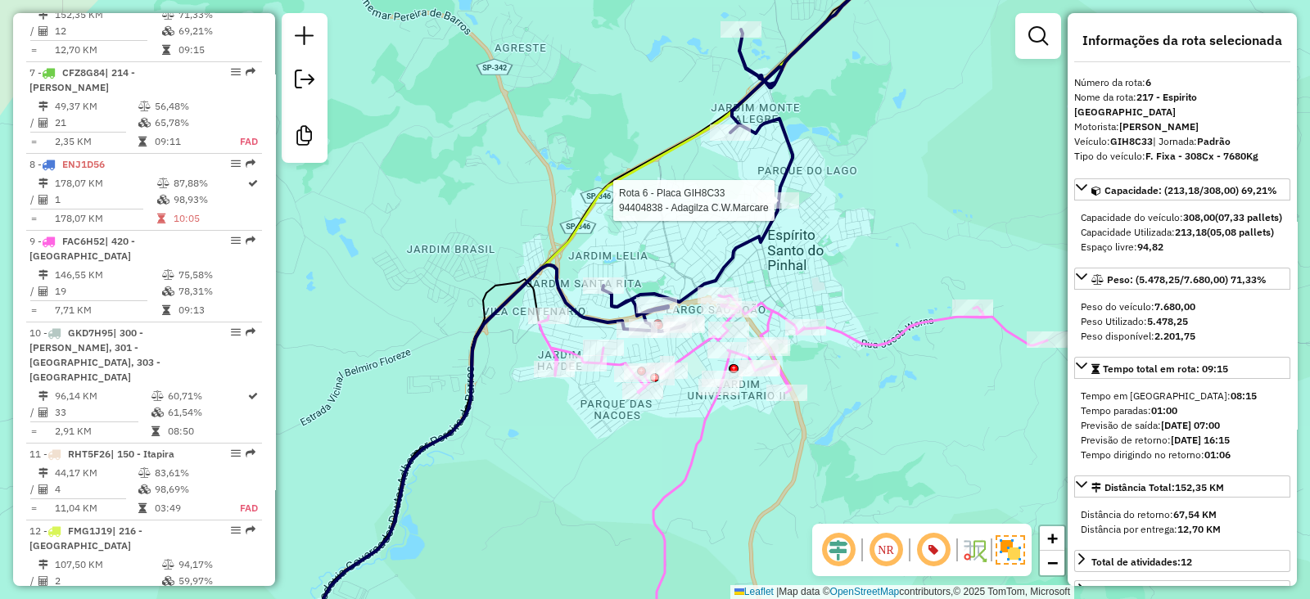
drag, startPoint x: 811, startPoint y: 390, endPoint x: 898, endPoint y: 471, distance: 119.3
click at [898, 471] on div "Rota 6 - Placa GIH8C33 94404838 - Adagilza C.W.Marcare Janela de atendimento Gr…" at bounding box center [655, 299] width 1310 height 599
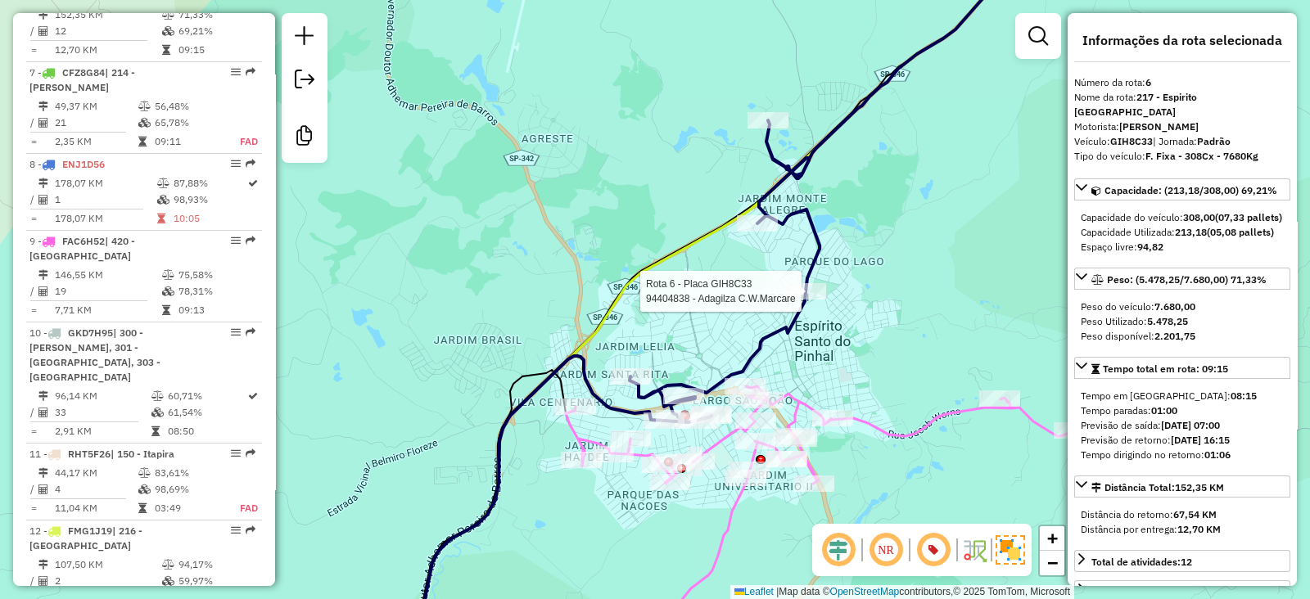
drag, startPoint x: 868, startPoint y: 345, endPoint x: 821, endPoint y: 366, distance: 50.9
click at [821, 366] on div "Rota 6 - Placa GIH8C33 94404838 - Adagilza C.W.Marcare Janela de atendimento Gr…" at bounding box center [655, 299] width 1310 height 599
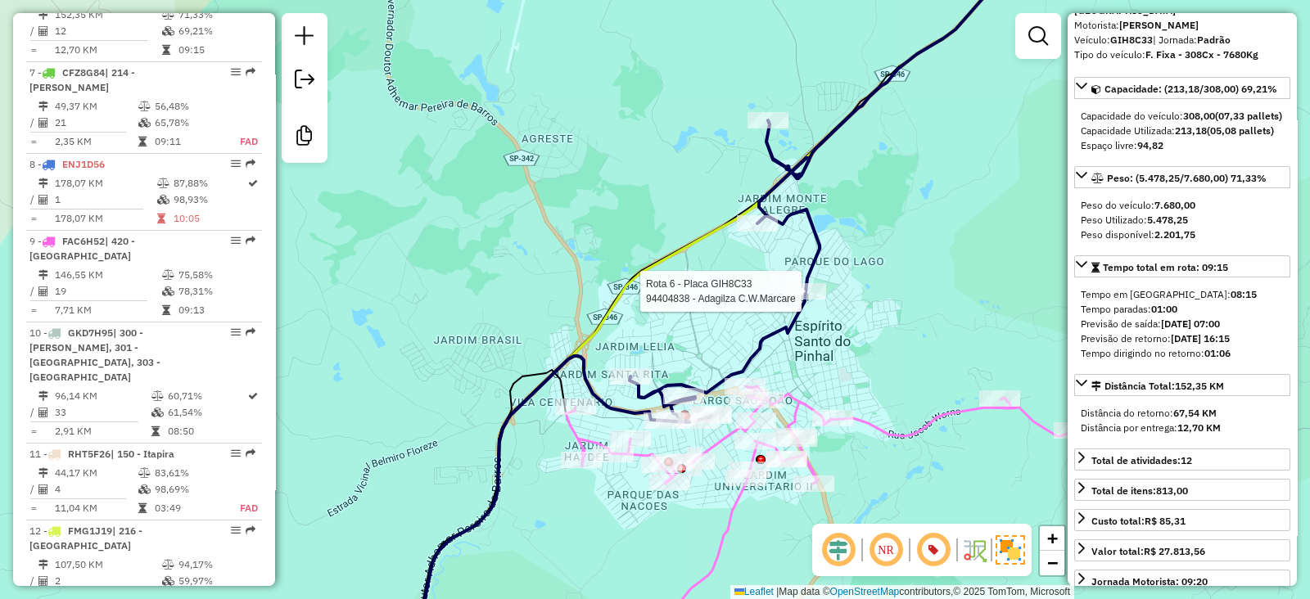
scroll to position [0, 0]
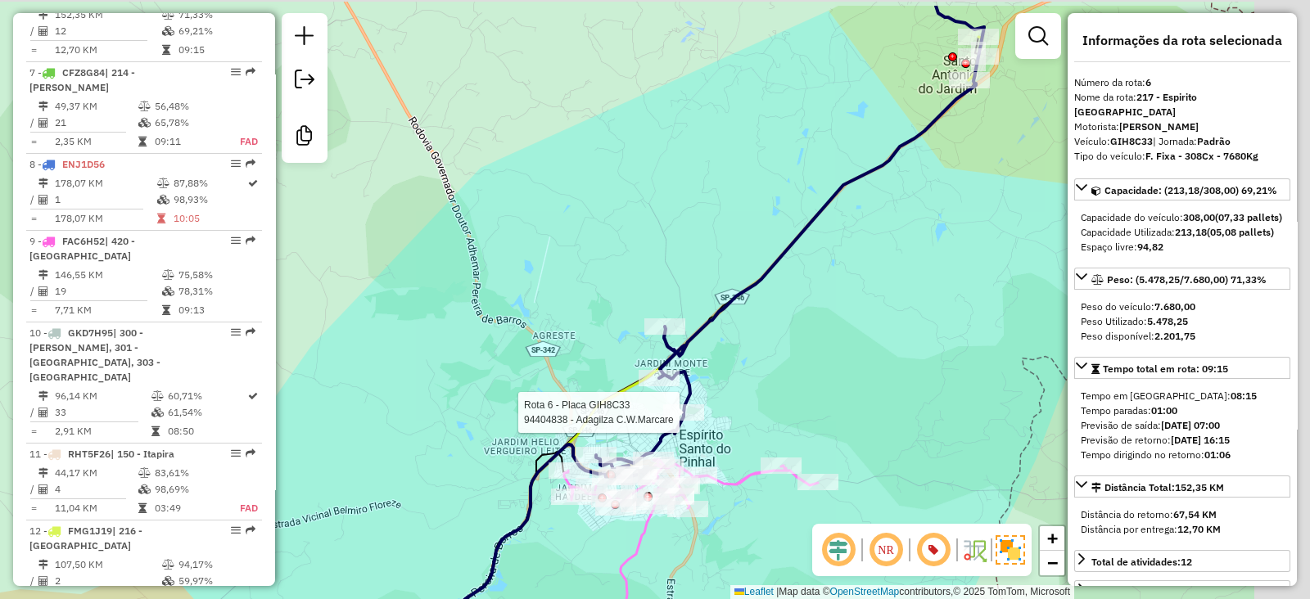
drag, startPoint x: 1039, startPoint y: 329, endPoint x: 786, endPoint y: 405, distance: 264.9
click at [786, 405] on div "Rota 6 - Placa GIH8C33 94404838 - Adagilza C.W.Marcare Janela de atendimento Gr…" at bounding box center [655, 299] width 1310 height 599
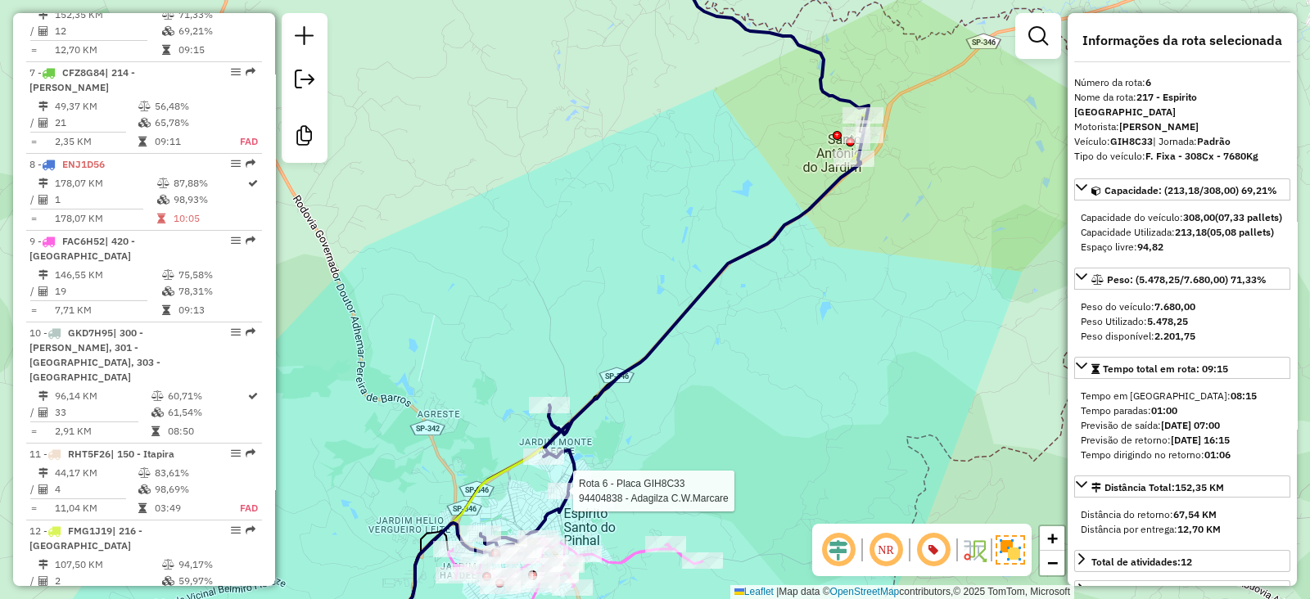
drag, startPoint x: 779, startPoint y: 386, endPoint x: 839, endPoint y: 376, distance: 60.5
click at [839, 376] on div "Rota 6 - Placa GIH8C33 94404838 - Adagilza C.W.Marcare Janela de atendimento Gr…" at bounding box center [655, 299] width 1310 height 599
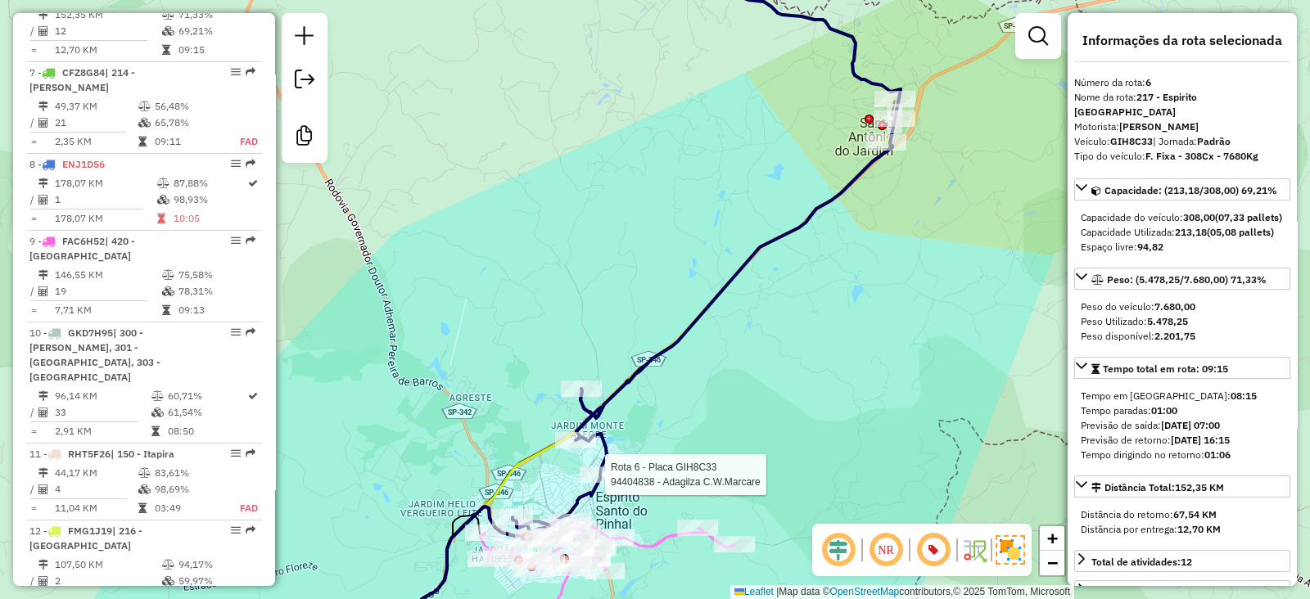
drag, startPoint x: 788, startPoint y: 431, endPoint x: 861, endPoint y: 327, distance: 126.9
click at [855, 336] on div "Rota 6 - Placa GIH8C33 94404838 - Adagilza C.W.Marcare Janela de atendimento Gr…" at bounding box center [655, 299] width 1310 height 599
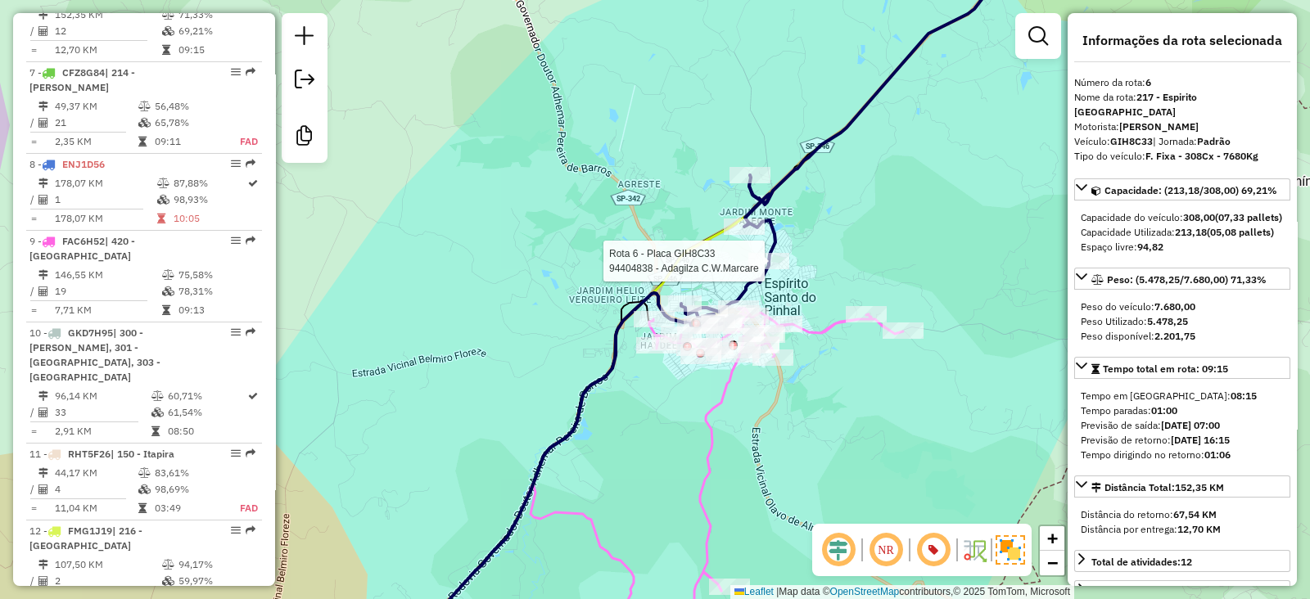
drag, startPoint x: 752, startPoint y: 421, endPoint x: 753, endPoint y: 449, distance: 28.7
click at [753, 449] on div "Rota 6 - Placa GIH8C33 94404838 - Adagilza C.W.Marcare Janela de atendimento Gr…" at bounding box center [655, 299] width 1310 height 599
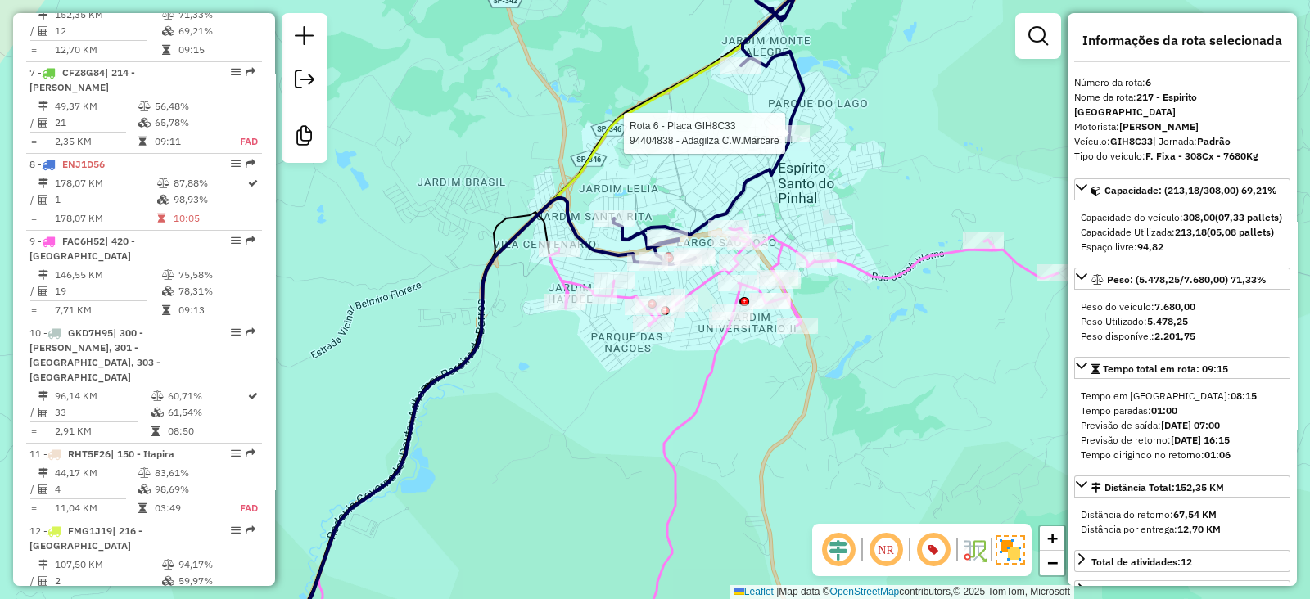
click at [710, 364] on icon at bounding box center [803, 443] width 508 height 431
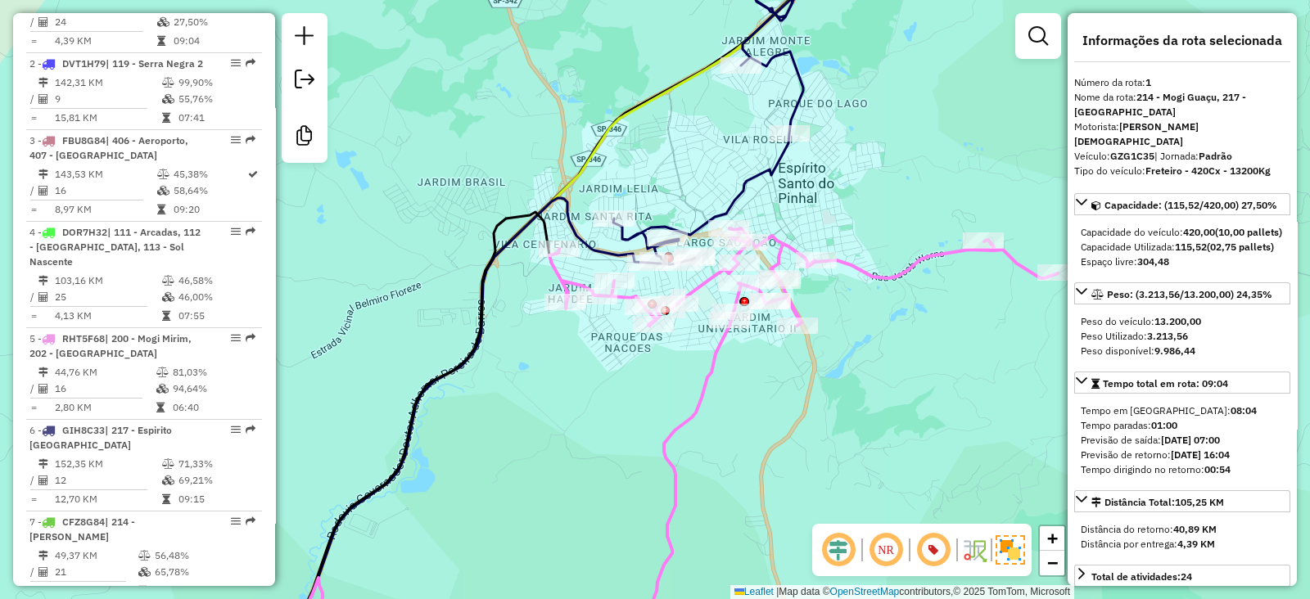
scroll to position [715, 0]
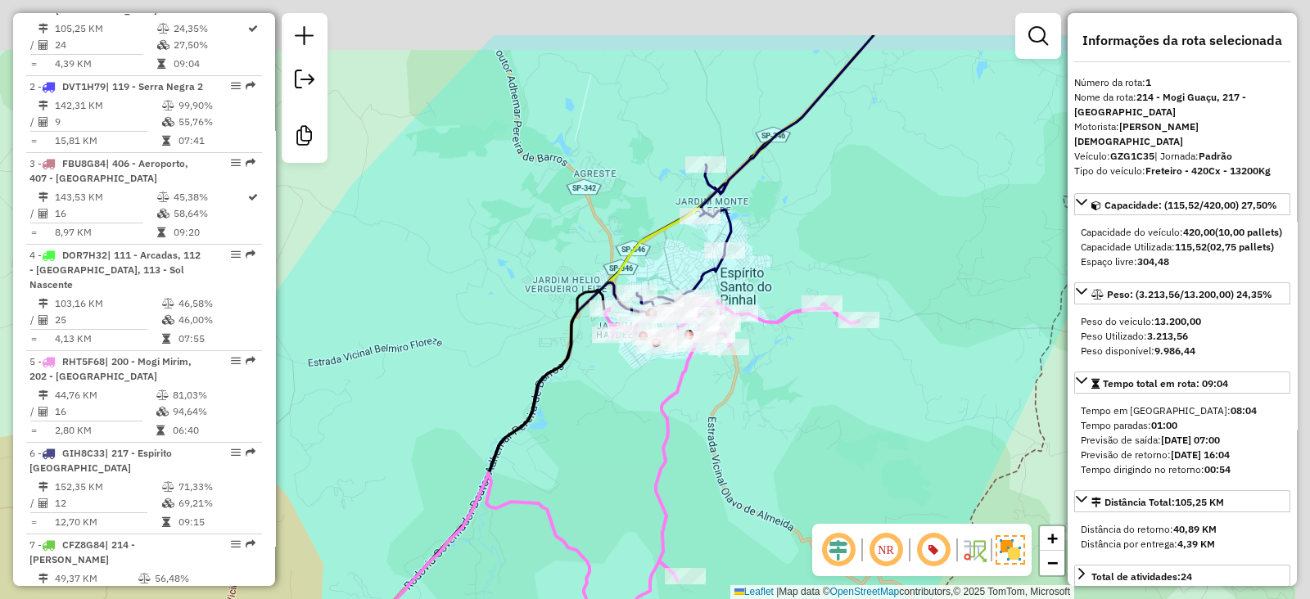
drag, startPoint x: 792, startPoint y: 323, endPoint x: 741, endPoint y: 420, distance: 109.5
click at [741, 420] on div "Janela de atendimento Grade de atendimento Capacidade Transportadoras Veículos …" at bounding box center [655, 299] width 1310 height 599
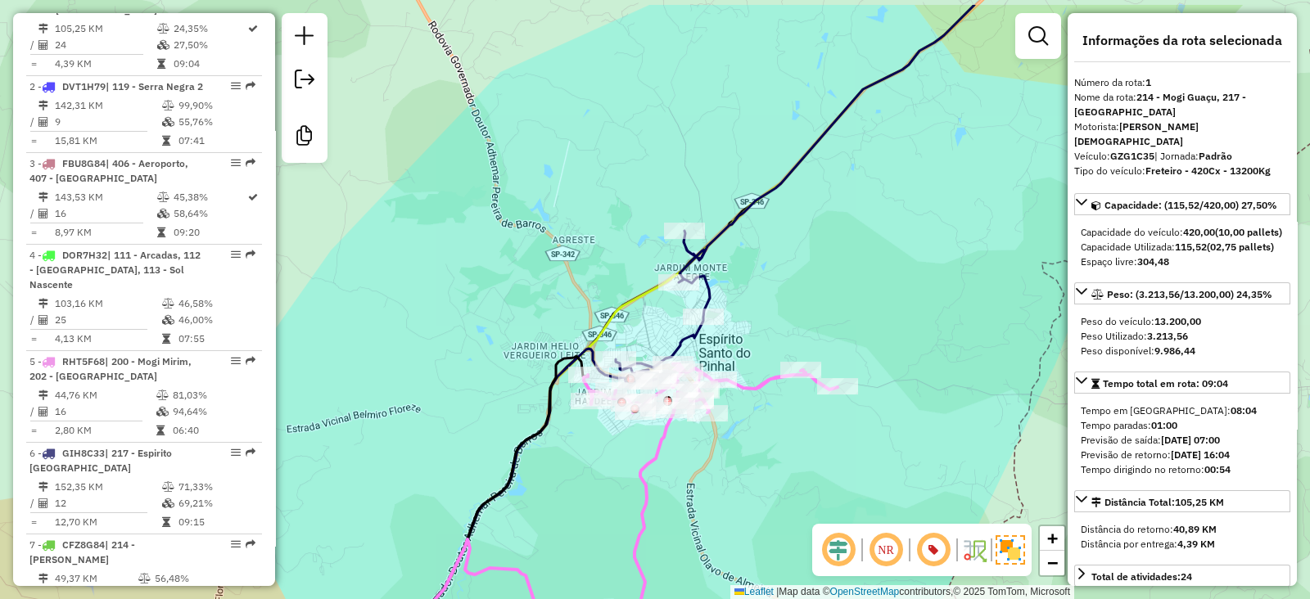
drag, startPoint x: 755, startPoint y: 367, endPoint x: 736, endPoint y: 432, distance: 67.6
click at [736, 432] on div "Janela de atendimento Grade de atendimento Capacidade Transportadoras Veículos …" at bounding box center [655, 299] width 1310 height 599
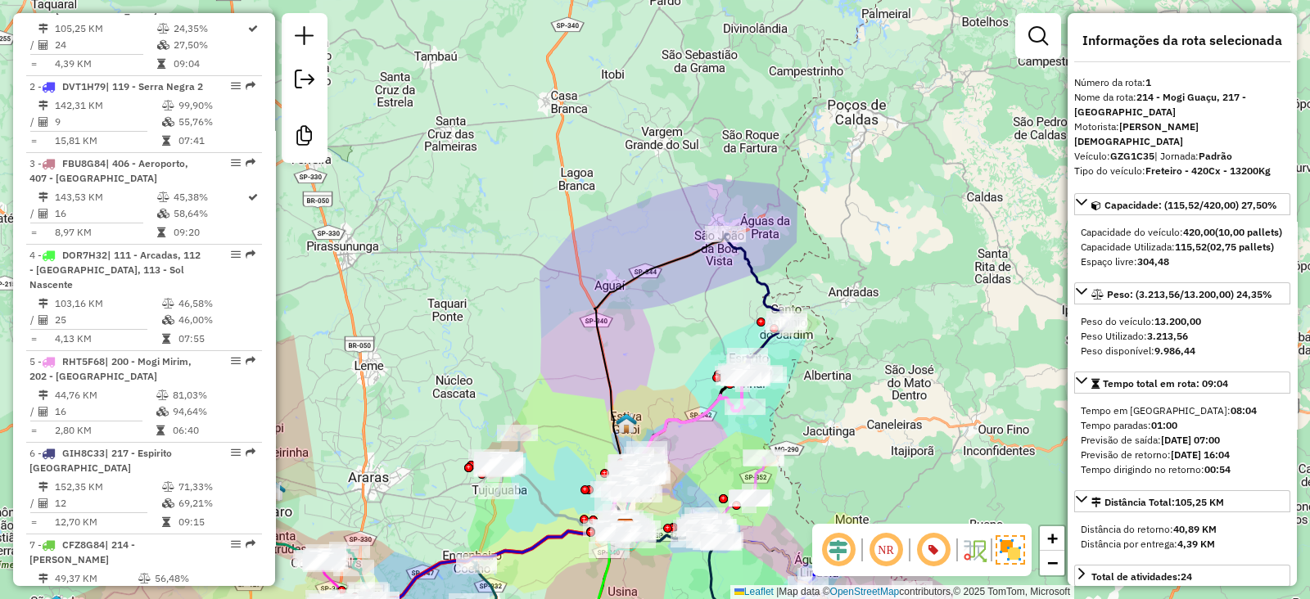
drag, startPoint x: 762, startPoint y: 453, endPoint x: 782, endPoint y: 404, distance: 53.7
click at [782, 404] on div "Janela de atendimento Grade de atendimento Capacidade Transportadoras Veículos …" at bounding box center [655, 299] width 1310 height 599
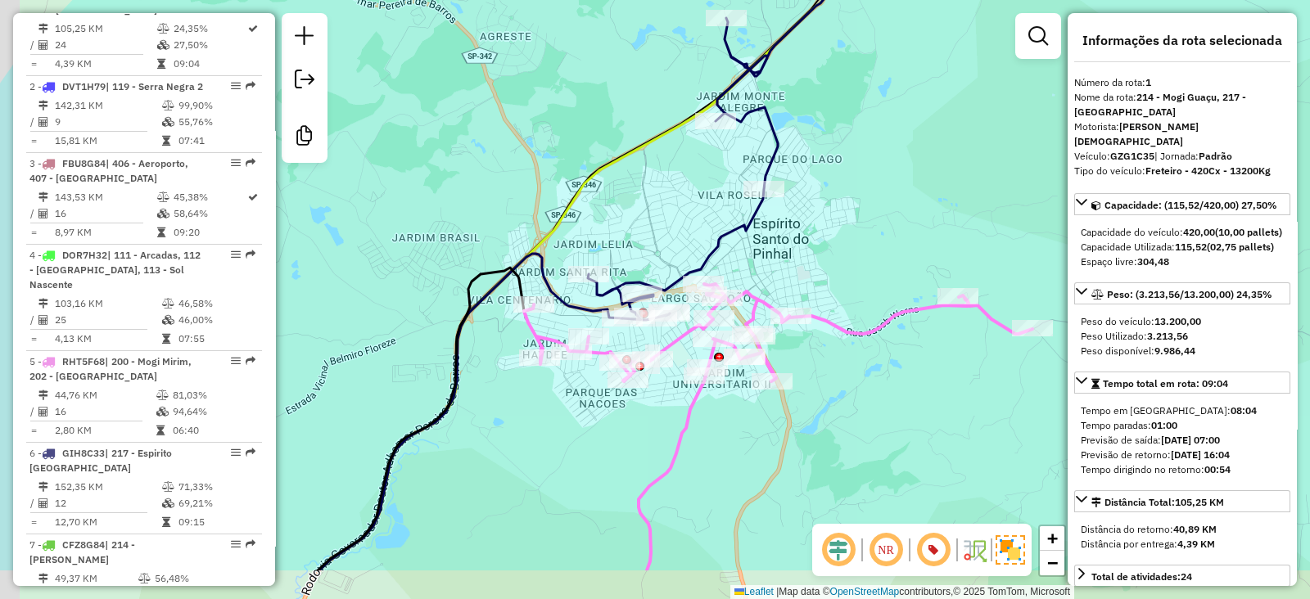
drag, startPoint x: 773, startPoint y: 489, endPoint x: 832, endPoint y: 386, distance: 118.5
click at [832, 386] on div "Janela de atendimento Grade de atendimento Capacidade Transportadoras Veículos …" at bounding box center [655, 299] width 1310 height 599
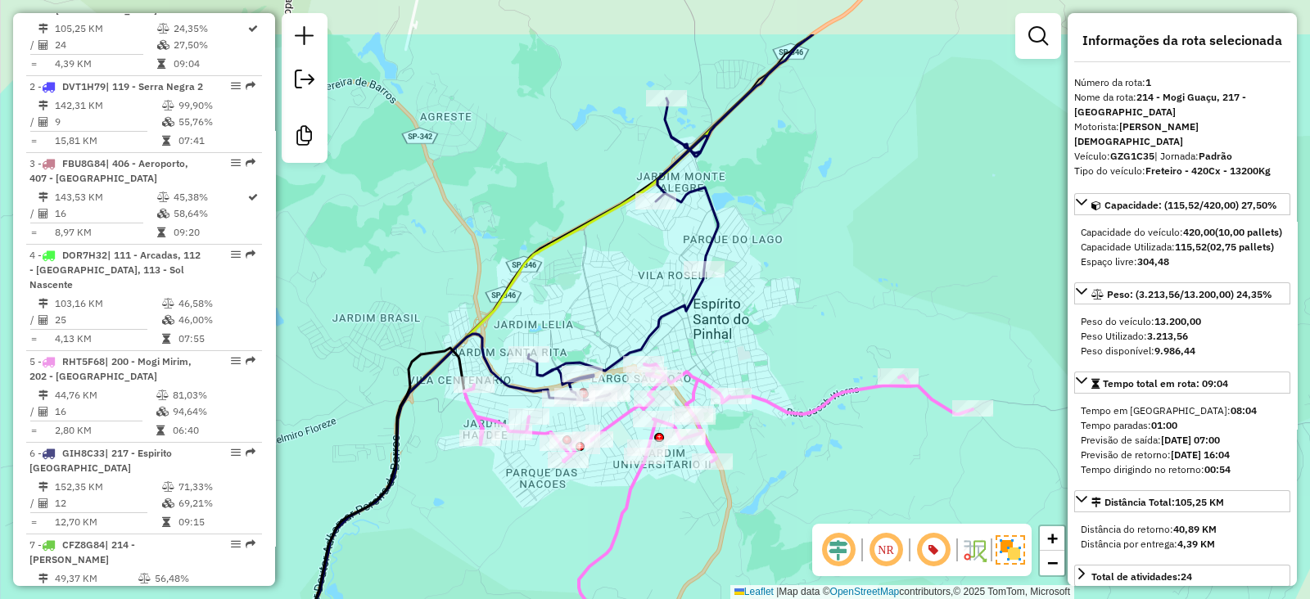
drag, startPoint x: 832, startPoint y: 386, endPoint x: 764, endPoint y: 480, distance: 116.1
click at [764, 480] on div "Janela de atendimento Grade de atendimento Capacidade Transportadoras Veículos …" at bounding box center [655, 299] width 1310 height 599
